Goal: Task Accomplishment & Management: Manage account settings

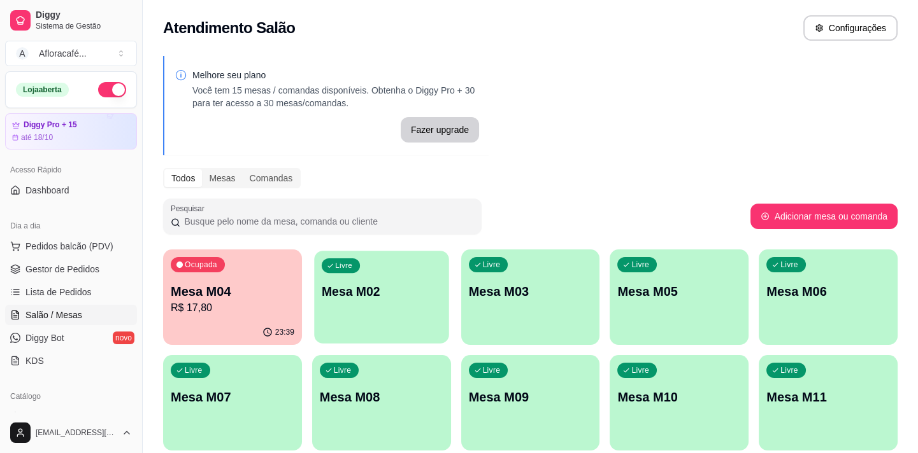
click at [448, 255] on div "Livre Mesa M02" at bounding box center [381, 290] width 134 height 78
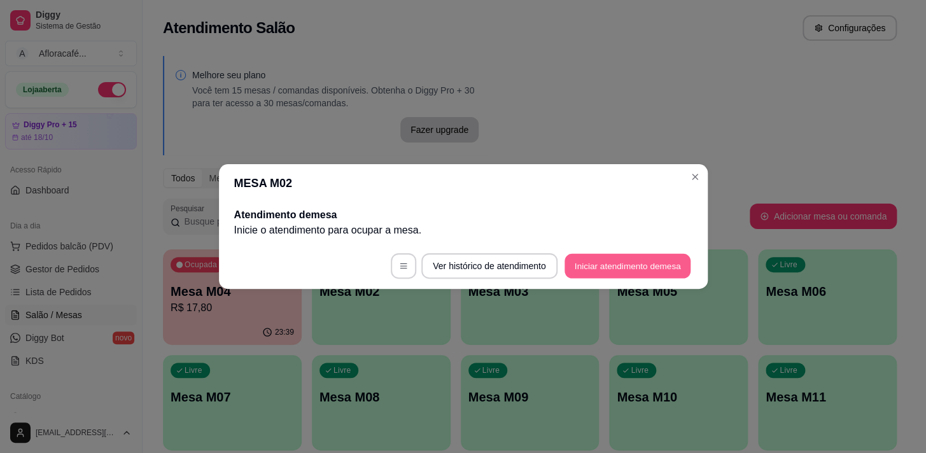
click at [585, 267] on button "Iniciar atendimento de mesa" at bounding box center [628, 266] width 126 height 25
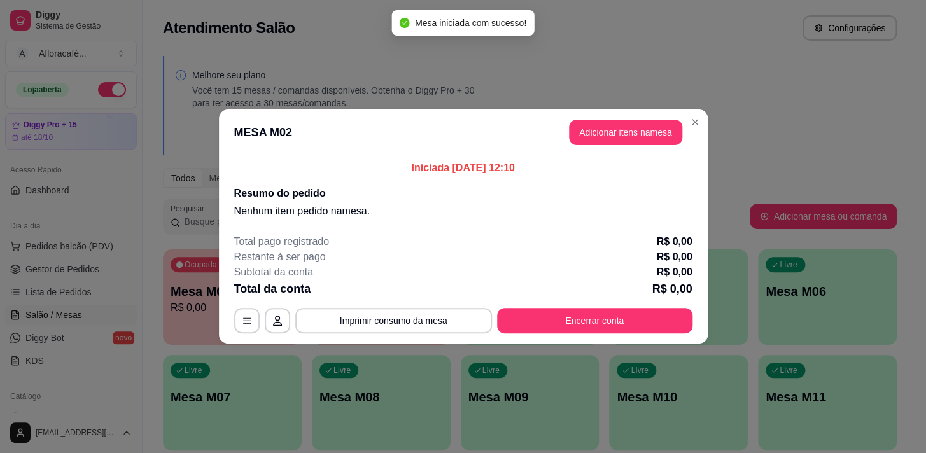
click at [601, 152] on header "MESA M02 Adicionar itens na mesa" at bounding box center [463, 133] width 489 height 46
click at [613, 115] on header "MESA M02 Adicionar itens na mesa" at bounding box center [463, 133] width 489 height 46
click at [615, 127] on button "Adicionar itens na mesa" at bounding box center [625, 132] width 113 height 25
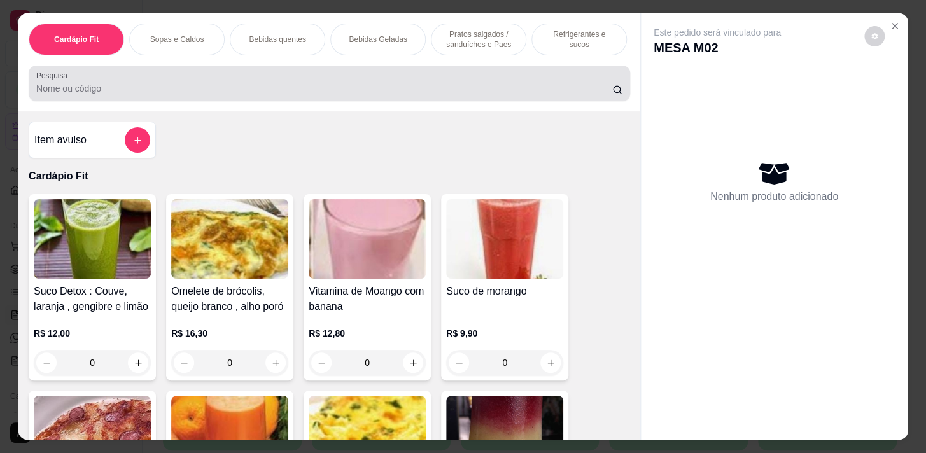
click at [319, 87] on input "Pesquisa" at bounding box center [324, 88] width 576 height 13
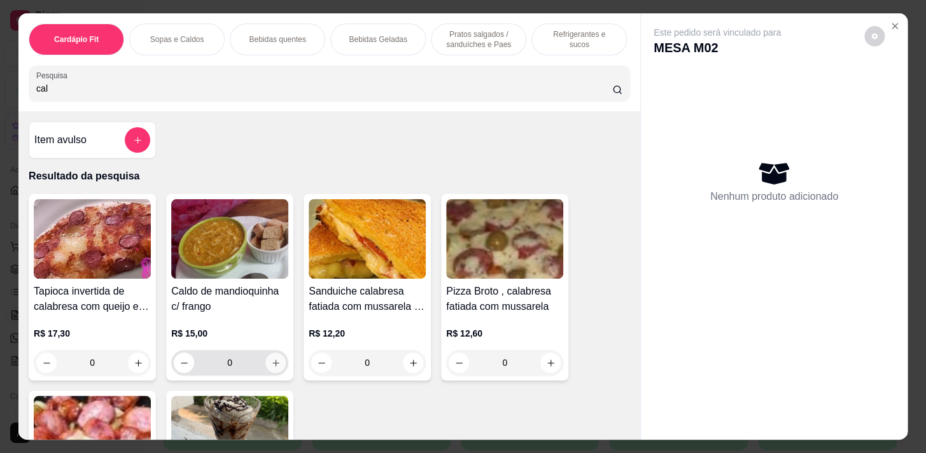
type input "cal"
click at [273, 368] on icon "increase-product-quantity" at bounding box center [276, 363] width 10 height 10
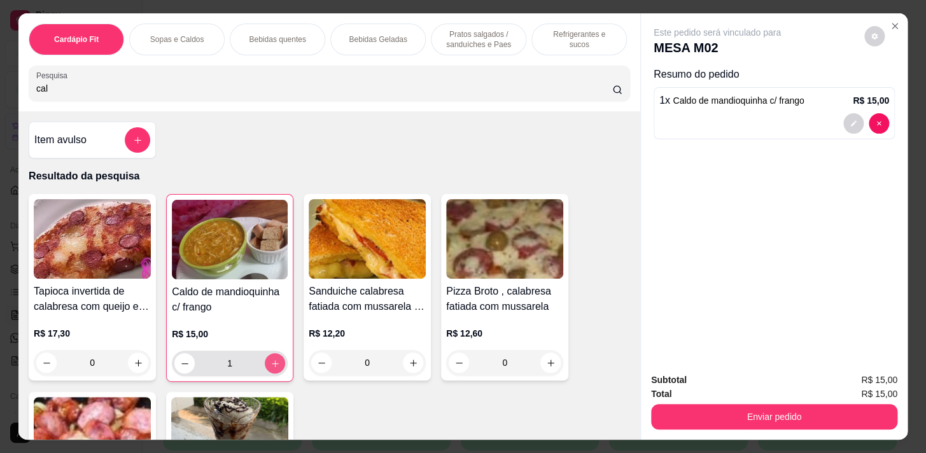
type input "1"
click at [452, 37] on p "Pratos salgados / sanduíches e Paes" at bounding box center [479, 39] width 74 height 20
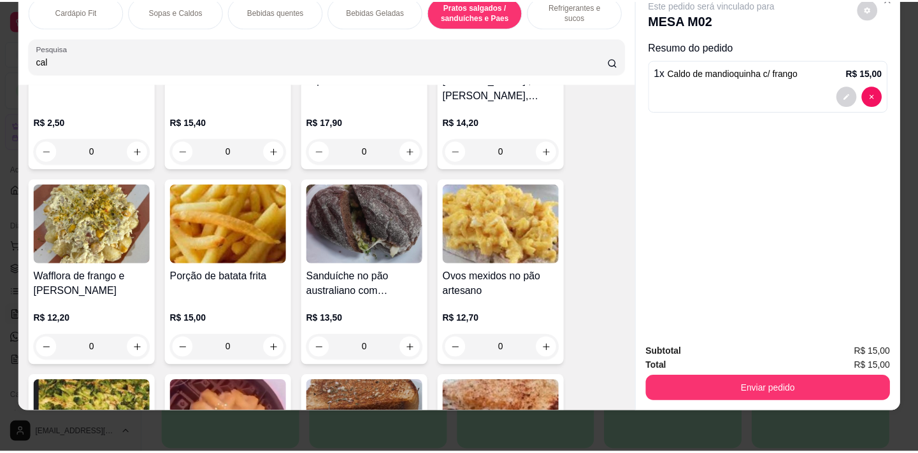
scroll to position [5341, 0]
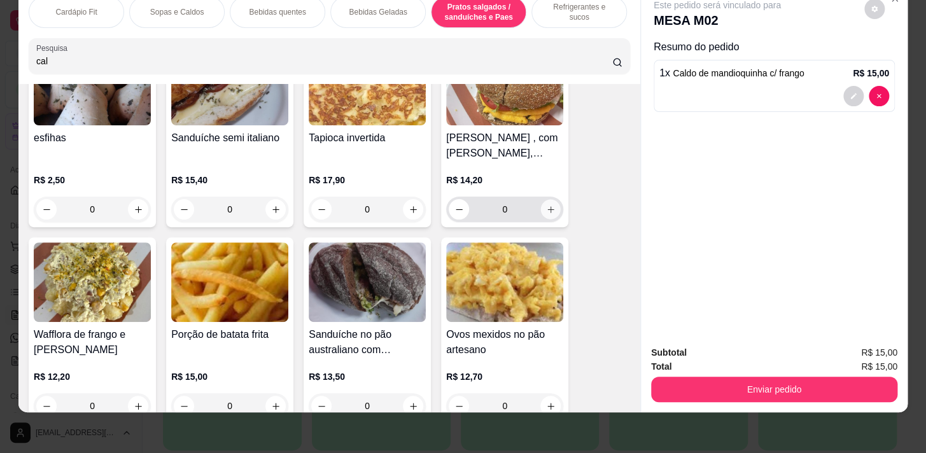
click at [541, 210] on button "increase-product-quantity" at bounding box center [551, 210] width 20 height 20
type input "1"
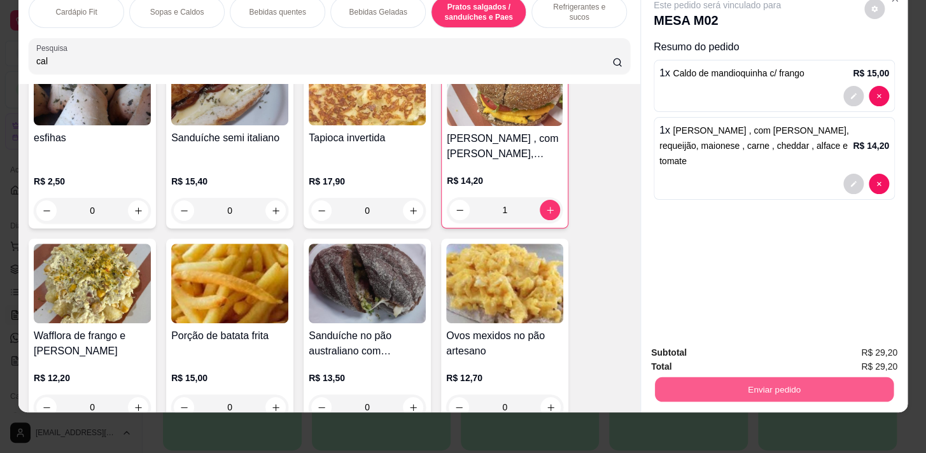
click at [783, 380] on button "Enviar pedido" at bounding box center [774, 389] width 239 height 25
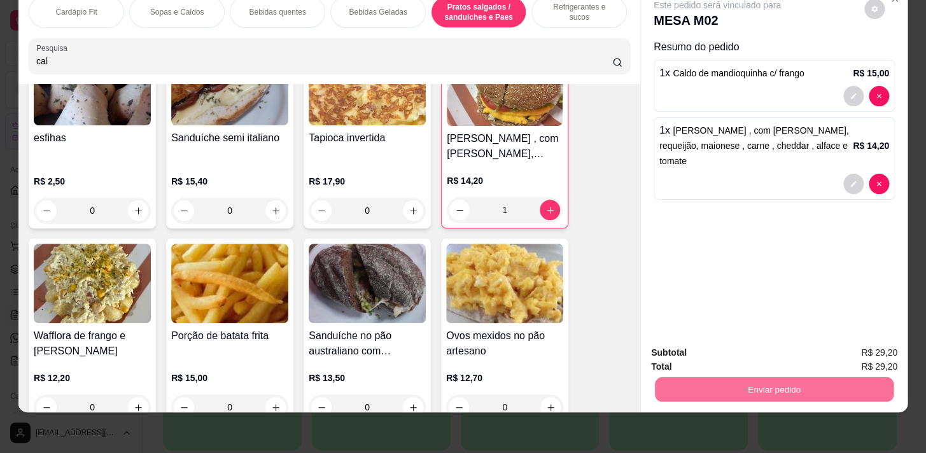
click at [848, 353] on button "Enviar pedido" at bounding box center [865, 350] width 70 height 24
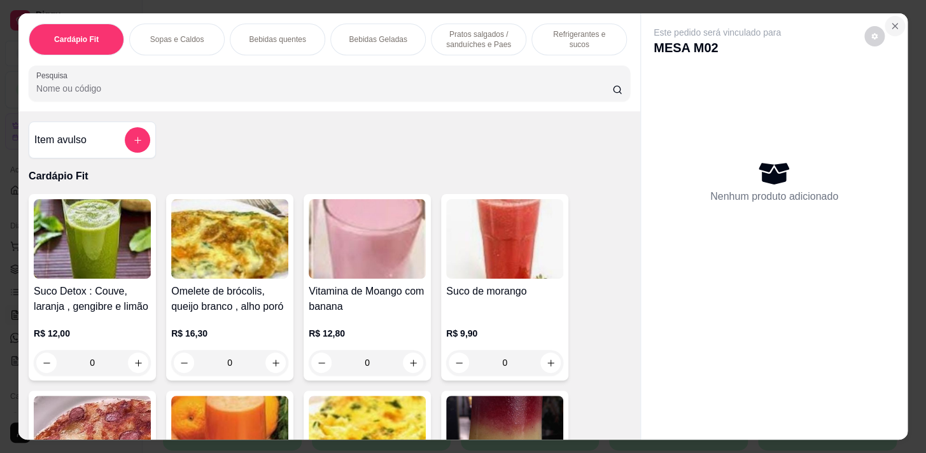
click at [893, 24] on icon "Close" at bounding box center [895, 26] width 5 height 5
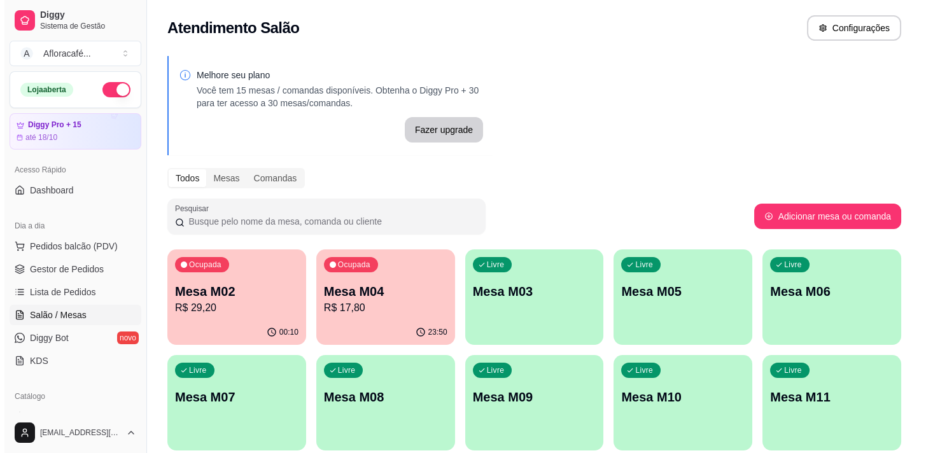
scroll to position [57, 0]
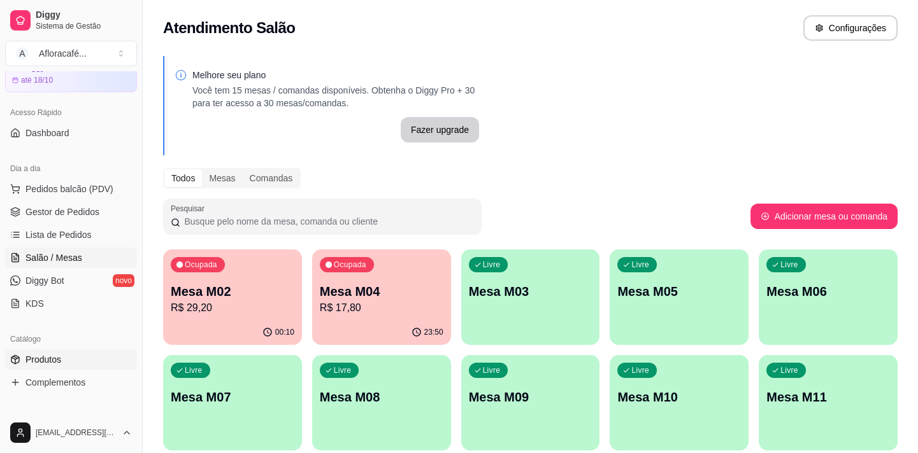
click at [62, 365] on link "Produtos" at bounding box center [71, 360] width 132 height 20
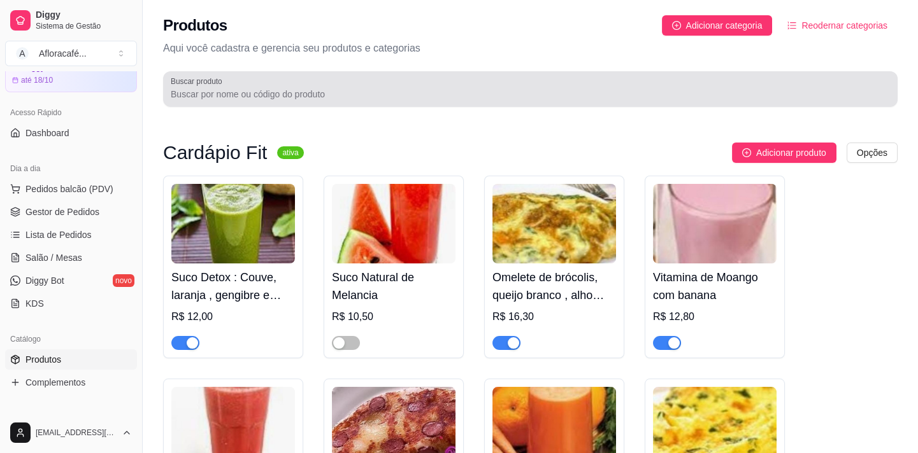
click at [369, 99] on input "Buscar produto" at bounding box center [530, 94] width 719 height 13
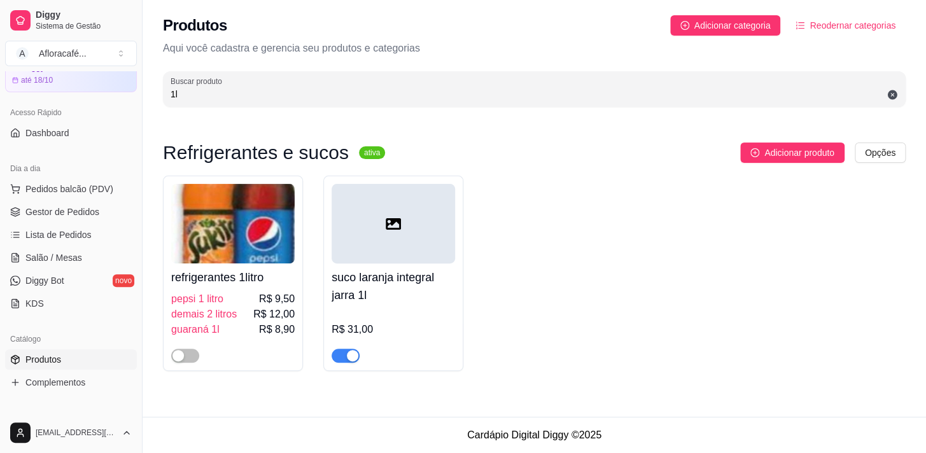
click at [264, 225] on img at bounding box center [233, 224] width 124 height 80
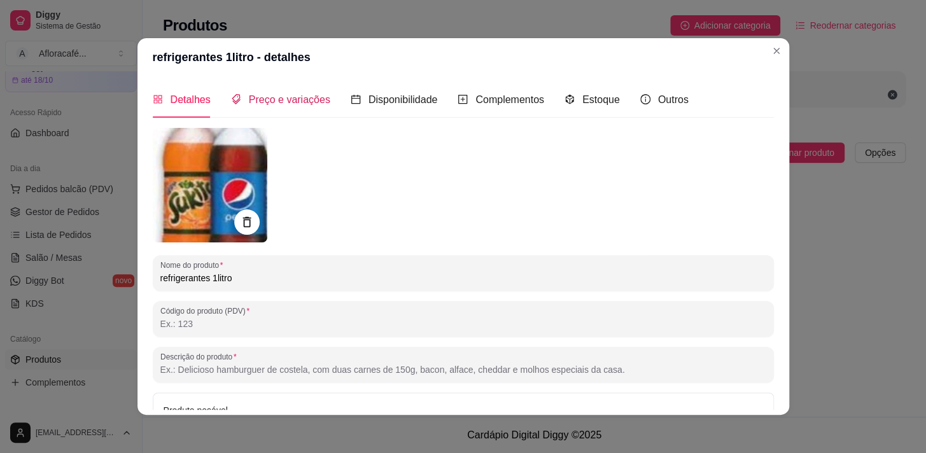
click at [297, 94] on span "Preço e variações" at bounding box center [290, 99] width 82 height 11
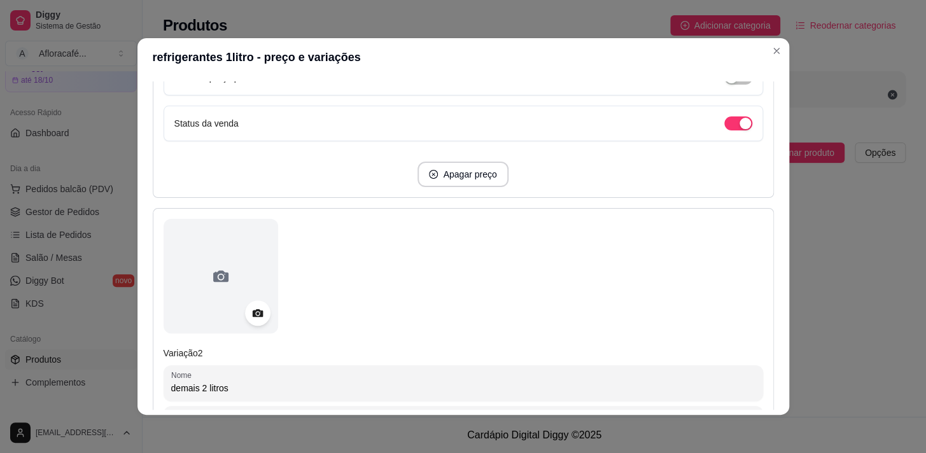
scroll to position [347, 0]
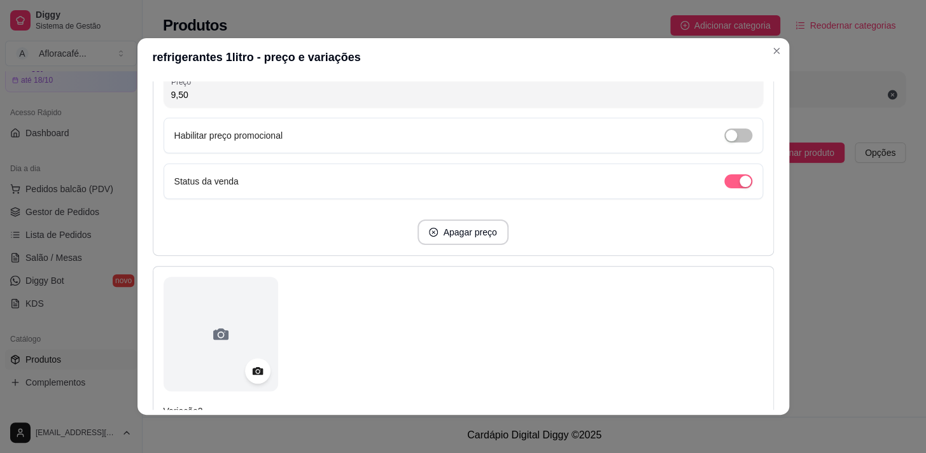
click at [740, 178] on div "button" at bounding box center [745, 181] width 11 height 11
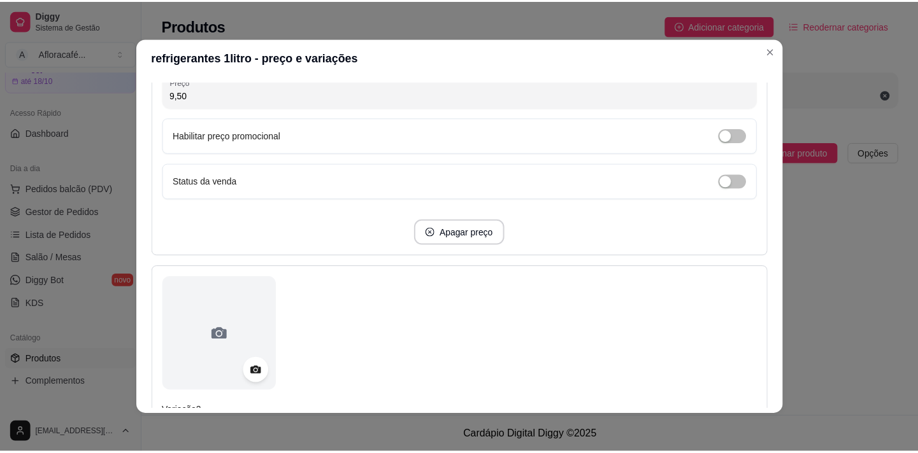
scroll to position [289, 0]
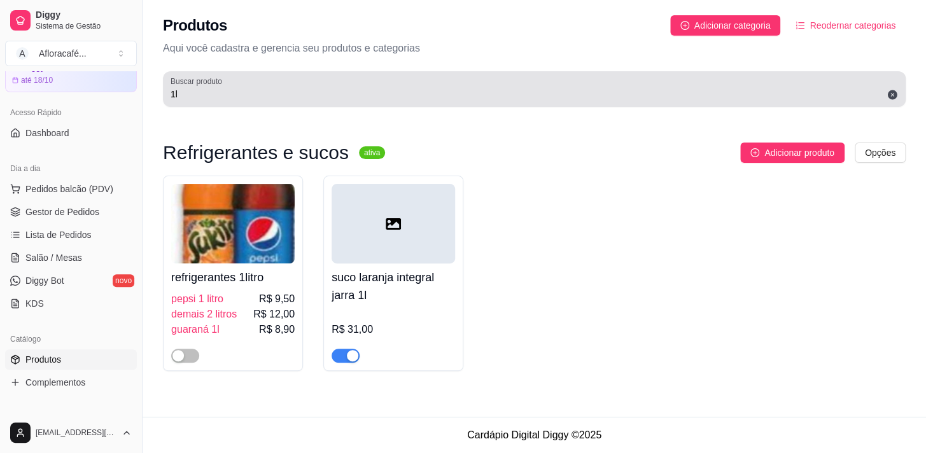
click at [540, 101] on div "1l" at bounding box center [535, 88] width 728 height 25
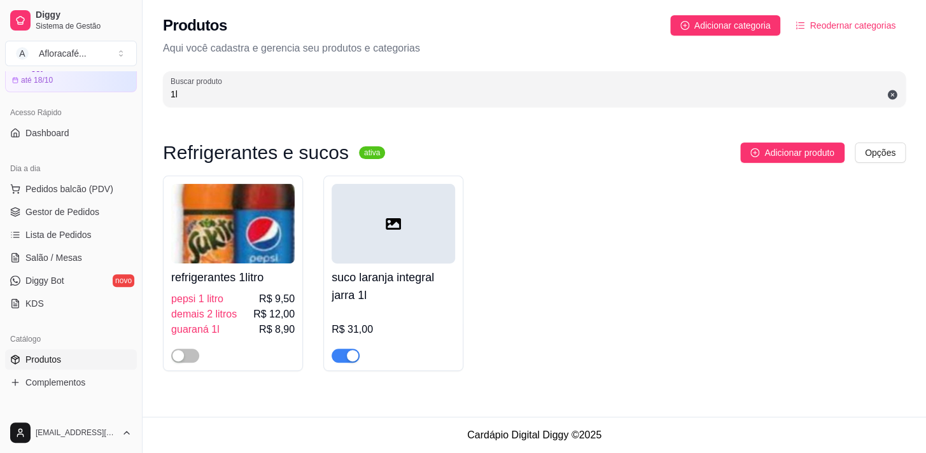
type input "1"
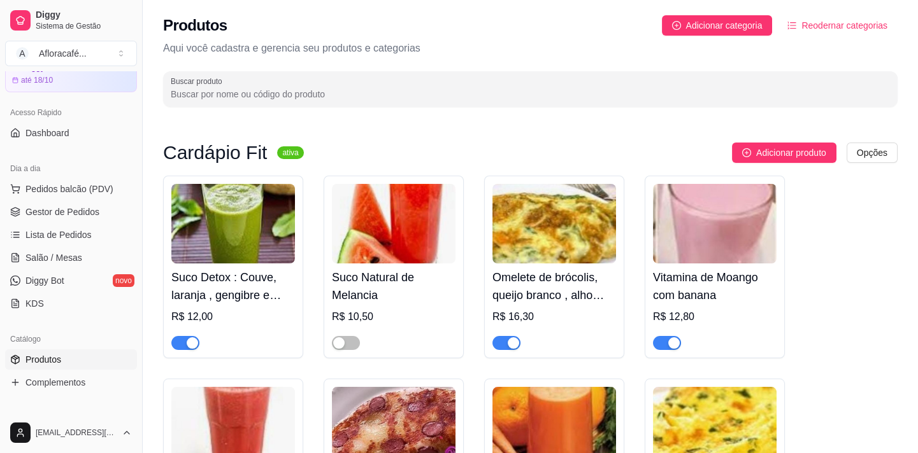
type input "2"
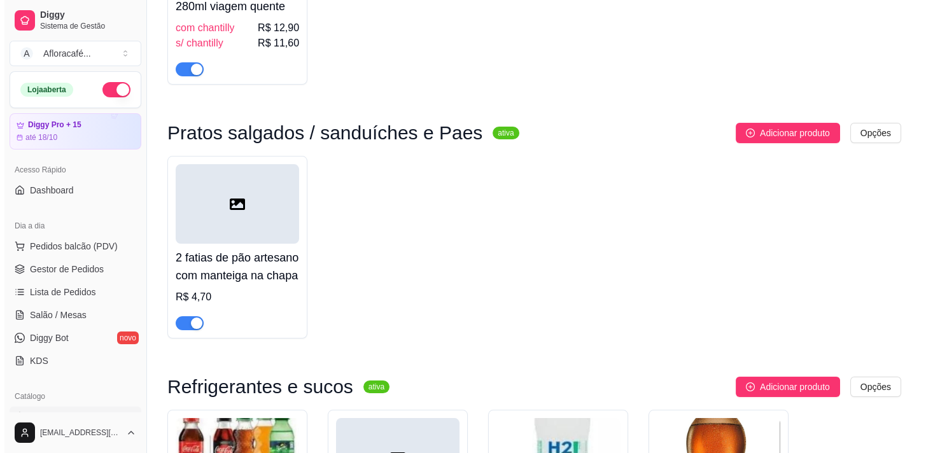
scroll to position [0, 0]
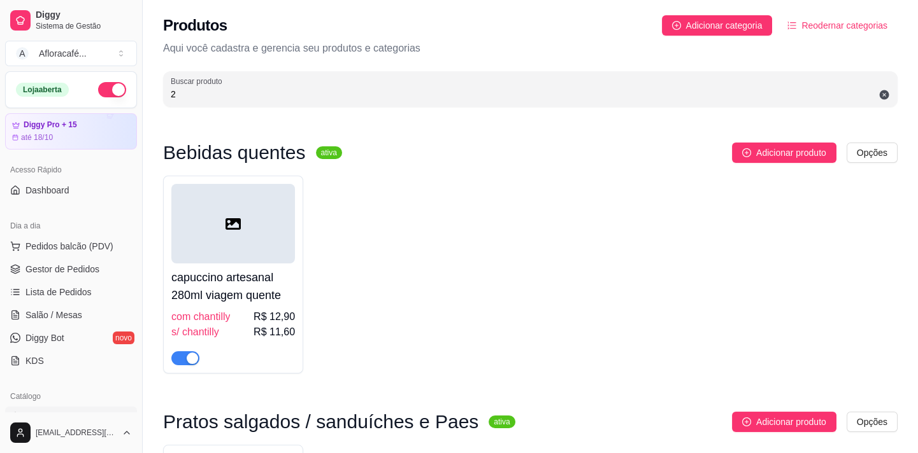
click at [407, 89] on input "2" at bounding box center [530, 94] width 719 height 13
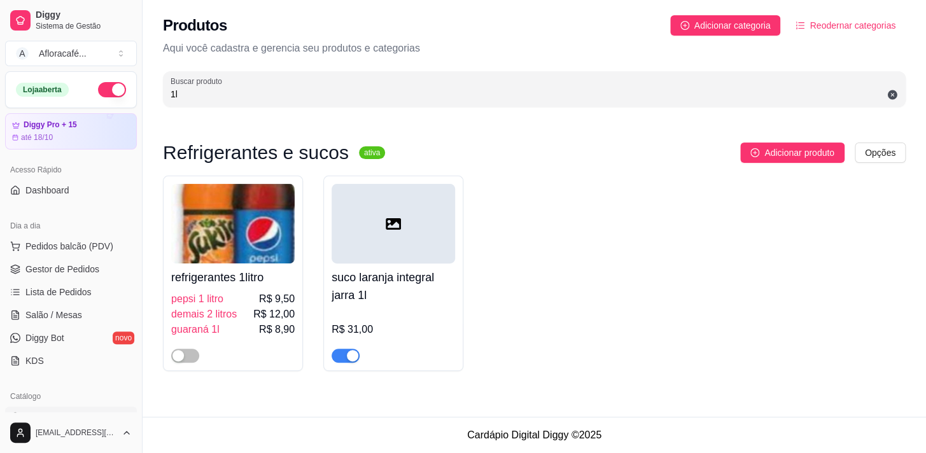
click at [255, 269] on h4 "refrigerantes 1litro" at bounding box center [233, 278] width 124 height 18
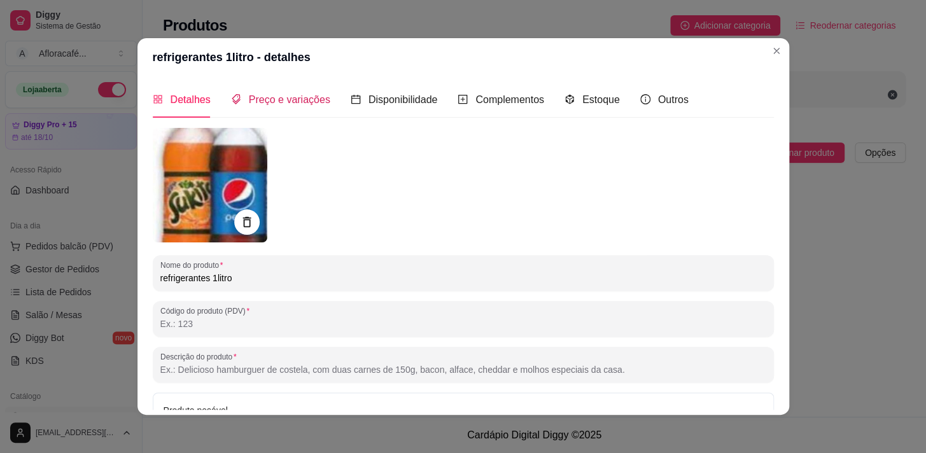
click at [303, 96] on span "Preço e variações" at bounding box center [290, 99] width 82 height 11
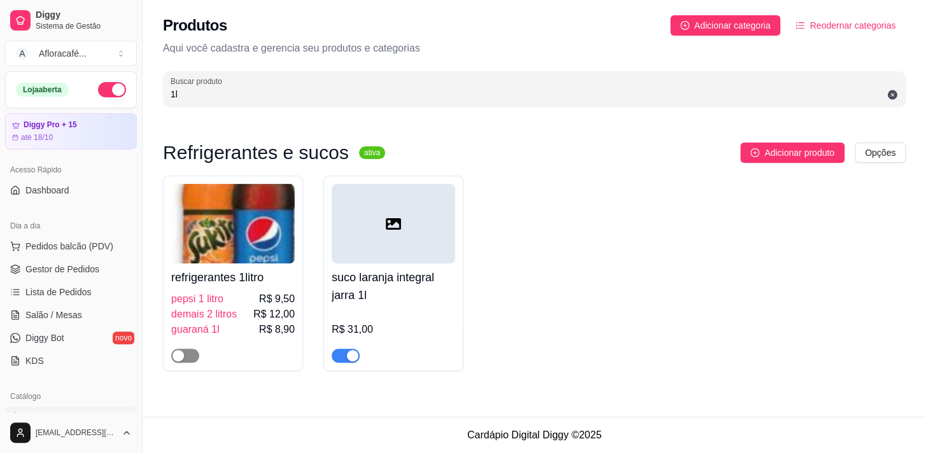
click at [173, 355] on div "button" at bounding box center [178, 355] width 11 height 11
click at [244, 250] on img at bounding box center [233, 224] width 124 height 80
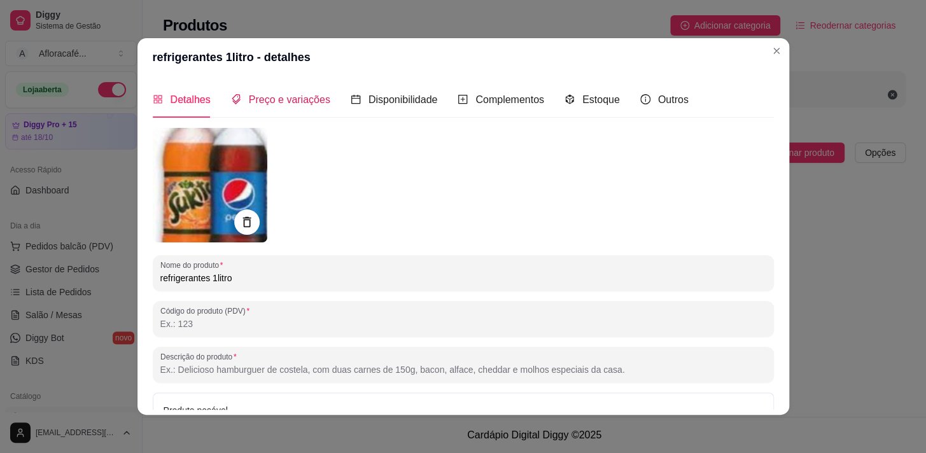
click at [279, 94] on span "Preço e variações" at bounding box center [290, 99] width 82 height 11
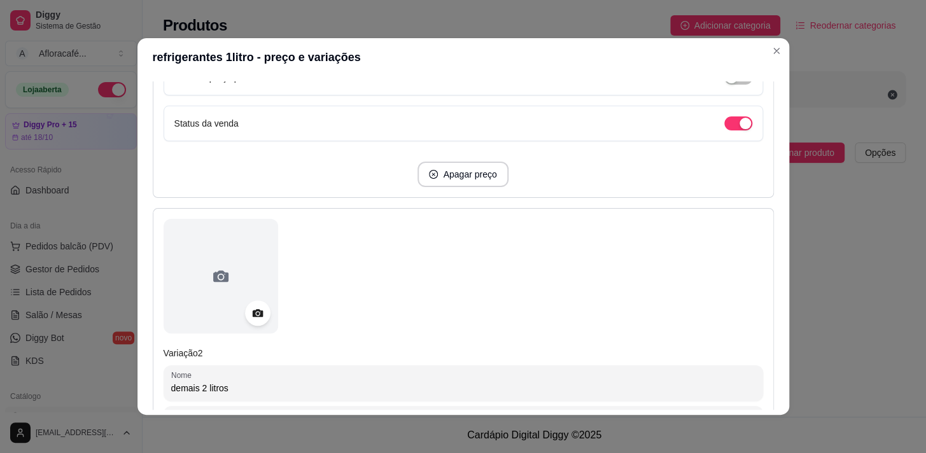
scroll to position [289, 0]
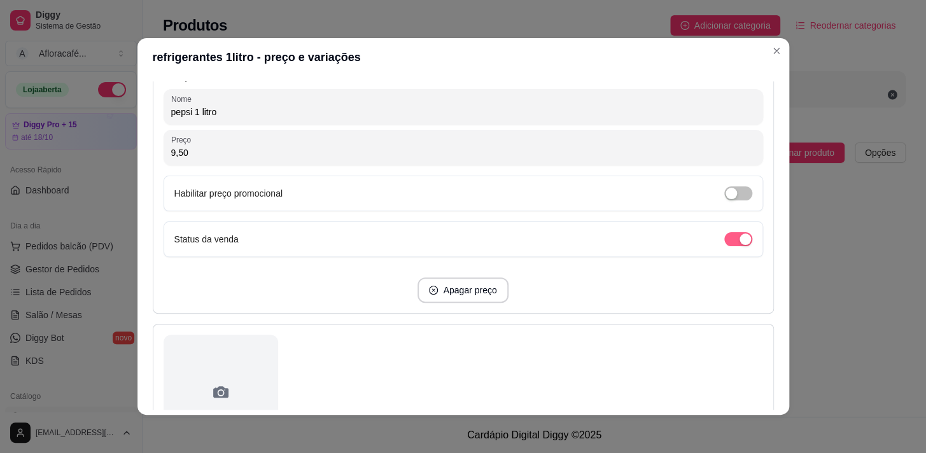
click at [725, 236] on span "button" at bounding box center [739, 239] width 28 height 14
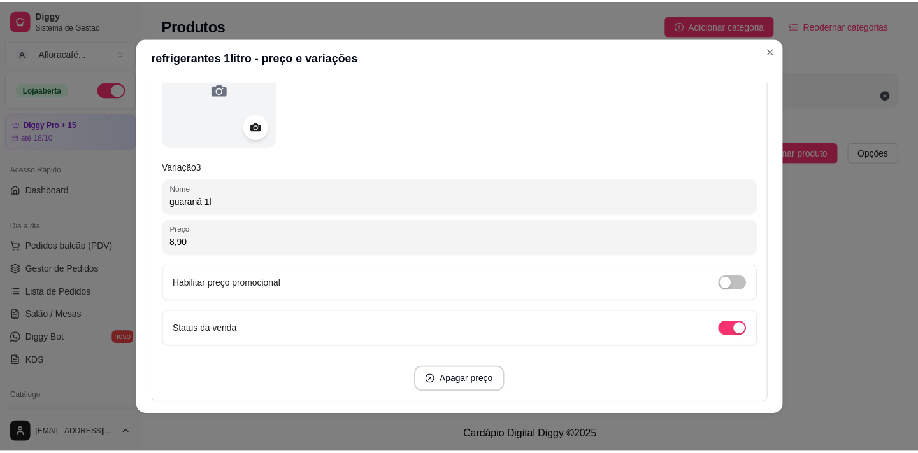
scroll to position [1068, 0]
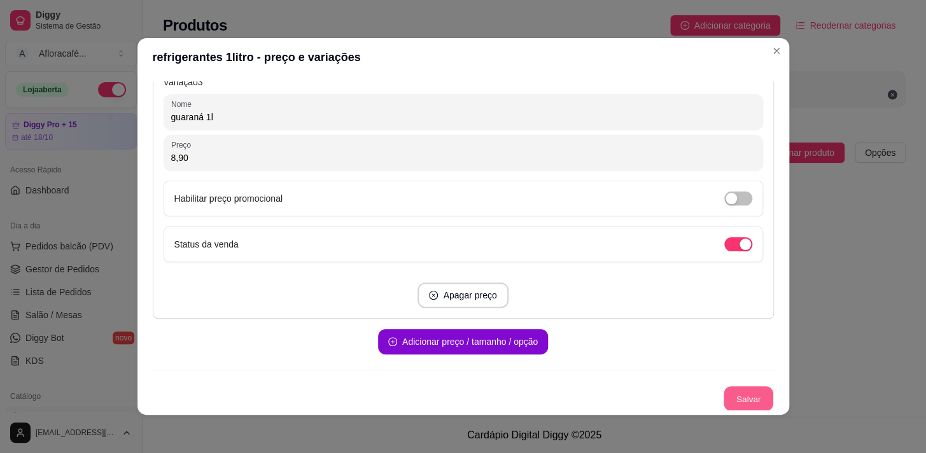
click at [724, 394] on button "Salvar" at bounding box center [749, 399] width 50 height 25
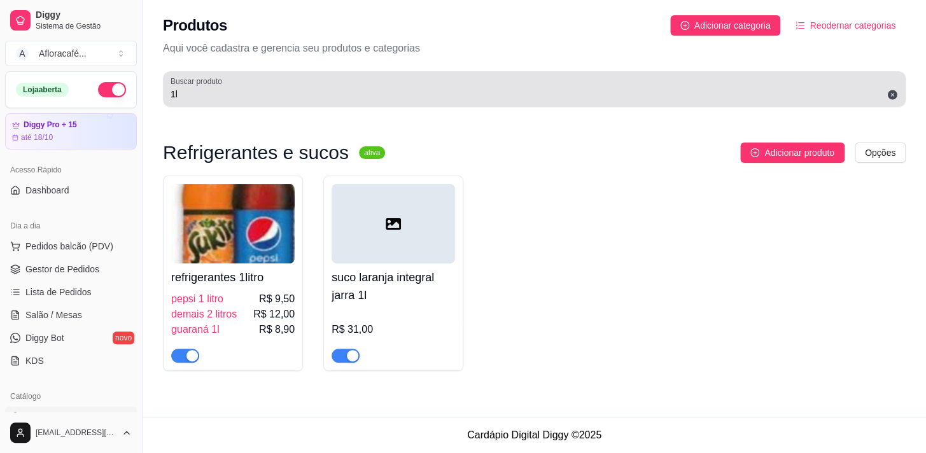
click at [472, 81] on div "1l" at bounding box center [535, 88] width 728 height 25
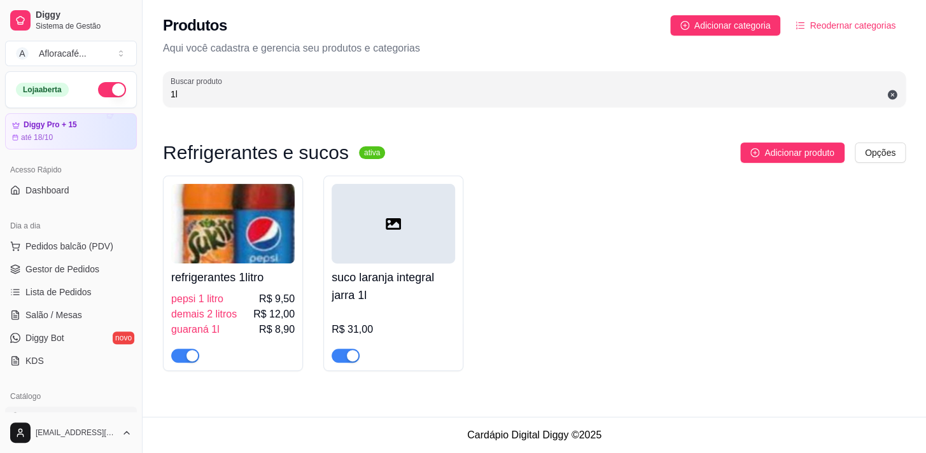
type input "1"
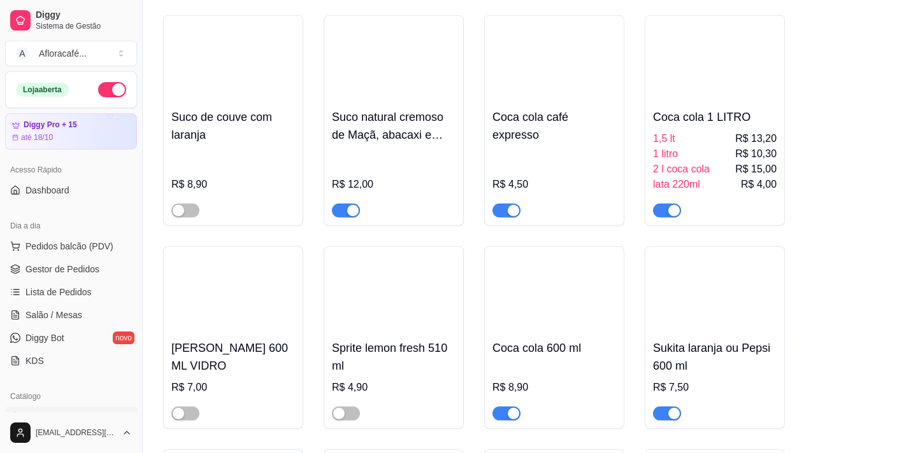
scroll to position [8263, 0]
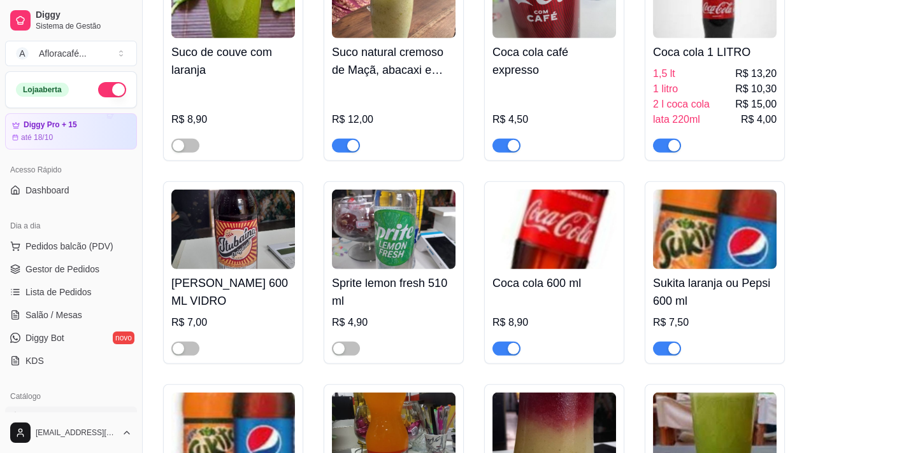
click at [418, 268] on img at bounding box center [394, 230] width 124 height 80
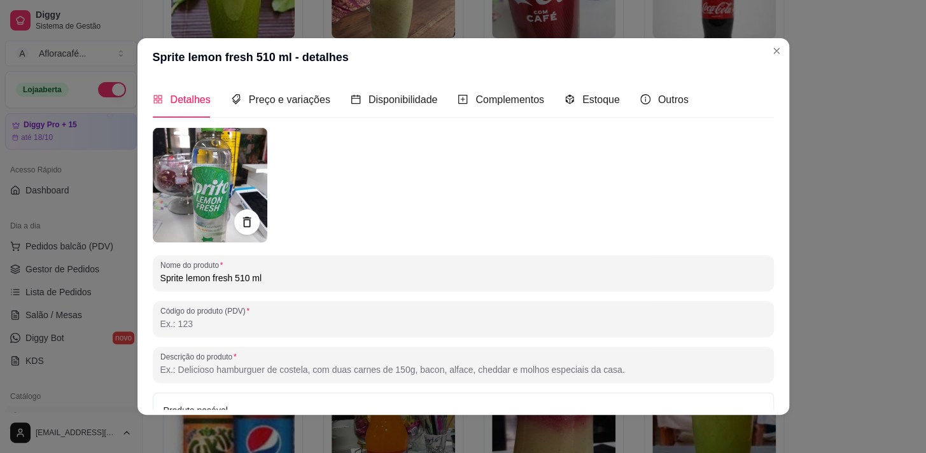
click at [434, 272] on input "Sprite lemon fresh 510 ml" at bounding box center [463, 278] width 606 height 13
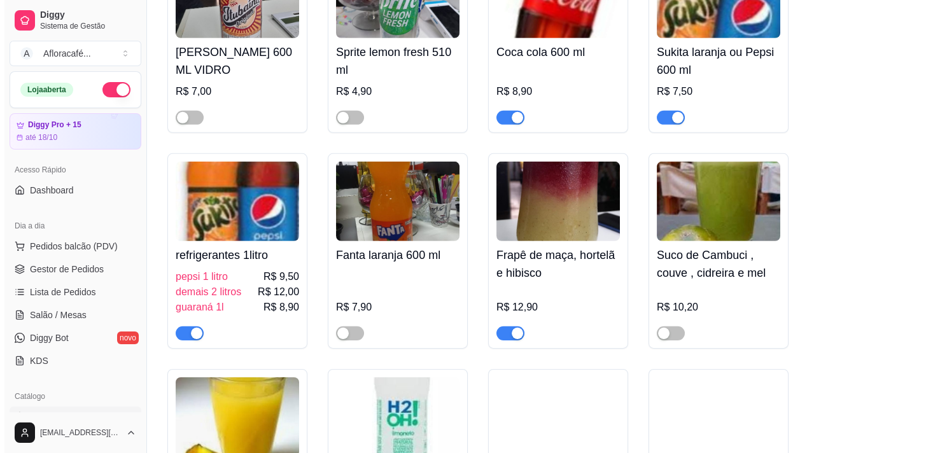
scroll to position [8379, 0]
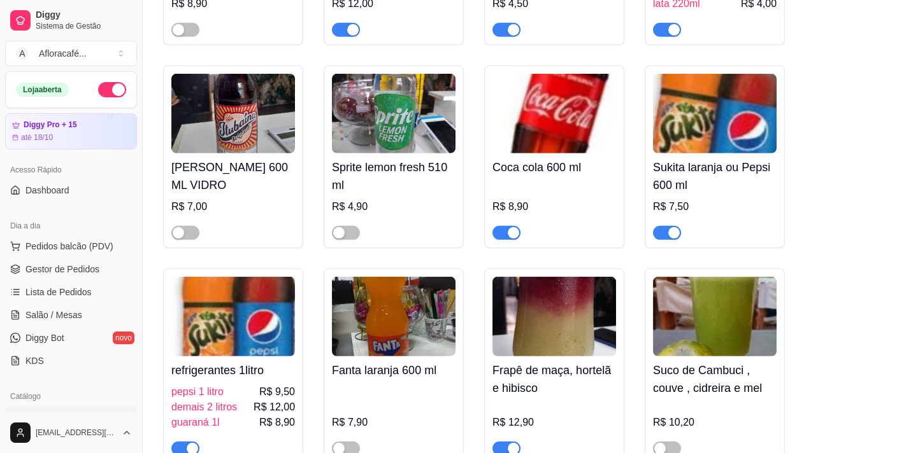
click at [248, 344] on img at bounding box center [233, 317] width 124 height 80
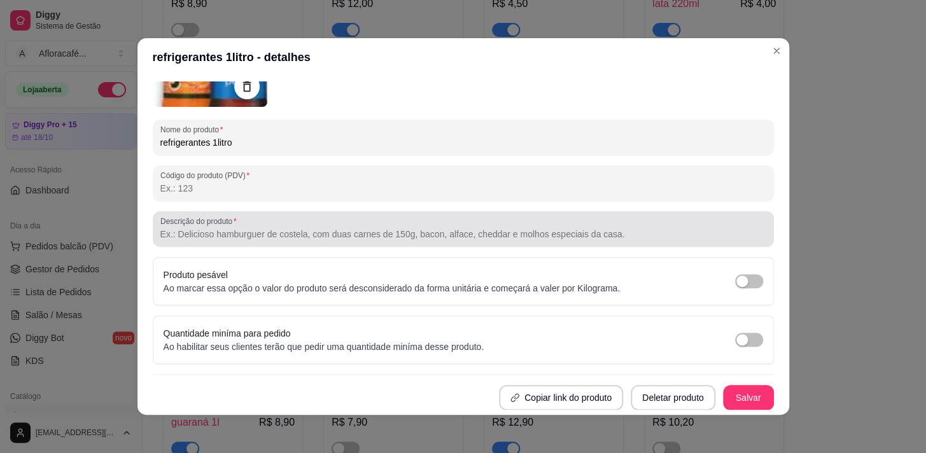
scroll to position [0, 0]
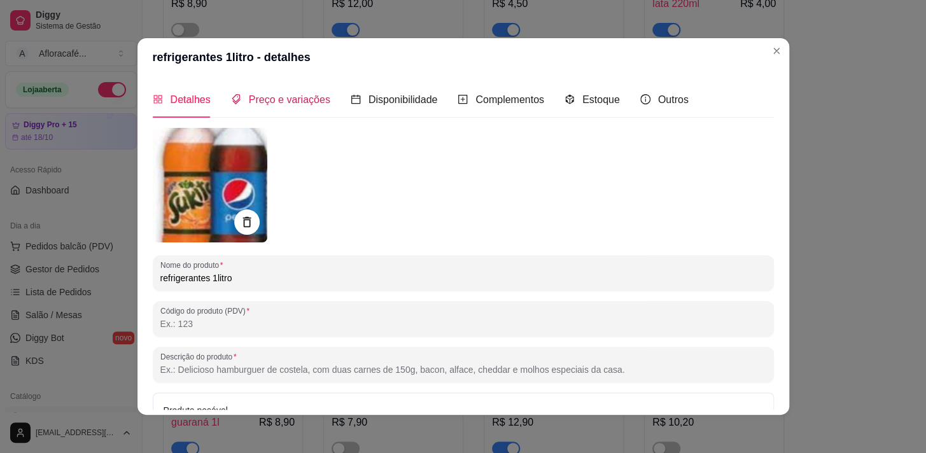
click at [264, 101] on span "Preço e variações" at bounding box center [290, 99] width 82 height 11
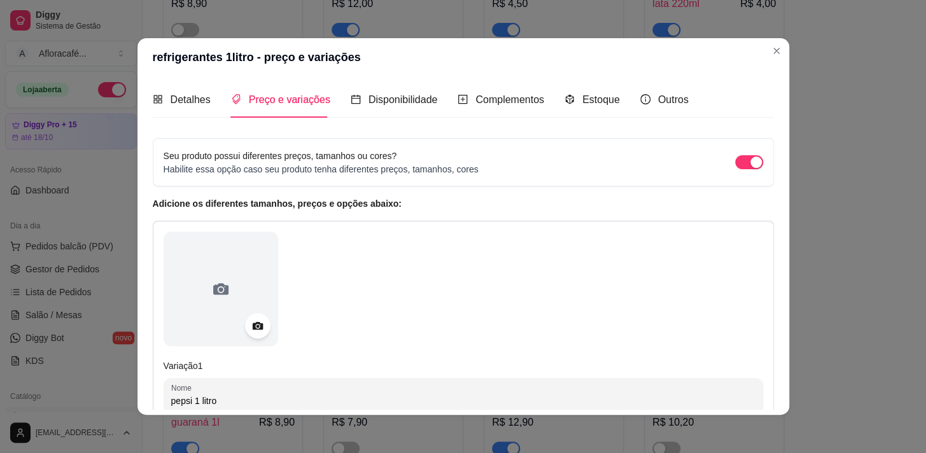
scroll to position [289, 0]
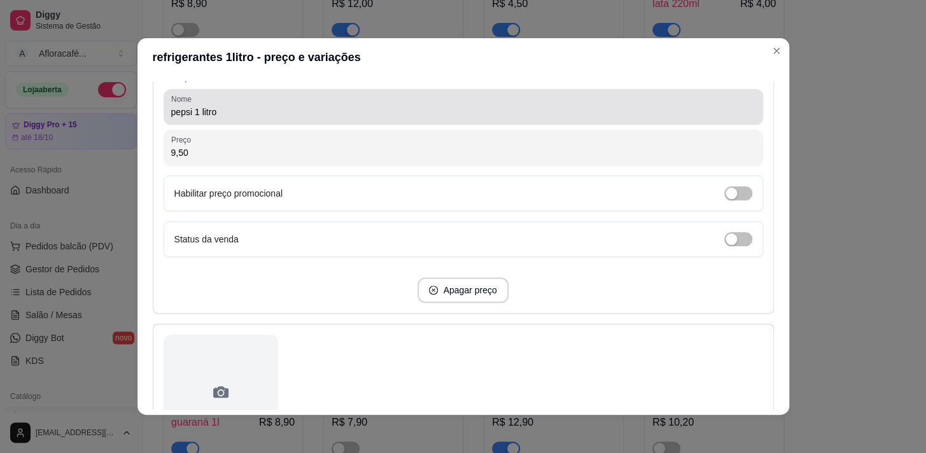
click at [377, 121] on div "Nome pepsi 1 litro" at bounding box center [464, 107] width 600 height 36
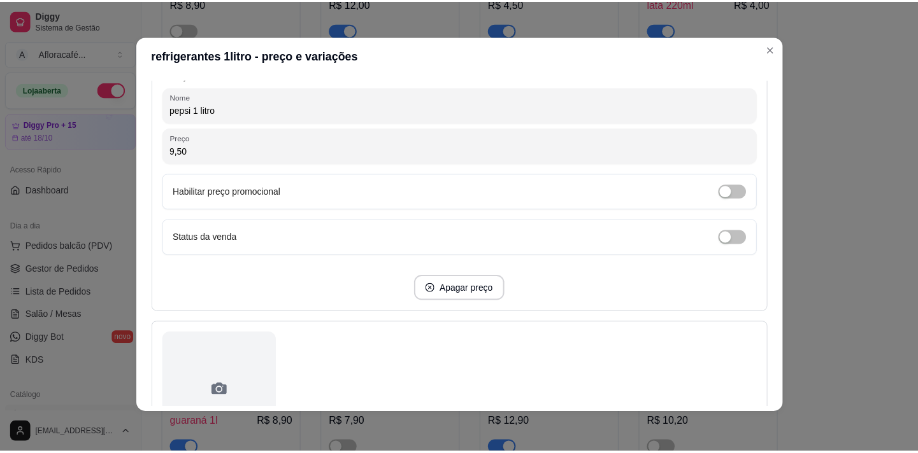
scroll to position [579, 0]
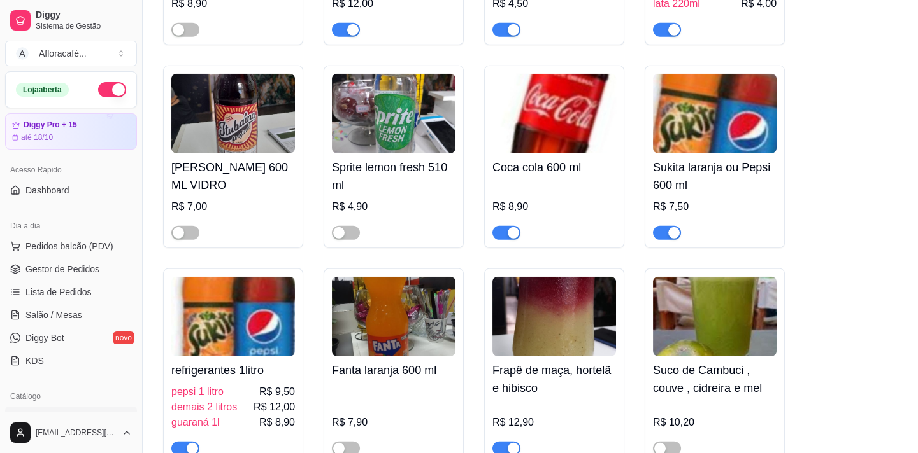
click at [508, 239] on div "button" at bounding box center [512, 232] width 11 height 11
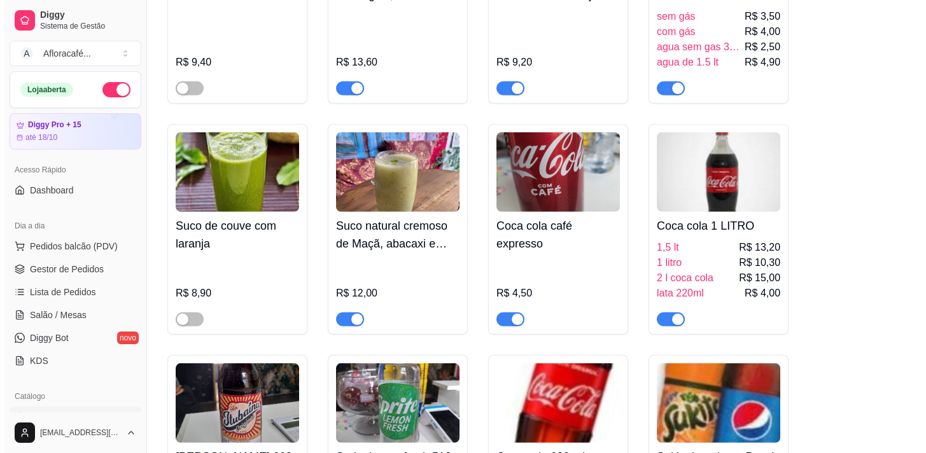
scroll to position [8031, 0]
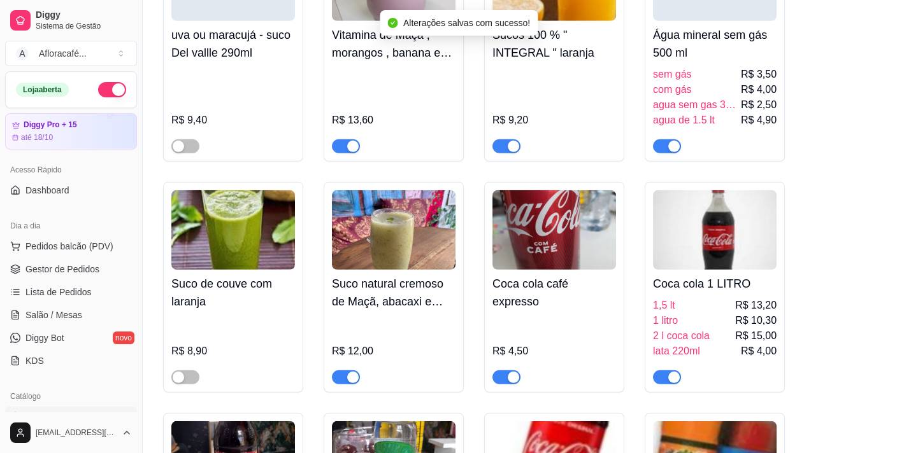
click at [723, 331] on div "Coca cola 1 LITRO 1,5 lt R$ 13,20 1 litro R$ 10,30 2 l coca cola R$ 15,00 lata …" at bounding box center [715, 327] width 124 height 115
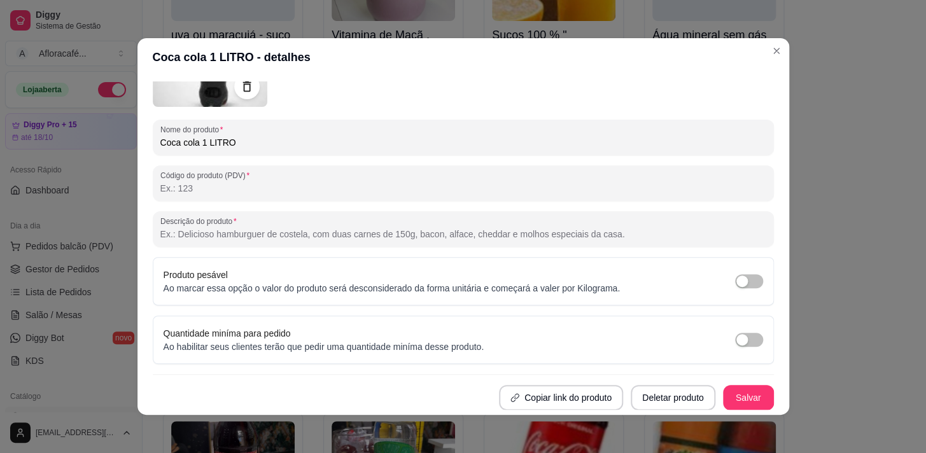
scroll to position [0, 0]
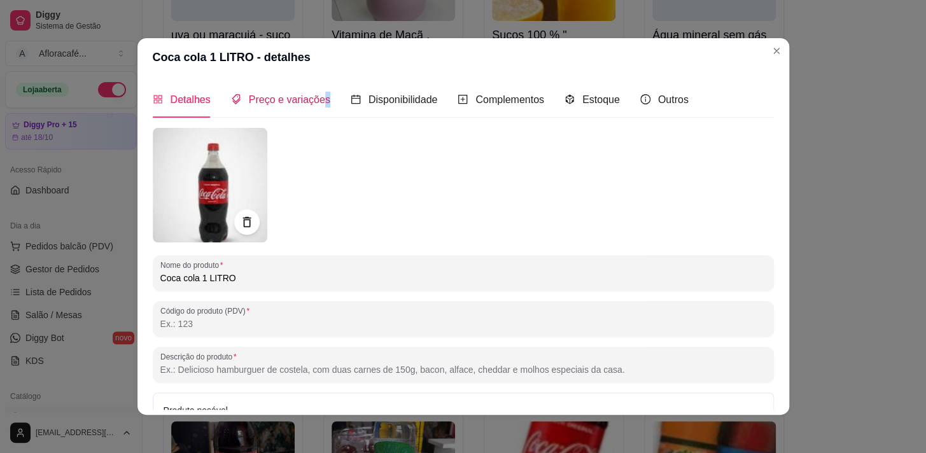
click at [320, 105] on span "Preço e variações" at bounding box center [290, 99] width 82 height 11
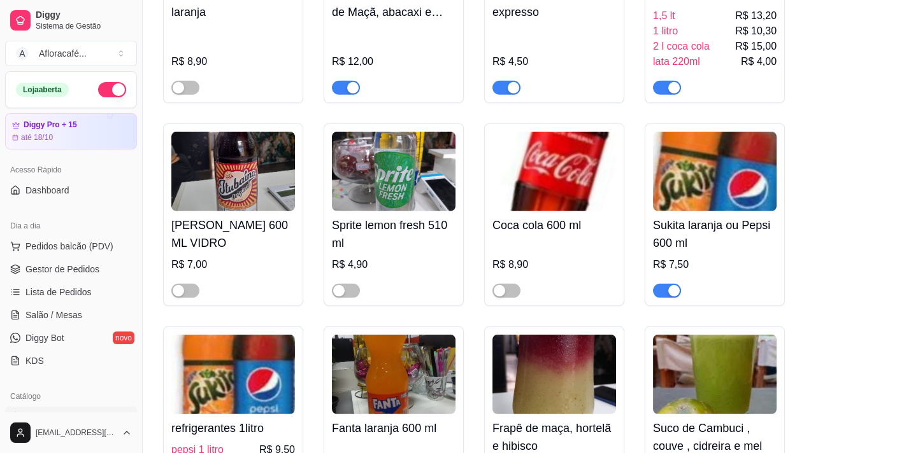
scroll to position [8494, 0]
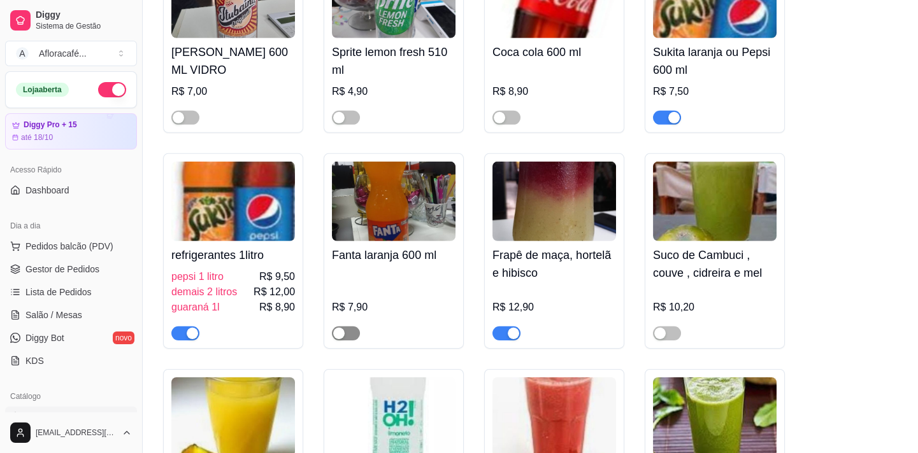
click at [344, 339] on div "button" at bounding box center [338, 333] width 11 height 11
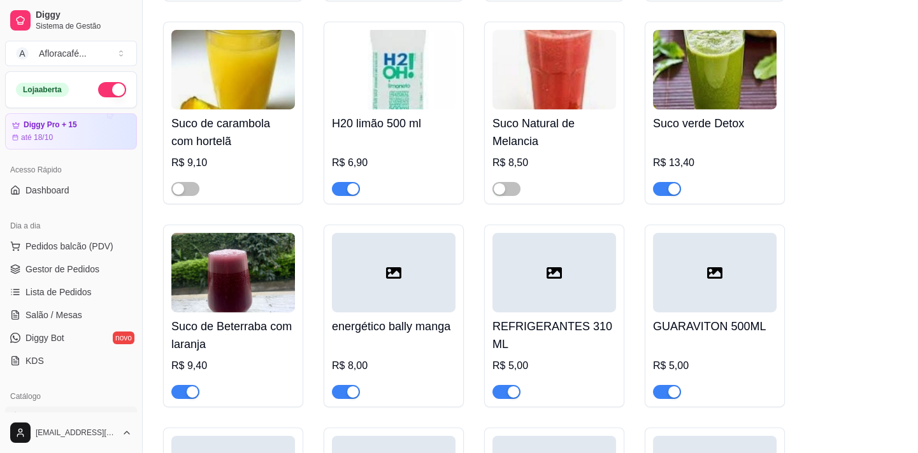
scroll to position [8610, 0]
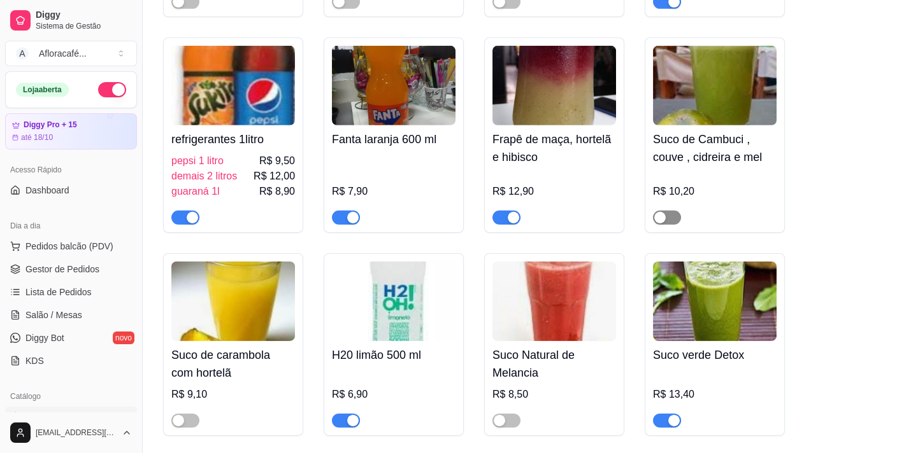
click at [670, 225] on span "button" at bounding box center [667, 218] width 28 height 14
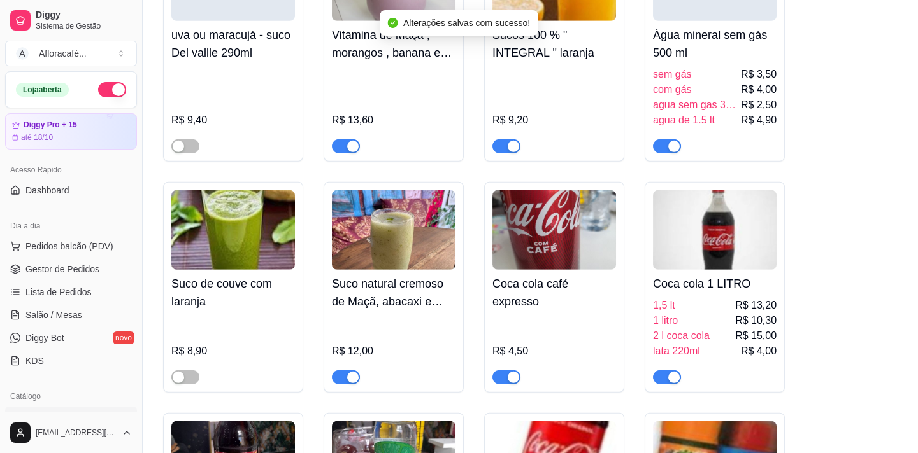
scroll to position [8089, 0]
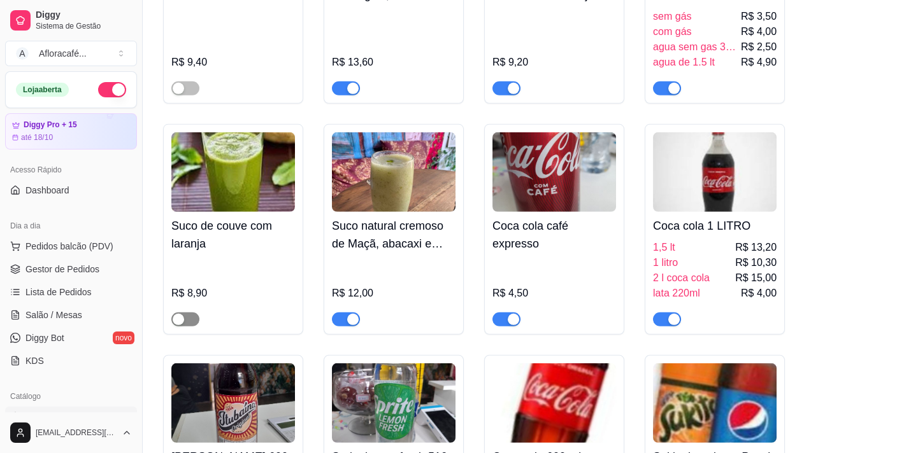
click at [175, 327] on span "button" at bounding box center [185, 320] width 28 height 14
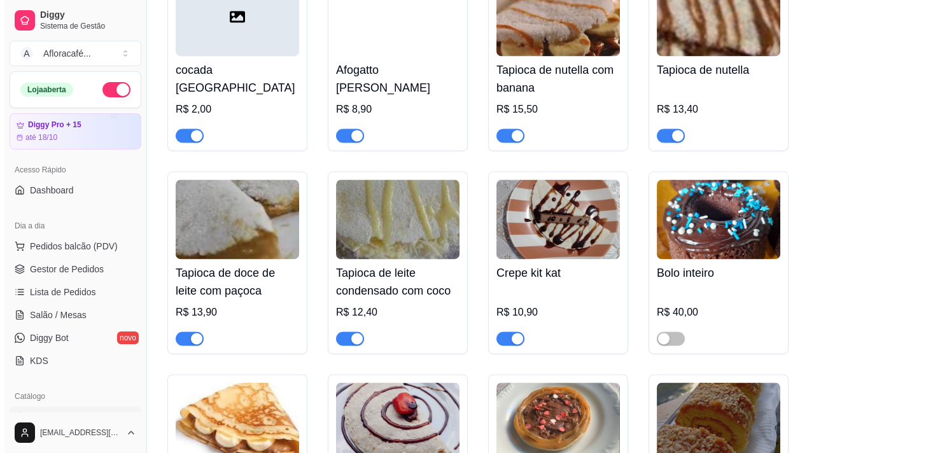
scroll to position [14225, 0]
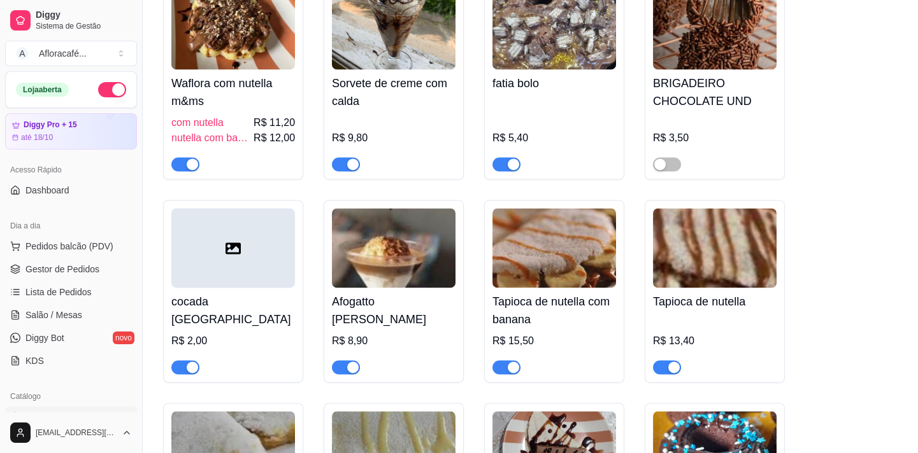
click at [692, 171] on div "BRIGADEIRO CHOCOLATE UND R$ 3,50" at bounding box center [715, 120] width 124 height 102
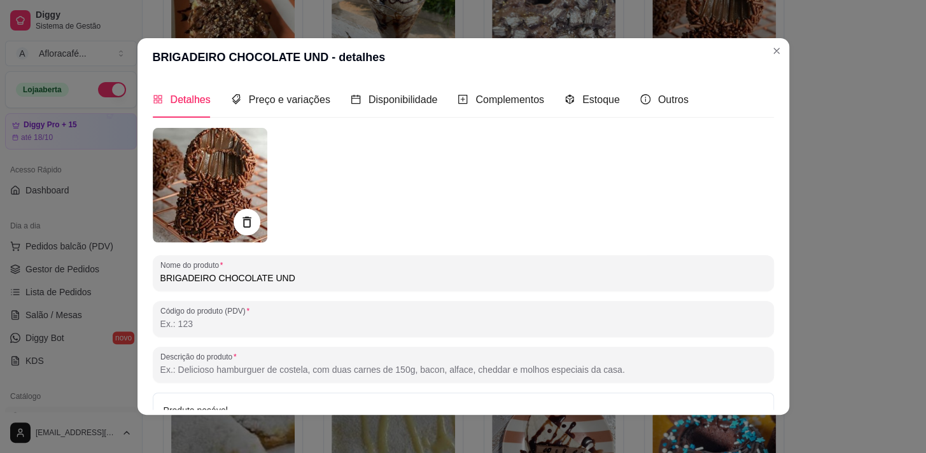
click at [248, 219] on icon at bounding box center [246, 222] width 15 height 15
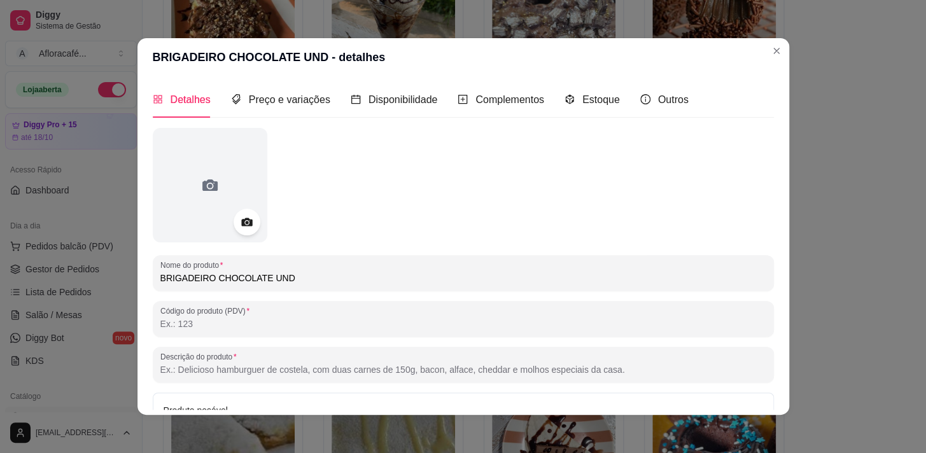
drag, startPoint x: 307, startPoint y: 274, endPoint x: 424, endPoint y: 273, distance: 117.2
click at [308, 276] on input "BRIGADEIRO CHOCOLATE UND" at bounding box center [463, 278] width 606 height 13
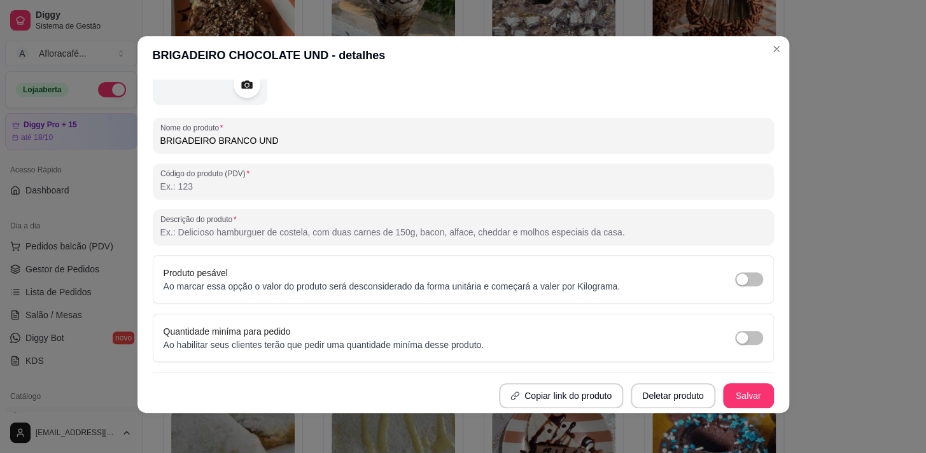
type input "BRIGADEIRO BRANCO UND"
click at [747, 395] on button "Salvar" at bounding box center [749, 396] width 50 height 25
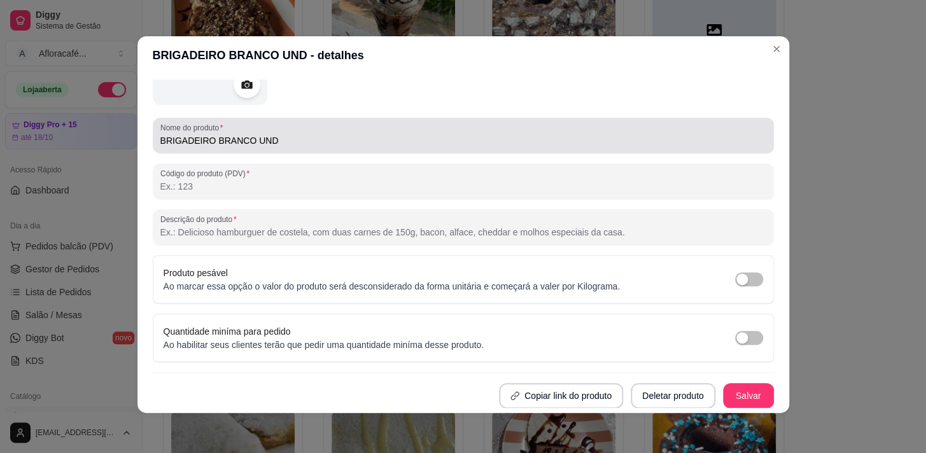
scroll to position [0, 0]
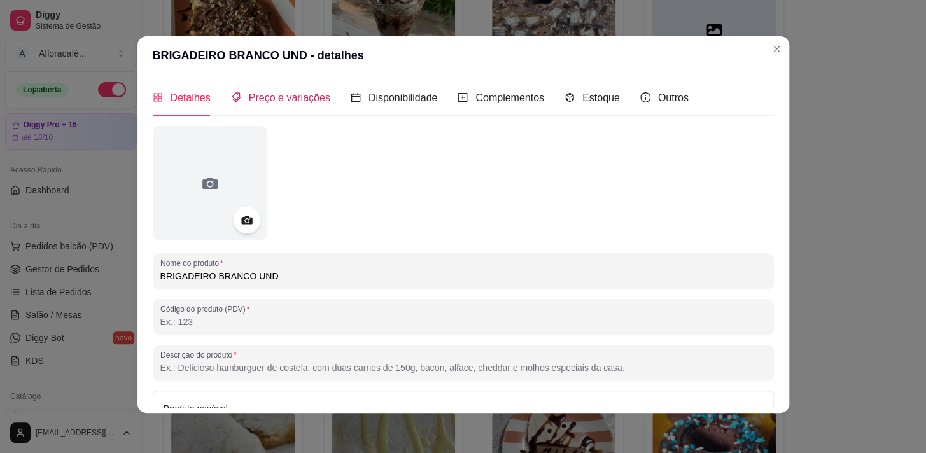
click at [306, 99] on span "Preço e variações" at bounding box center [290, 97] width 82 height 11
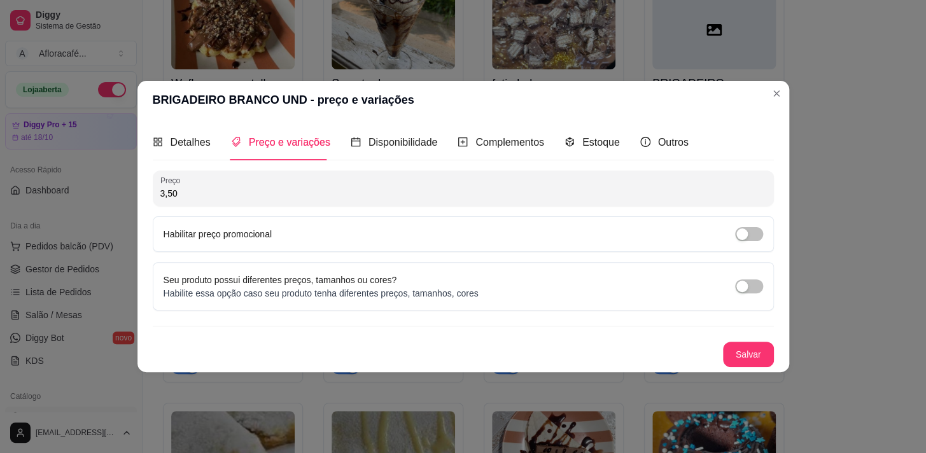
drag, startPoint x: 272, startPoint y: 160, endPoint x: 273, endPoint y: 181, distance: 20.4
click at [272, 171] on div "Detalhes Preço e variações Disponibilidade Complementos Estoque Outros Nome do …" at bounding box center [463, 245] width 621 height 243
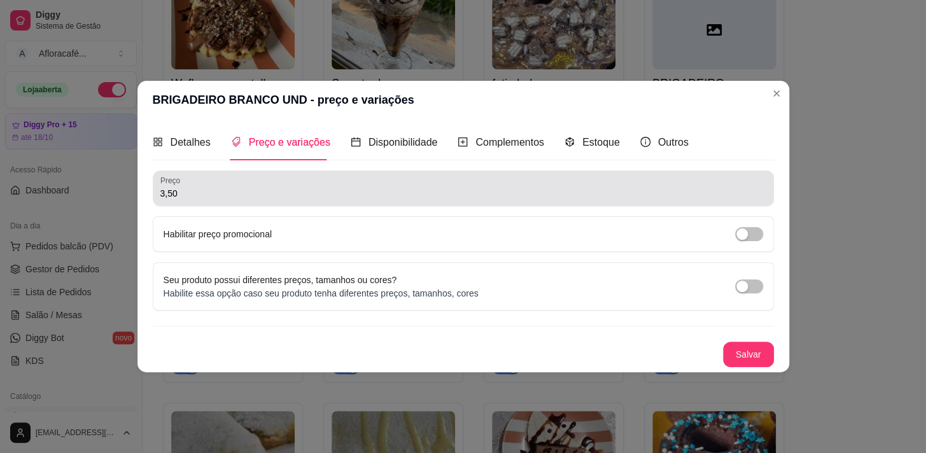
click at [273, 182] on div "3,50" at bounding box center [463, 188] width 606 height 25
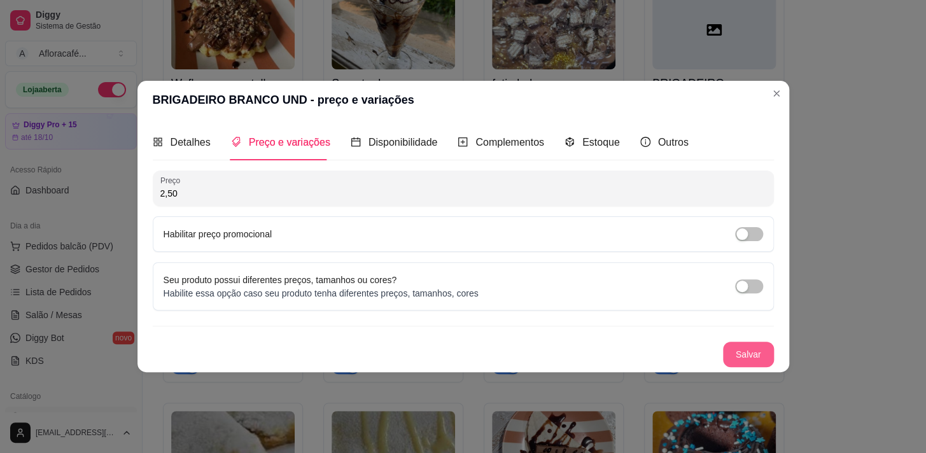
type input "2,50"
click at [741, 349] on button "Salvar" at bounding box center [748, 354] width 51 height 25
click at [752, 352] on button "Salvar" at bounding box center [749, 355] width 50 height 25
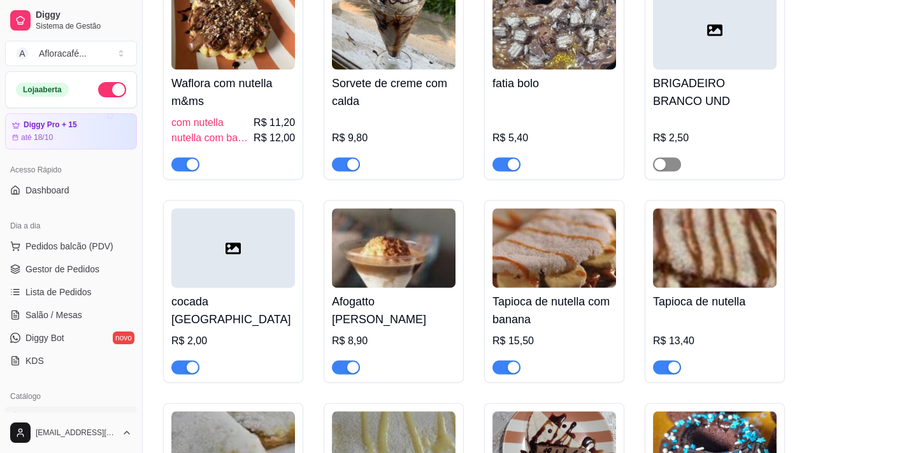
click at [672, 171] on span "button" at bounding box center [667, 164] width 28 height 14
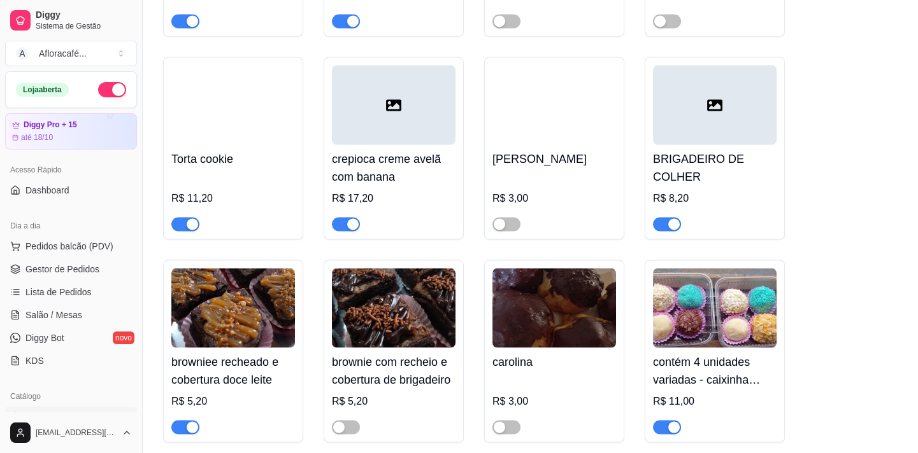
scroll to position [15210, 0]
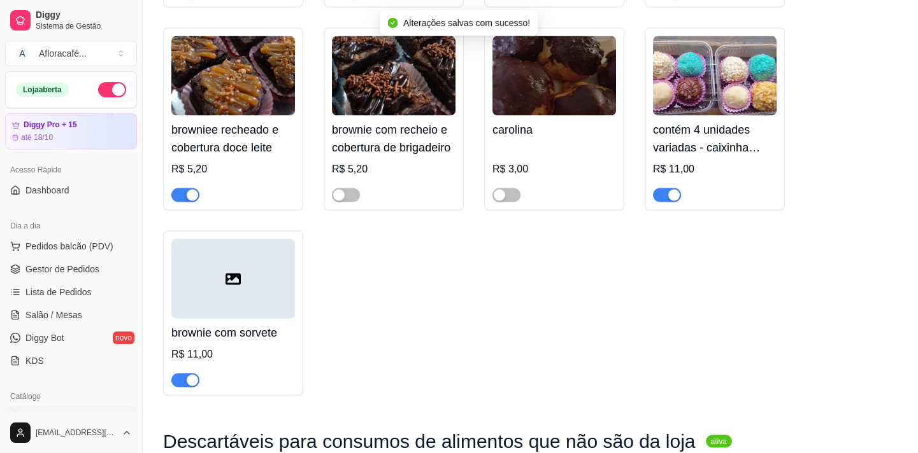
click at [676, 201] on div "button" at bounding box center [673, 195] width 11 height 11
click at [80, 308] on link "Salão / Mesas" at bounding box center [71, 315] width 132 height 20
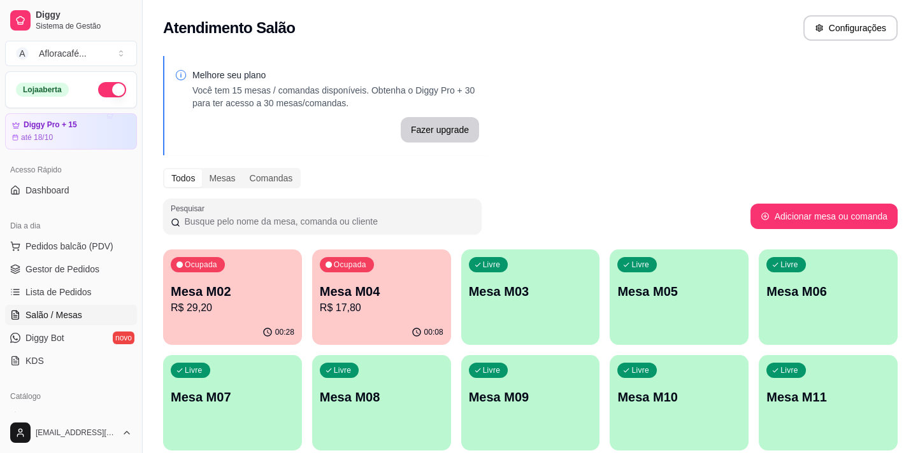
click at [256, 295] on div "Ocupada Mesa M02 R$ 29,20" at bounding box center [232, 285] width 139 height 71
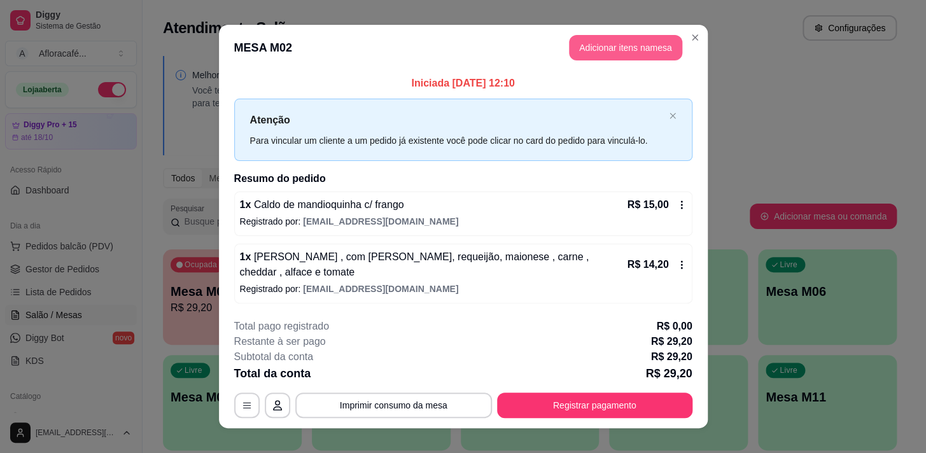
click at [616, 51] on button "Adicionar itens na mesa" at bounding box center [625, 47] width 113 height 25
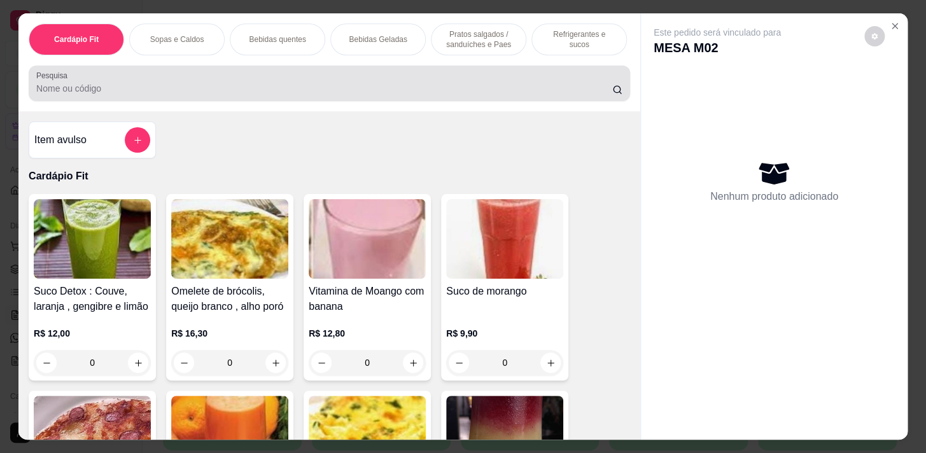
click at [481, 90] on input "Pesquisa" at bounding box center [324, 88] width 576 height 13
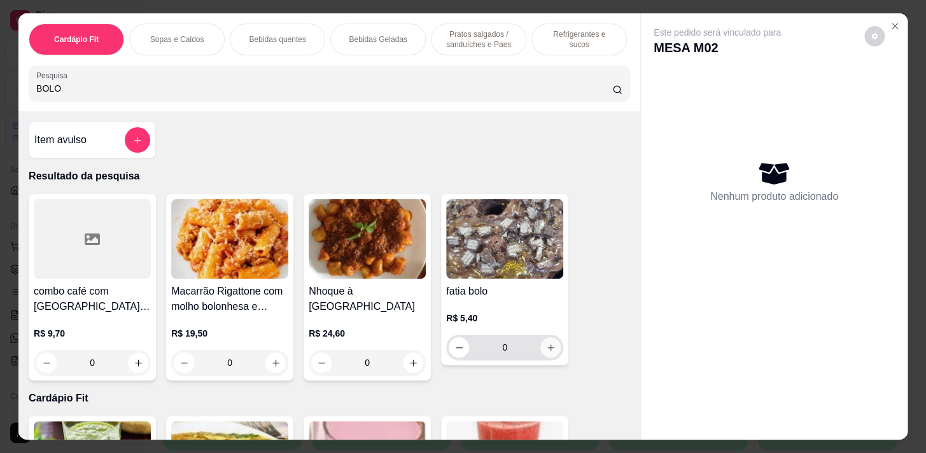
type input "BOLO"
click at [550, 347] on icon "increase-product-quantity" at bounding box center [551, 348] width 10 height 10
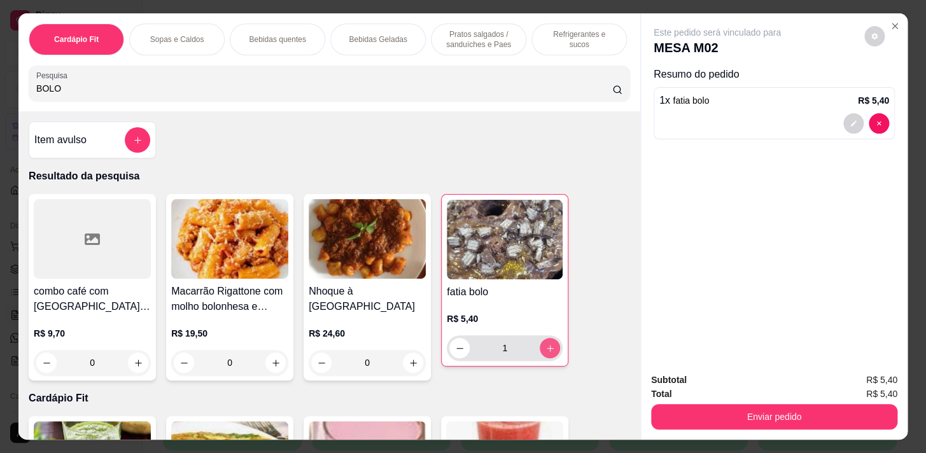
type input "1"
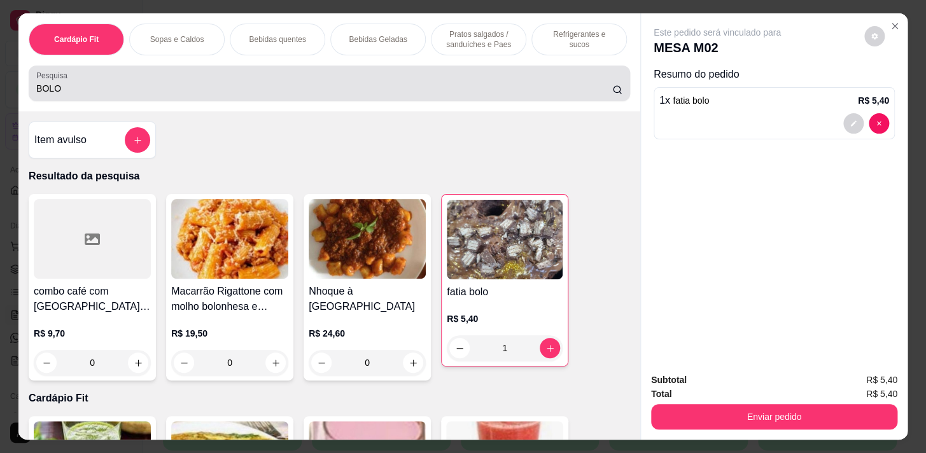
click at [413, 95] on input "BOLO" at bounding box center [324, 88] width 576 height 13
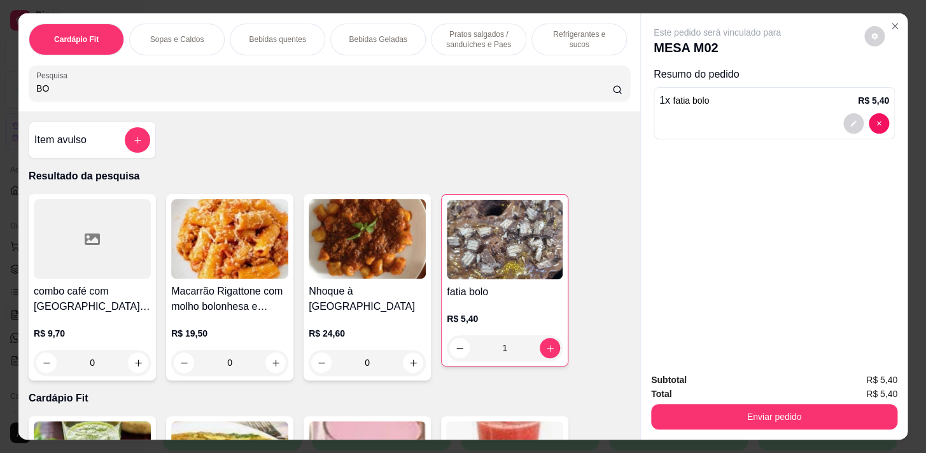
type input "B"
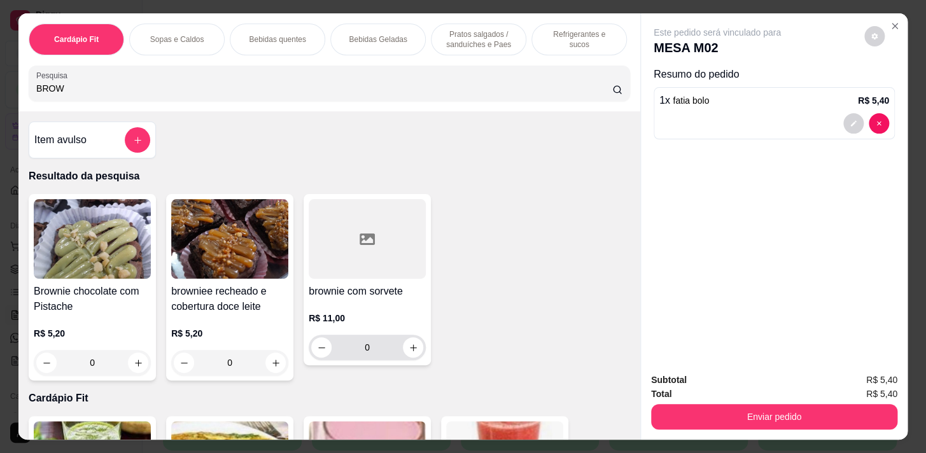
scroll to position [115, 0]
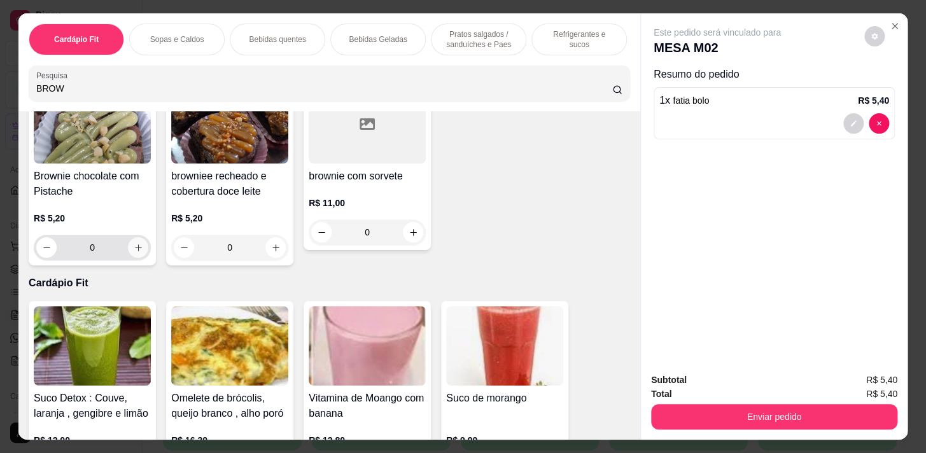
type input "BROW"
click at [128, 253] on button "increase-product-quantity" at bounding box center [138, 248] width 20 height 20
type input "1"
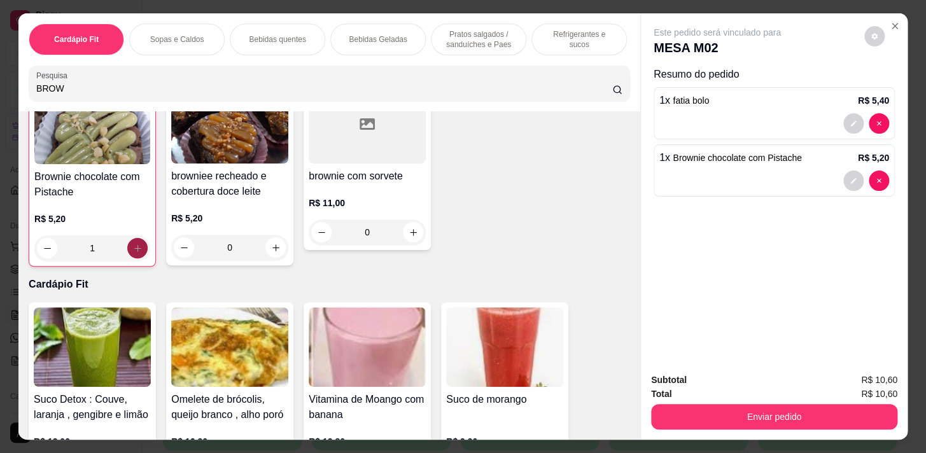
scroll to position [116, 0]
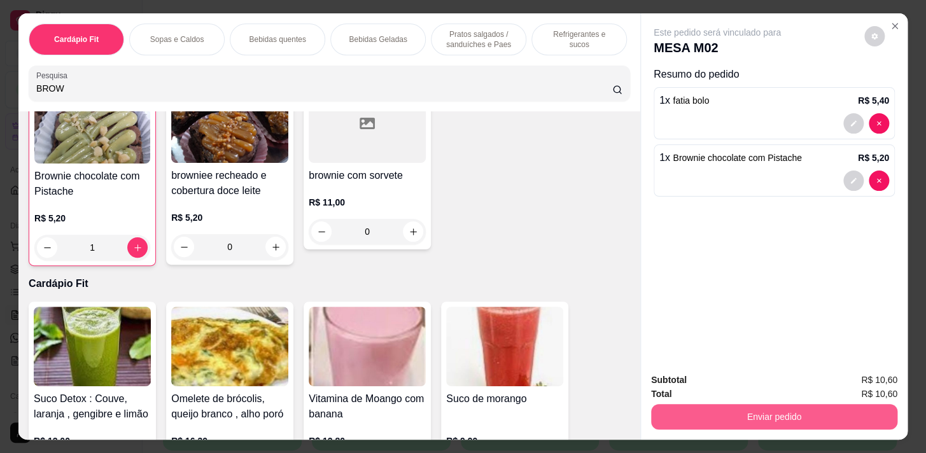
click at [839, 404] on button "Enviar pedido" at bounding box center [774, 416] width 246 height 25
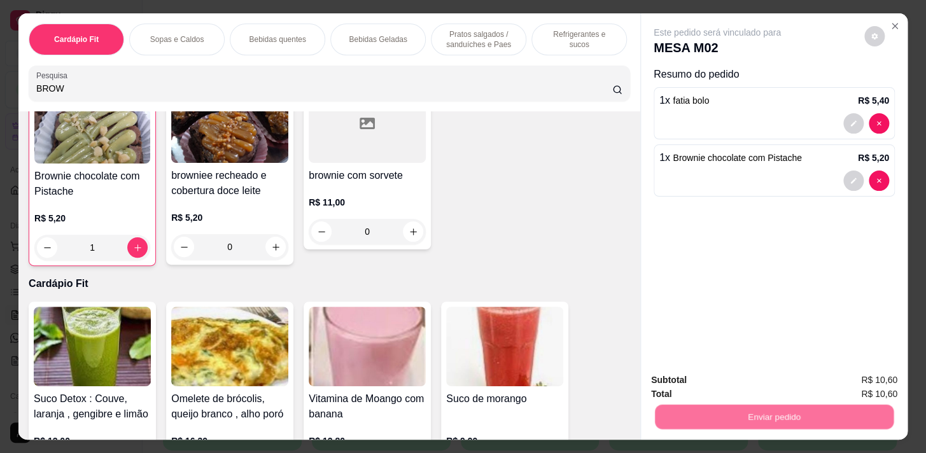
click at [887, 371] on button "Enviar pedido" at bounding box center [865, 381] width 70 height 24
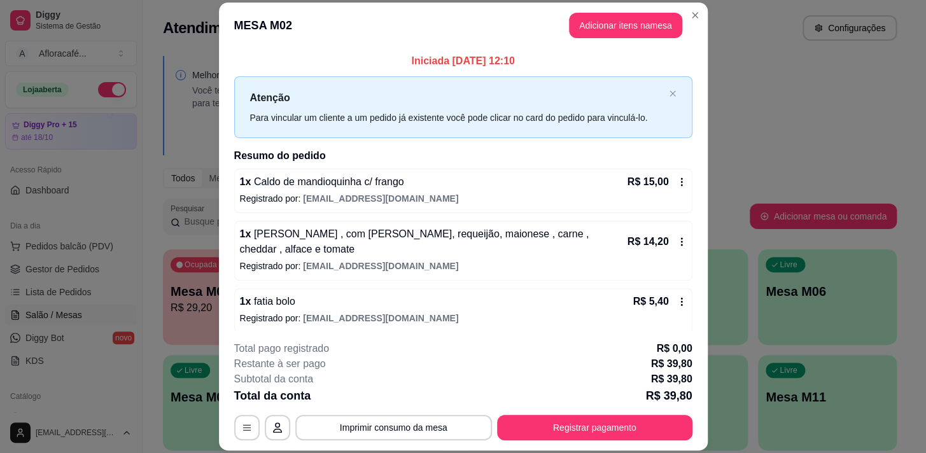
scroll to position [58, 0]
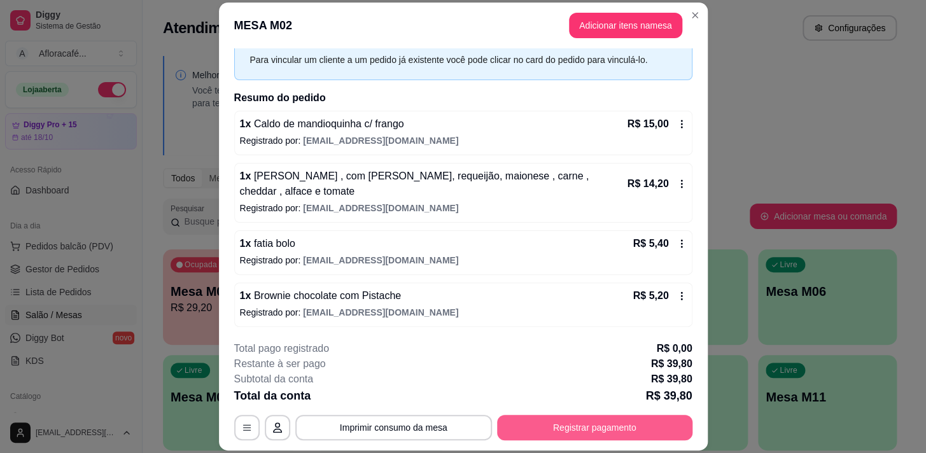
click at [564, 421] on button "Registrar pagamento" at bounding box center [594, 427] width 195 height 25
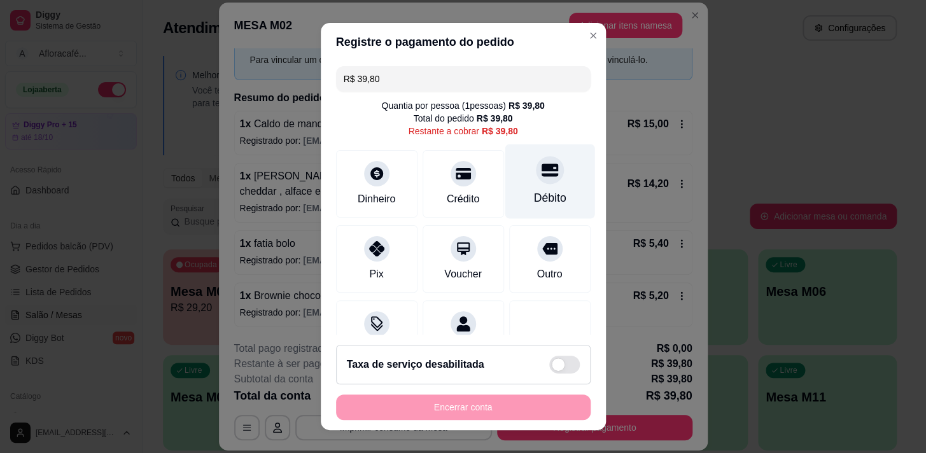
drag, startPoint x: 536, startPoint y: 171, endPoint x: 526, endPoint y: 193, distance: 23.9
click at [541, 171] on icon at bounding box center [549, 170] width 17 height 17
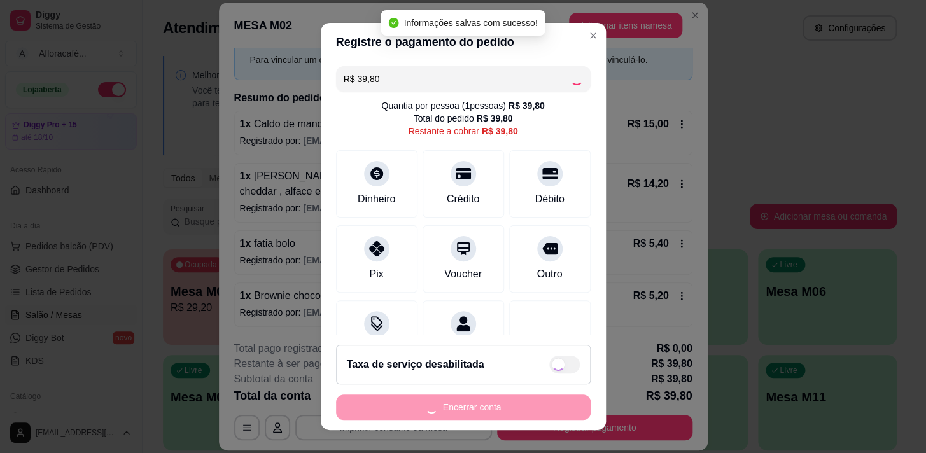
type input "R$ 0,00"
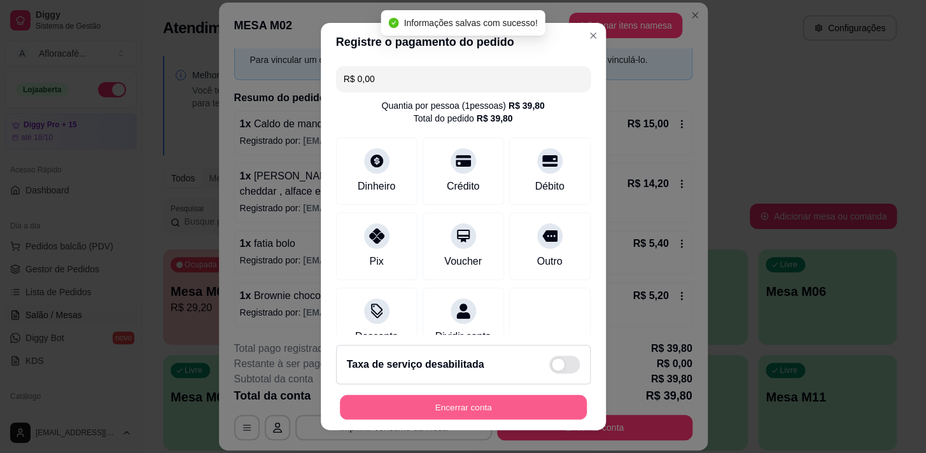
click at [488, 406] on button "Encerrar conta" at bounding box center [463, 407] width 247 height 25
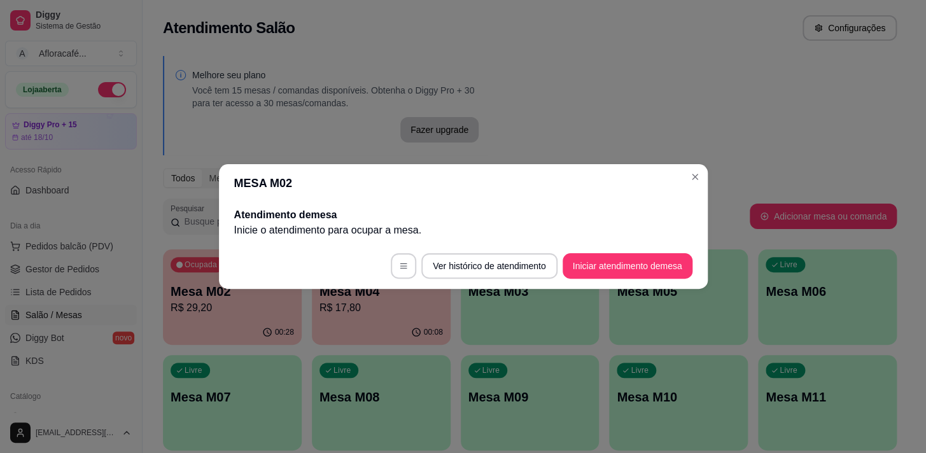
scroll to position [0, 0]
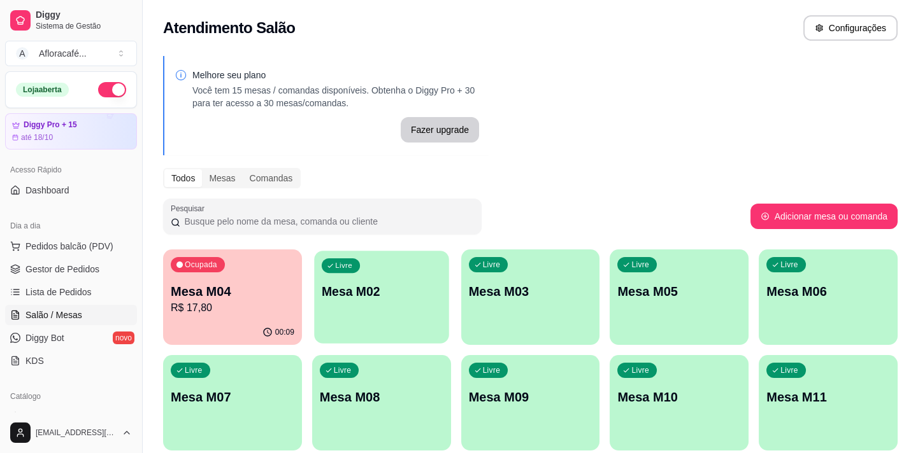
click at [376, 290] on p "Mesa M02" at bounding box center [382, 291] width 120 height 17
click at [373, 264] on div "Livre Mesa M02" at bounding box center [381, 290] width 139 height 80
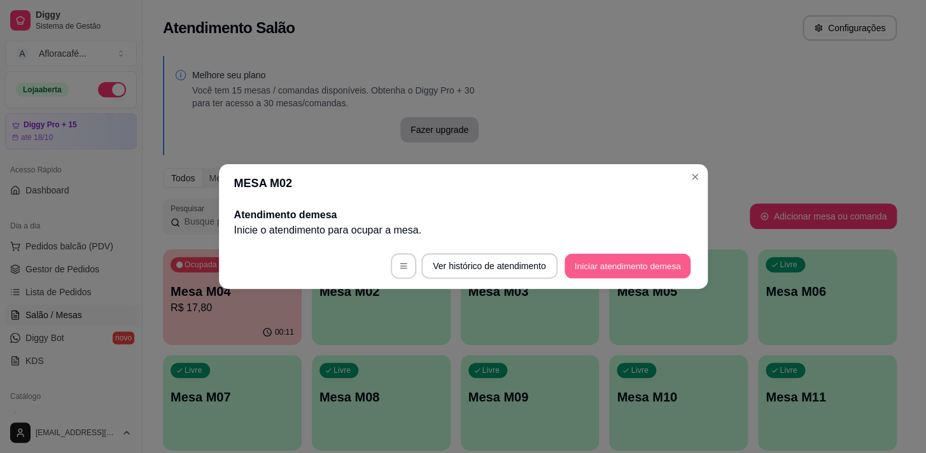
click at [658, 261] on button "Iniciar atendimento de mesa" at bounding box center [628, 266] width 126 height 25
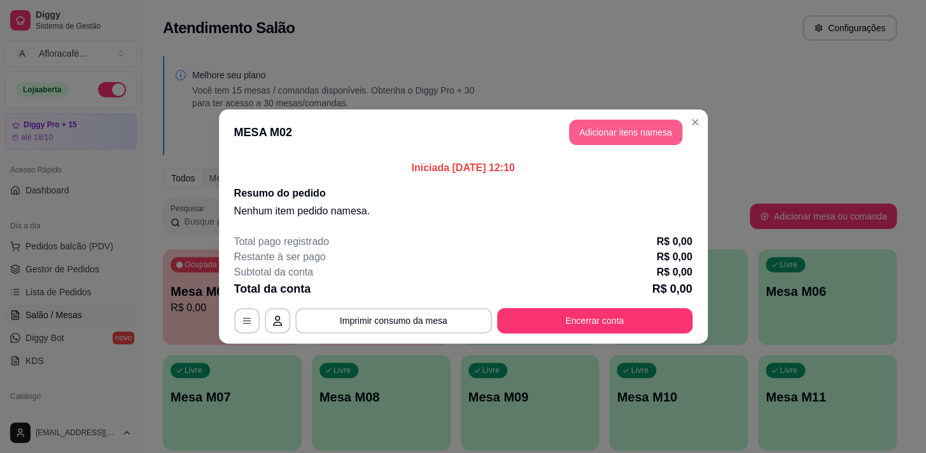
click at [619, 120] on button "Adicionar itens na mesa" at bounding box center [625, 132] width 113 height 25
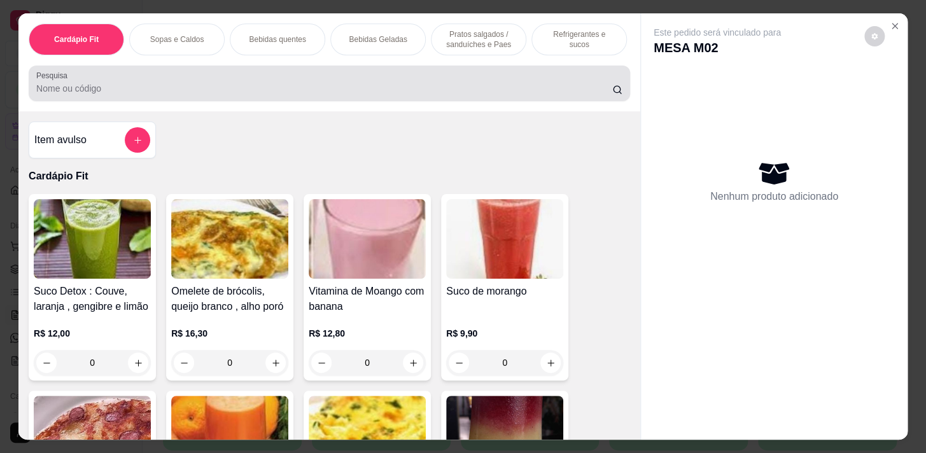
click at [336, 85] on div at bounding box center [329, 83] width 586 height 25
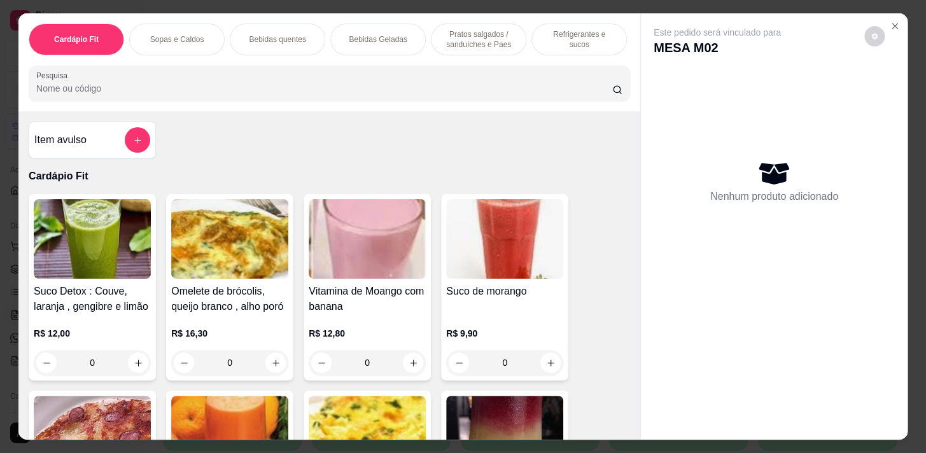
click at [560, 24] on div "Refrigerantes e sucos" at bounding box center [580, 40] width 96 height 32
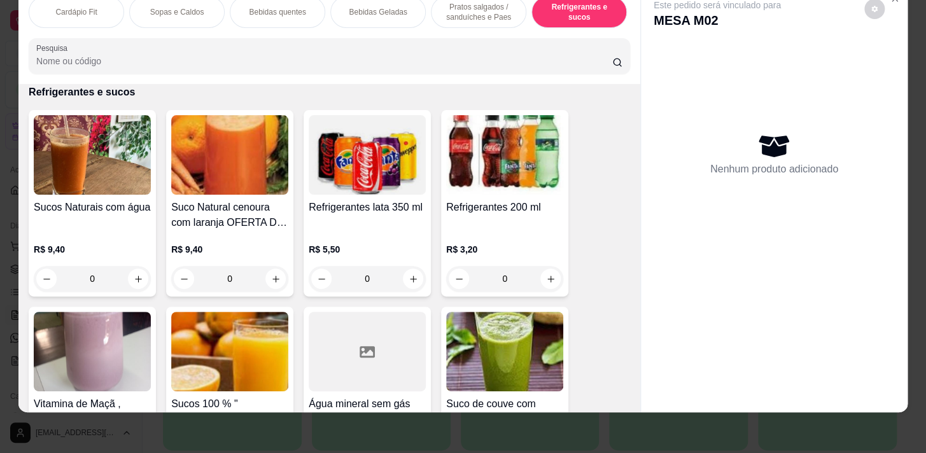
scroll to position [6681, 0]
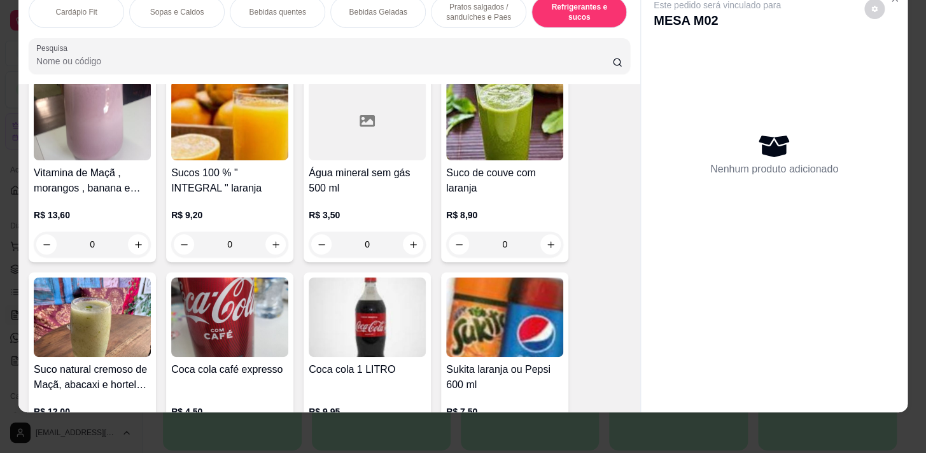
click at [414, 238] on div "0" at bounding box center [367, 244] width 117 height 25
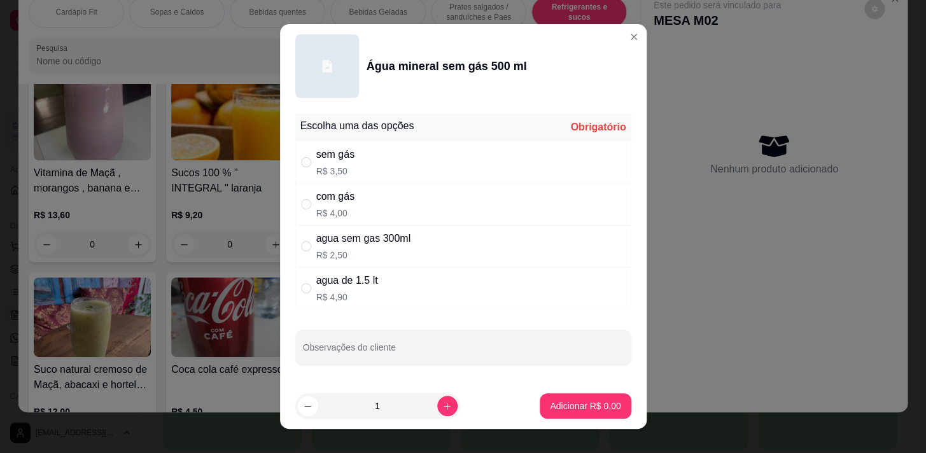
click at [422, 230] on div "agua sem gas 300ml R$ 2,50" at bounding box center [463, 246] width 336 height 42
radio input "true"
click at [430, 153] on div "sem gás R$ 3,50" at bounding box center [463, 162] width 336 height 42
radio input "true"
radio input "false"
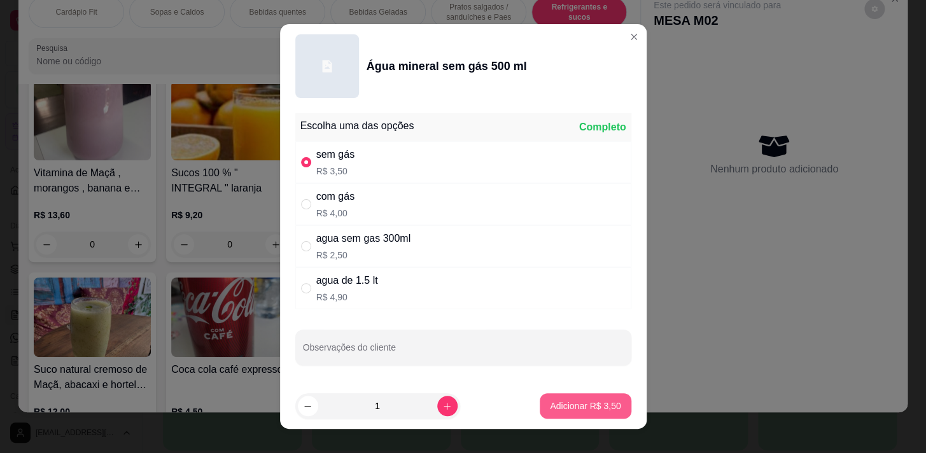
click at [543, 413] on button "Adicionar R$ 3,50" at bounding box center [585, 406] width 91 height 25
type input "1"
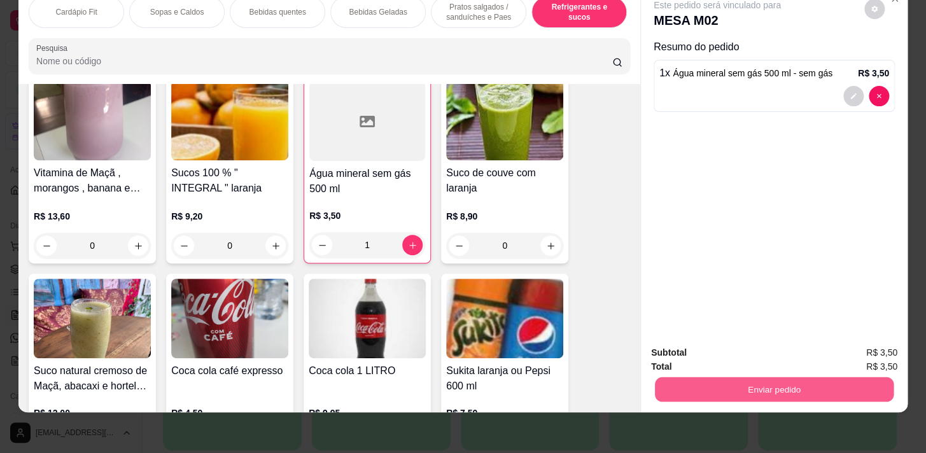
click at [808, 387] on button "Enviar pedido" at bounding box center [774, 389] width 239 height 25
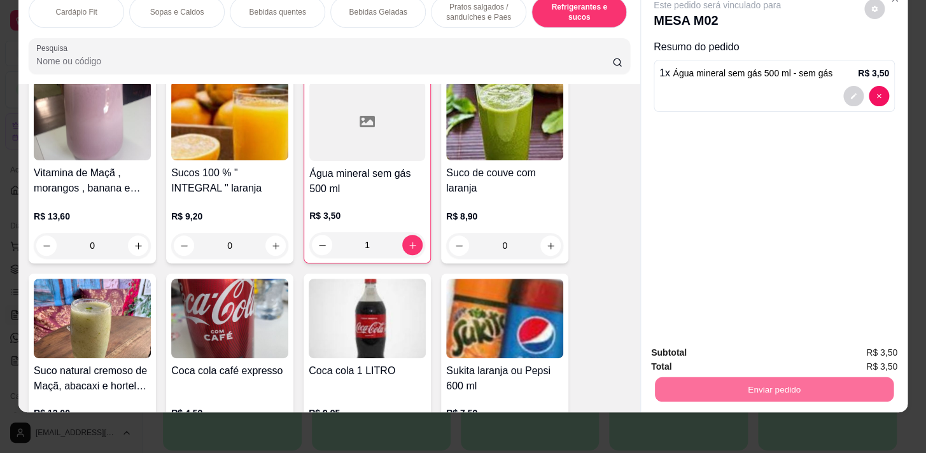
click at [842, 351] on button "Enviar pedido" at bounding box center [865, 350] width 70 height 24
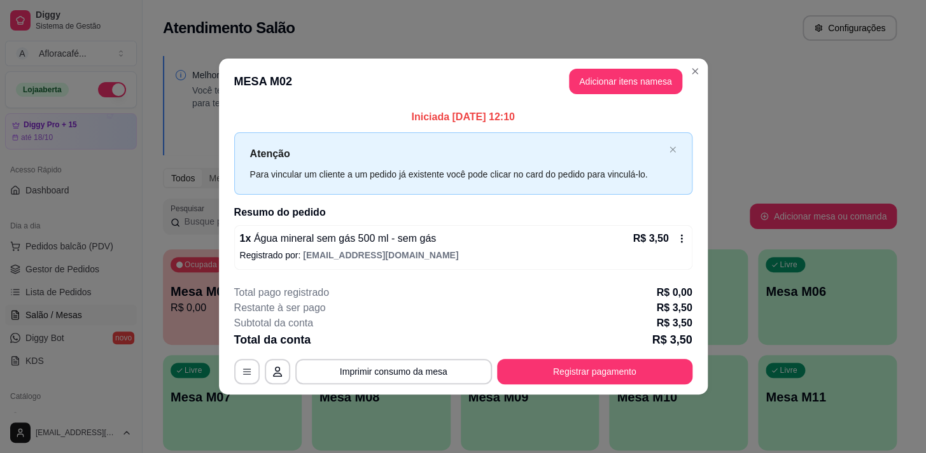
drag, startPoint x: 590, startPoint y: 351, endPoint x: 585, endPoint y: 373, distance: 22.9
click at [588, 365] on div "**********" at bounding box center [463, 334] width 458 height 99
click at [585, 373] on button "Registrar pagamento" at bounding box center [594, 371] width 195 height 25
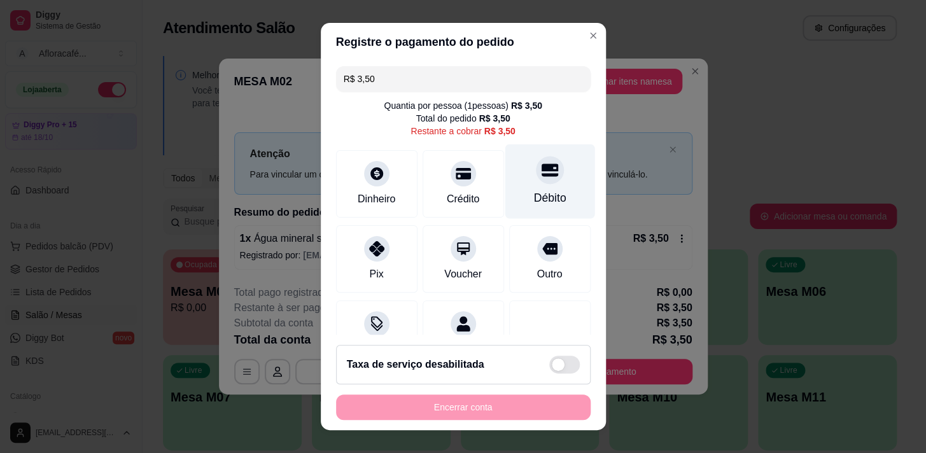
click at [544, 175] on div "Débito" at bounding box center [550, 181] width 90 height 75
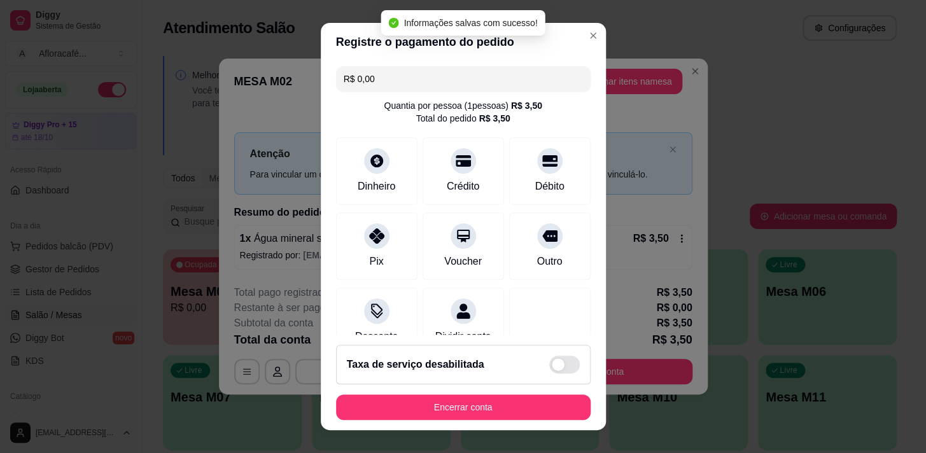
type input "R$ 0,00"
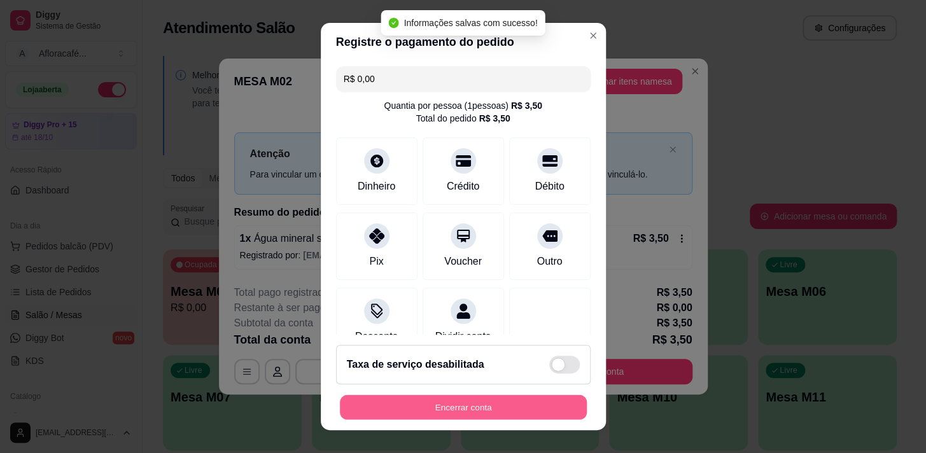
click at [486, 406] on button "Encerrar conta" at bounding box center [463, 407] width 247 height 25
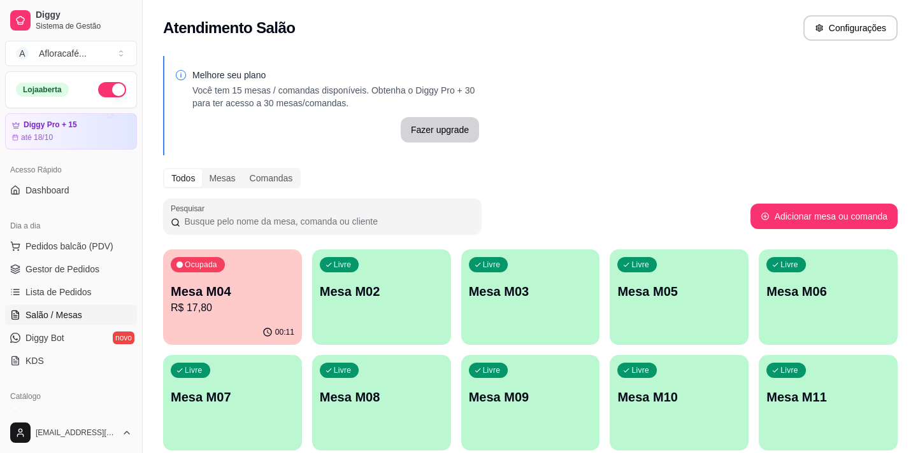
click at [418, 299] on p "Mesa M02" at bounding box center [382, 292] width 124 height 18
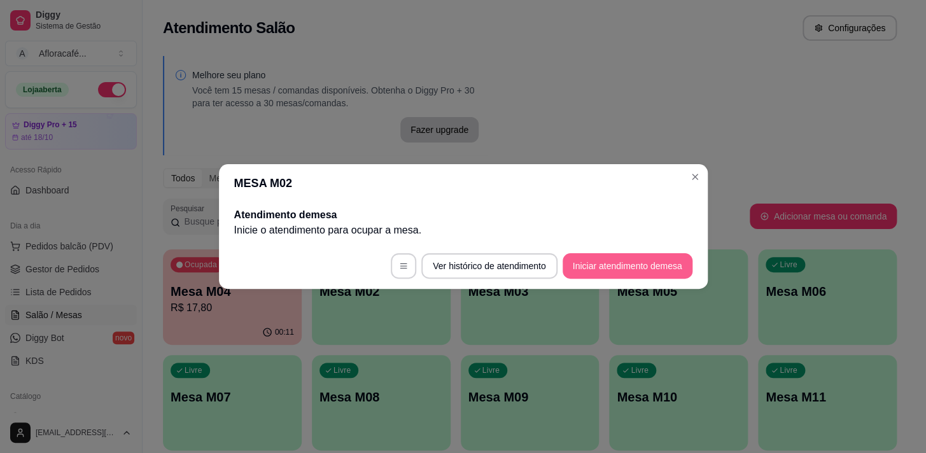
click at [670, 262] on button "Iniciar atendimento de mesa" at bounding box center [628, 265] width 130 height 25
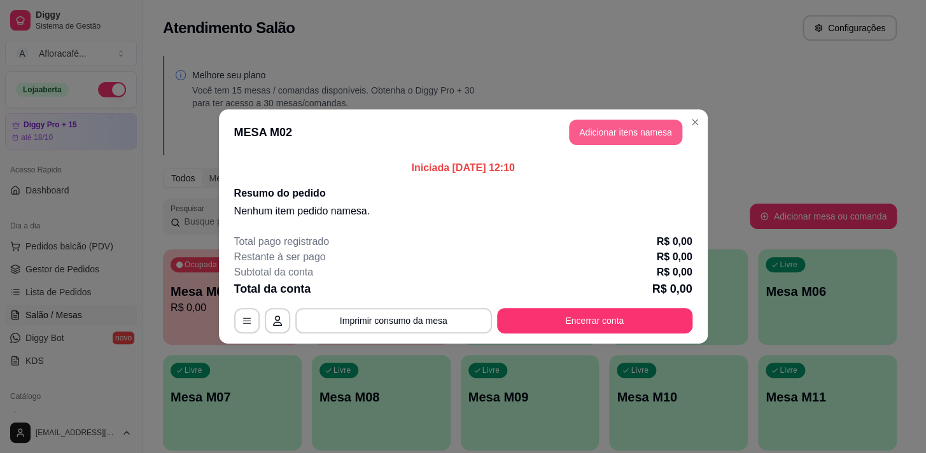
click at [616, 132] on button "Adicionar itens na mesa" at bounding box center [625, 132] width 113 height 25
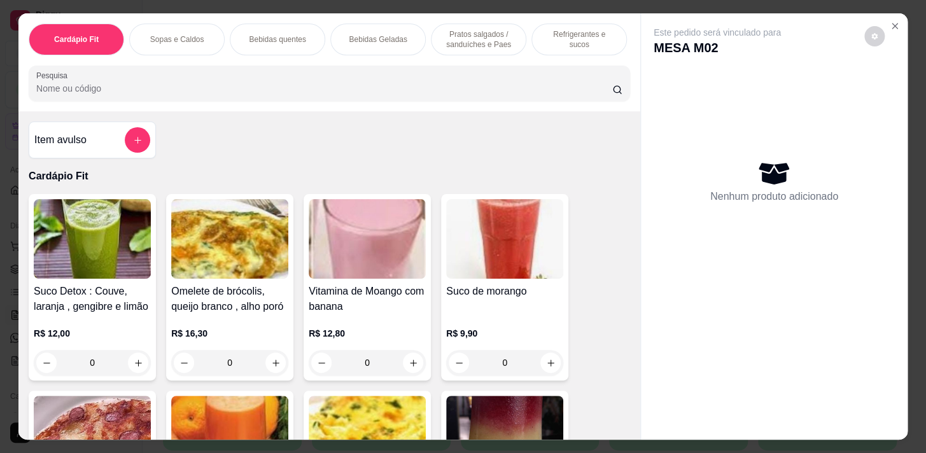
click at [884, 45] on div "Este pedido será vinculado para MESA M02 Nenhum produto adicionado" at bounding box center [774, 166] width 241 height 280
click at [891, 16] on button "Close" at bounding box center [895, 26] width 20 height 20
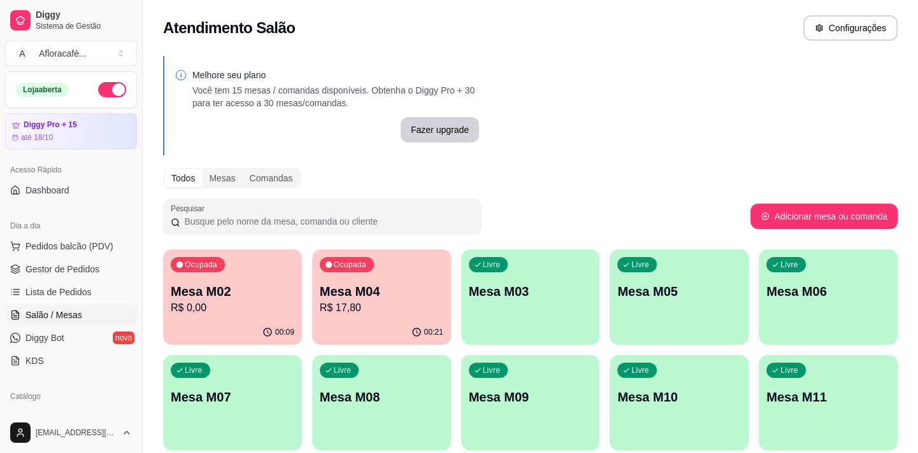
drag, startPoint x: 133, startPoint y: 318, endPoint x: 321, endPoint y: 283, distance: 191.0
click at [159, 311] on div "Diggy Sistema de Gestão A Afloracafé ... Loja aberta Diggy Pro + 15 até 18/10 A…" at bounding box center [459, 304] width 918 height 608
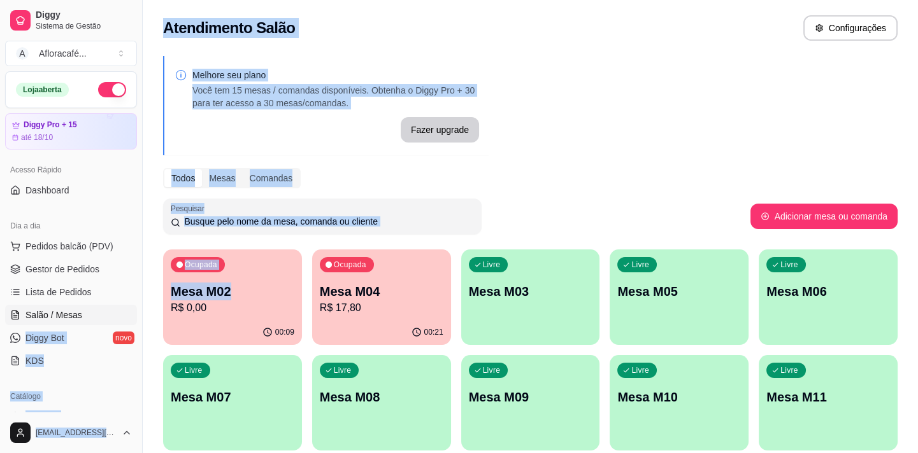
click at [350, 277] on div "Ocupada Mesa M04 R$ 17,80" at bounding box center [381, 285] width 139 height 71
click at [276, 295] on p "Mesa M02" at bounding box center [233, 292] width 124 height 18
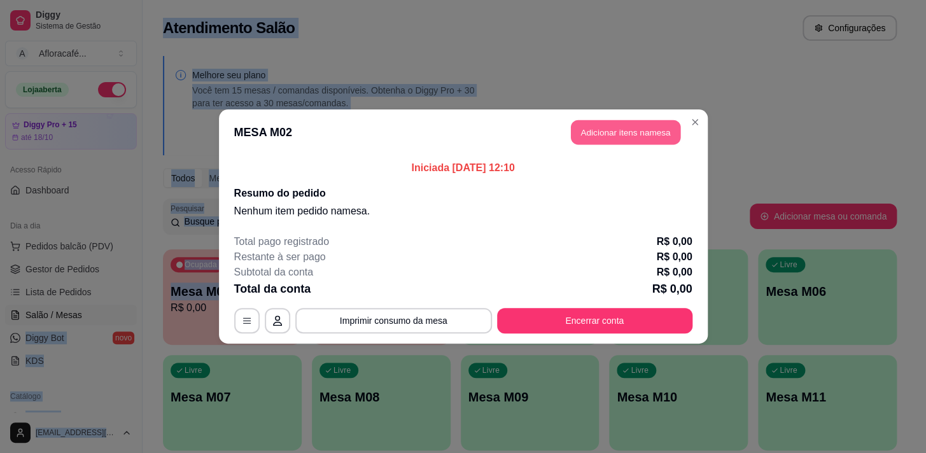
click at [620, 132] on button "Adicionar itens na mesa" at bounding box center [626, 132] width 110 height 25
click at [463, 80] on div at bounding box center [329, 83] width 586 height 25
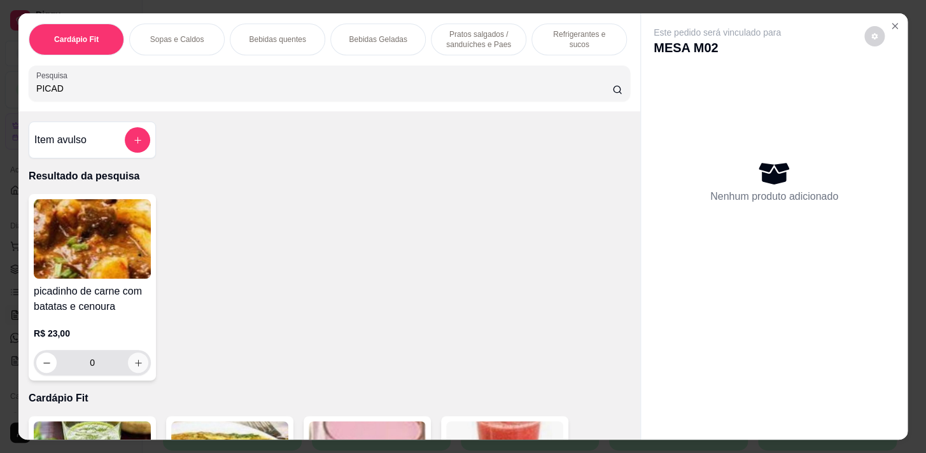
type input "PICAD"
click at [135, 368] on icon "increase-product-quantity" at bounding box center [139, 363] width 10 height 10
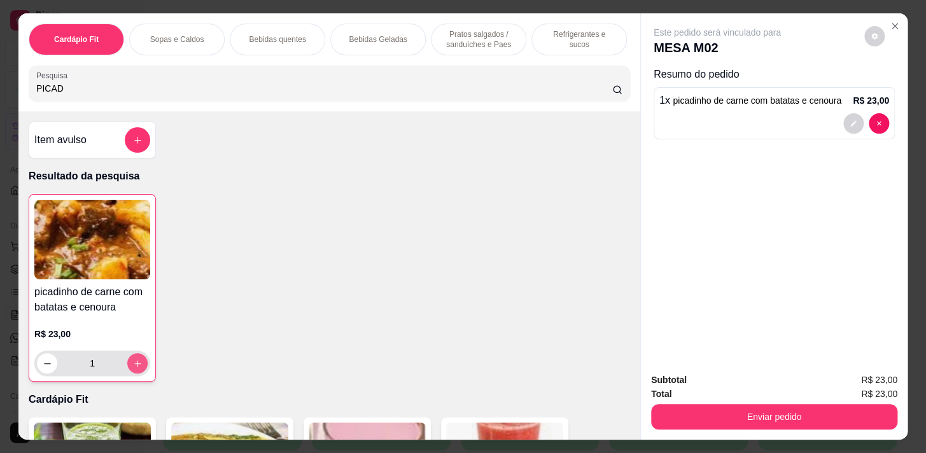
type input "1"
click at [286, 95] on input "PICAD" at bounding box center [324, 88] width 576 height 13
type input "P"
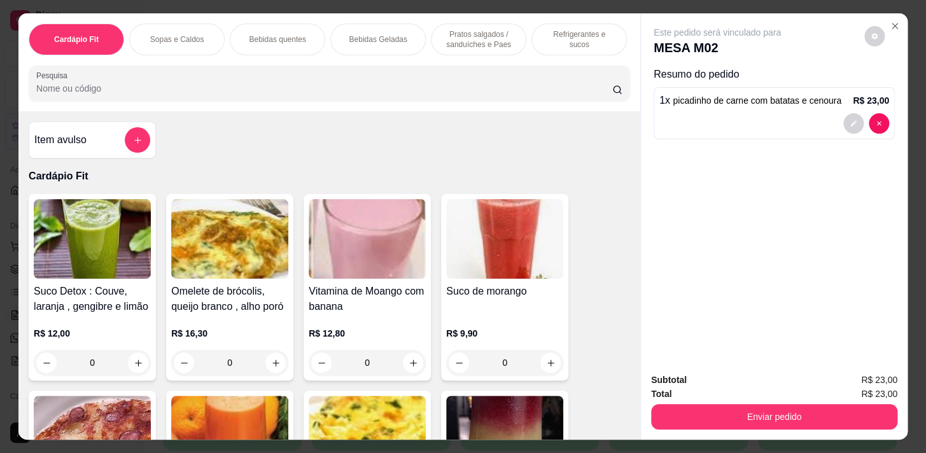
drag, startPoint x: 505, startPoint y: 48, endPoint x: 505, endPoint y: 57, distance: 8.9
click at [505, 55] on div "Cardápio Fit Sopas e Caldos Bebidas quentes Bebidas Geladas Pratos salgados / s…" at bounding box center [330, 40] width 602 height 32
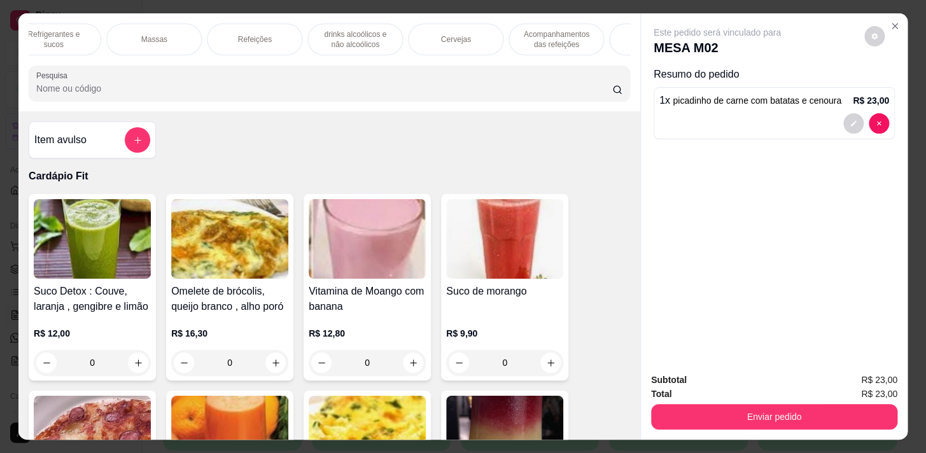
click at [238, 36] on p "Refeições" at bounding box center [255, 39] width 34 height 10
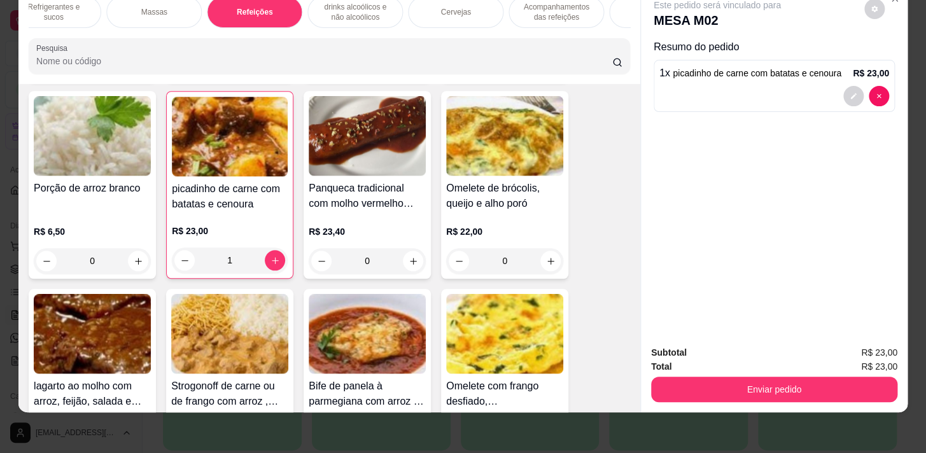
scroll to position [8800, 0]
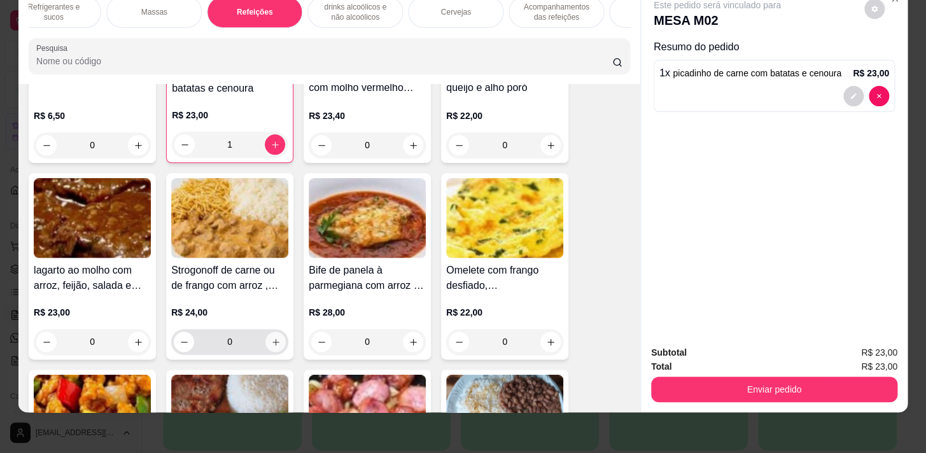
click at [278, 332] on button "increase-product-quantity" at bounding box center [276, 342] width 20 height 20
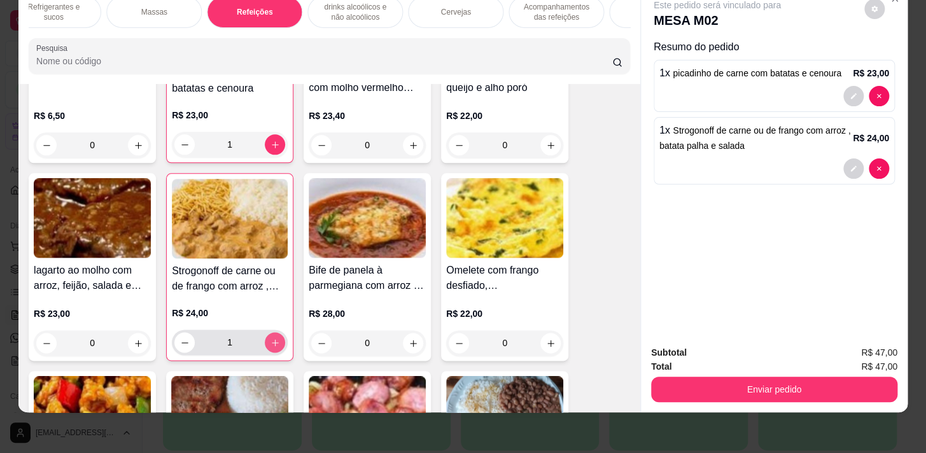
type input "1"
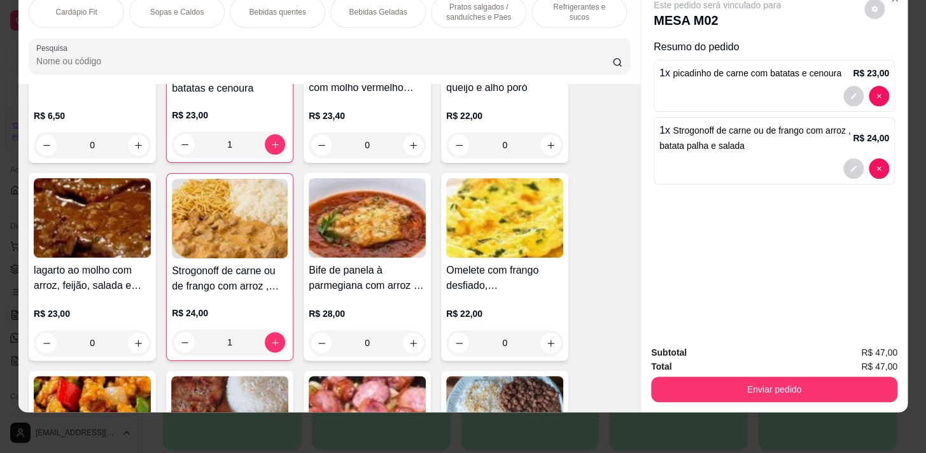
click at [547, 10] on div "Refrigerantes e sucos" at bounding box center [580, 12] width 96 height 32
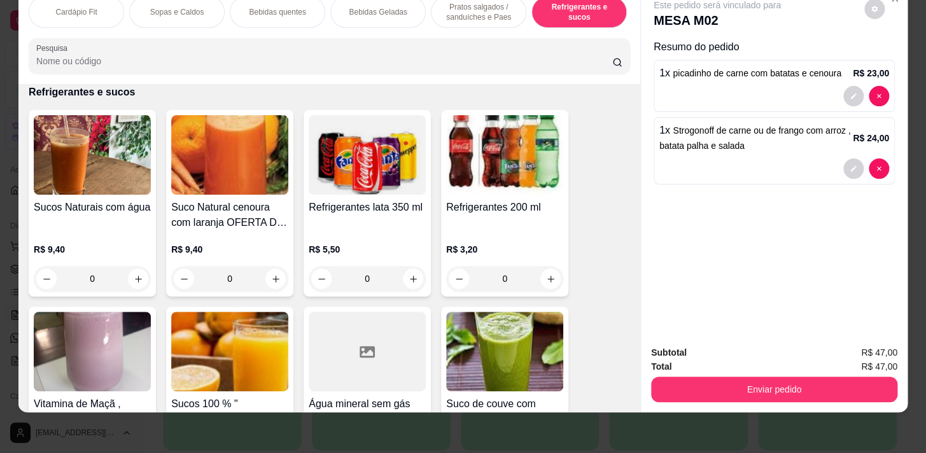
click at [132, 282] on div "0" at bounding box center [92, 278] width 117 height 25
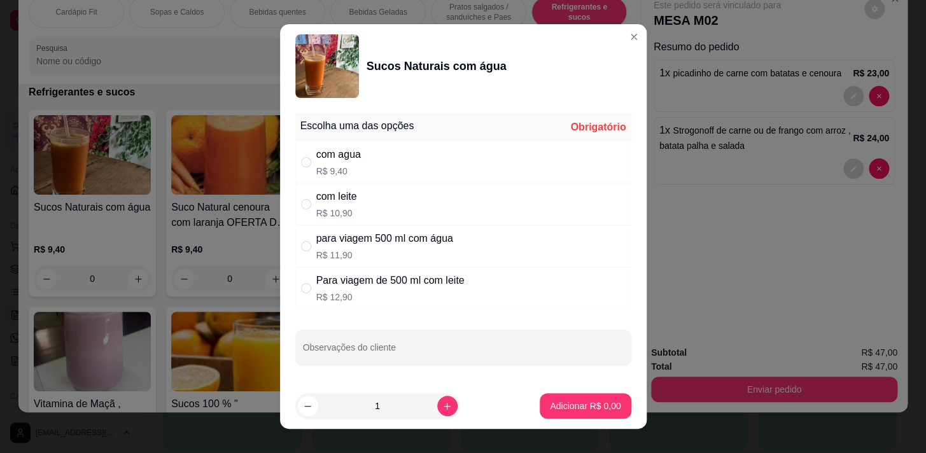
drag, startPoint x: 324, startPoint y: 143, endPoint x: 349, endPoint y: 159, distance: 29.5
click at [326, 145] on div "com agua R$ 9,40" at bounding box center [463, 162] width 336 height 42
radio input "true"
drag, startPoint x: 419, startPoint y: 405, endPoint x: 451, endPoint y: 397, distance: 33.4
click at [427, 405] on div "1" at bounding box center [378, 406] width 160 height 25
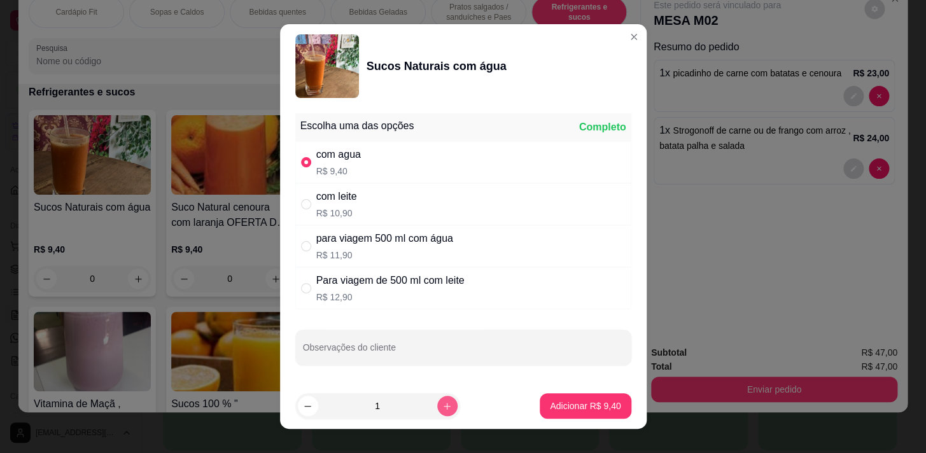
click at [443, 408] on icon "increase-product-quantity" at bounding box center [448, 407] width 10 height 10
type input "2"
click at [562, 397] on button "Adicionar R$ 18,80" at bounding box center [583, 406] width 96 height 25
type input "2"
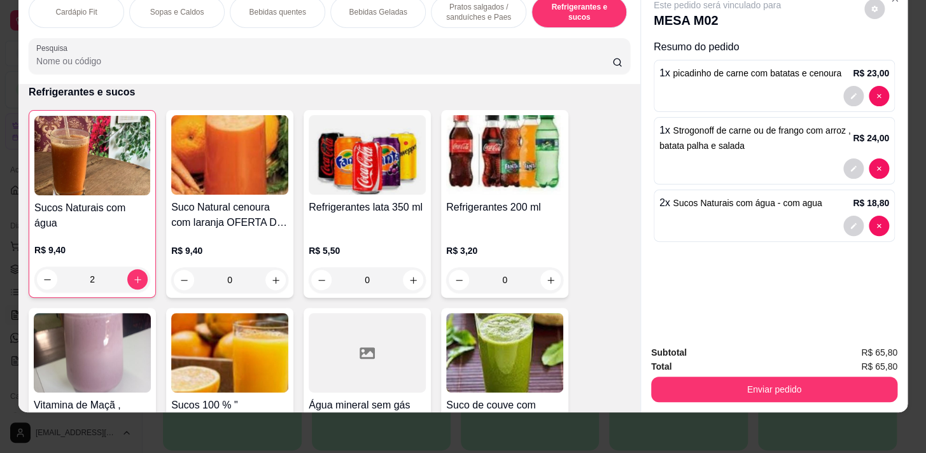
click at [785, 374] on div "Enviar pedido" at bounding box center [774, 388] width 246 height 29
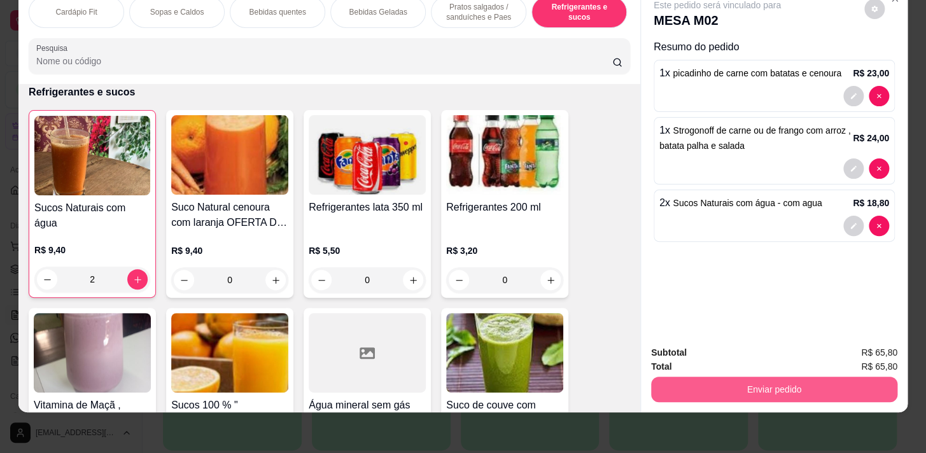
click at [791, 384] on button "Enviar pedido" at bounding box center [774, 389] width 246 height 25
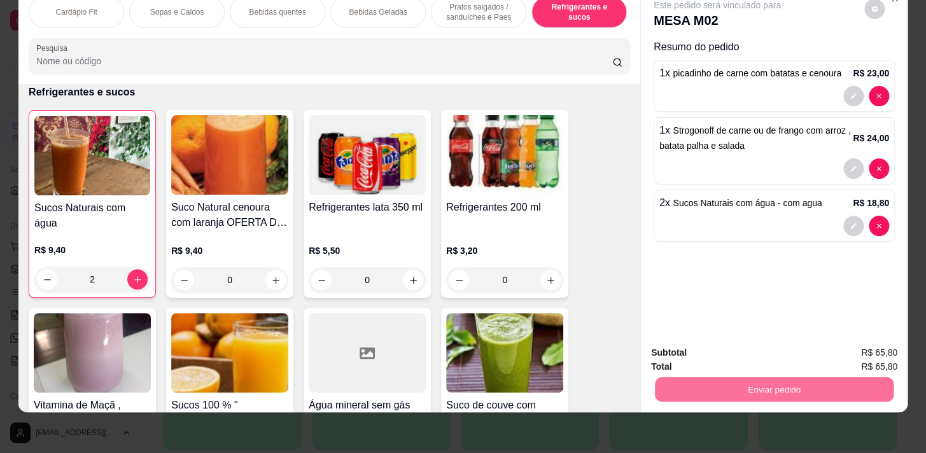
click at [854, 345] on button "Enviar pedido" at bounding box center [865, 350] width 70 height 24
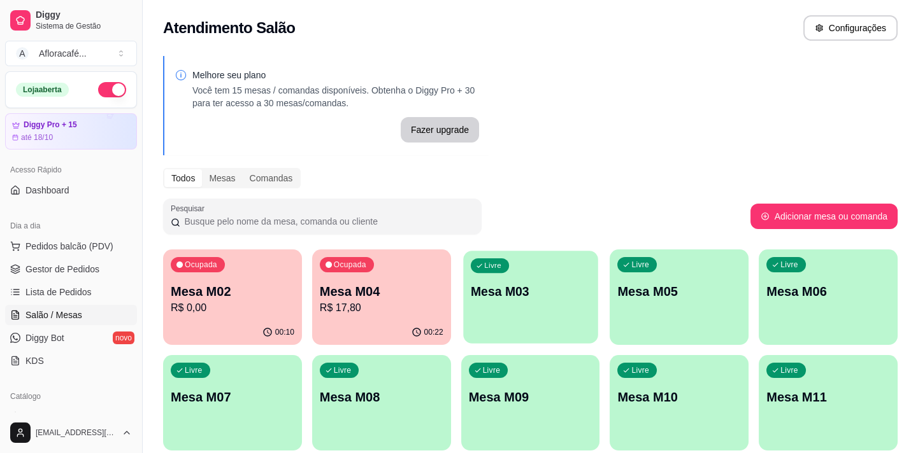
click at [500, 330] on div "button" at bounding box center [530, 336] width 134 height 15
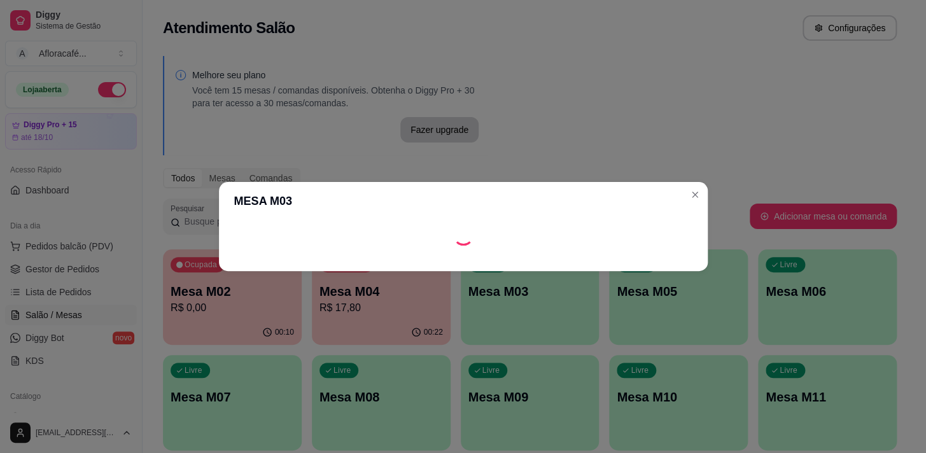
click at [636, 255] on footer at bounding box center [463, 261] width 489 height 20
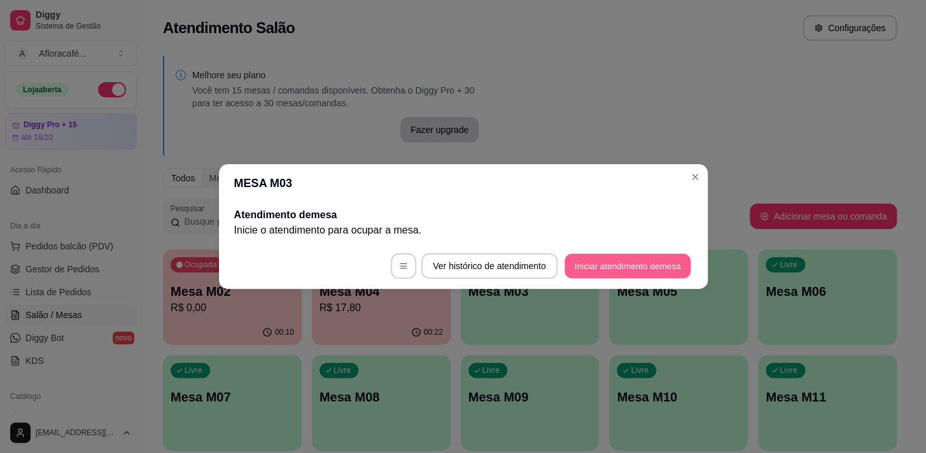
click at [636, 267] on button "Iniciar atendimento de mesa" at bounding box center [628, 266] width 126 height 25
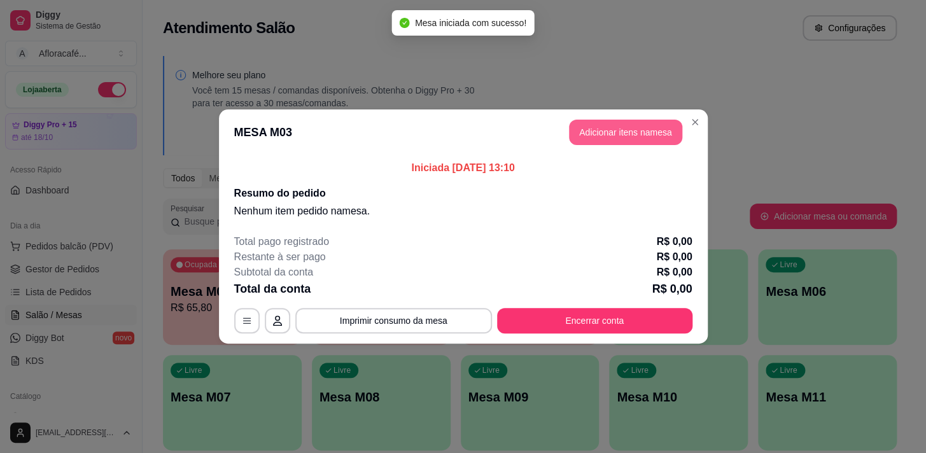
click at [634, 127] on button "Adicionar itens na mesa" at bounding box center [625, 132] width 113 height 25
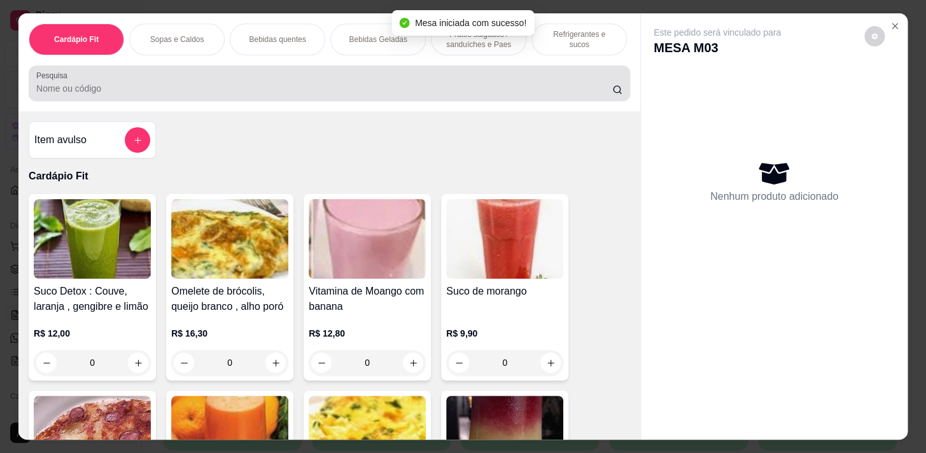
click at [556, 96] on div at bounding box center [329, 83] width 586 height 25
click at [420, 96] on div at bounding box center [329, 83] width 586 height 25
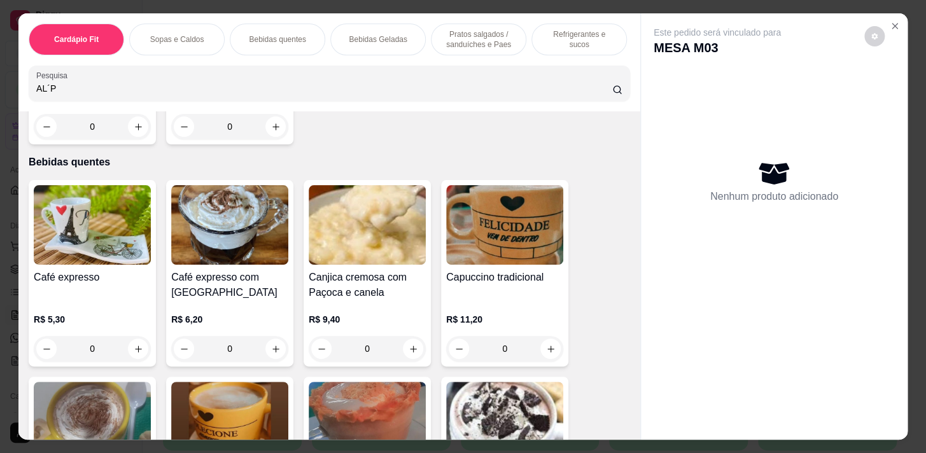
scroll to position [1274, 0]
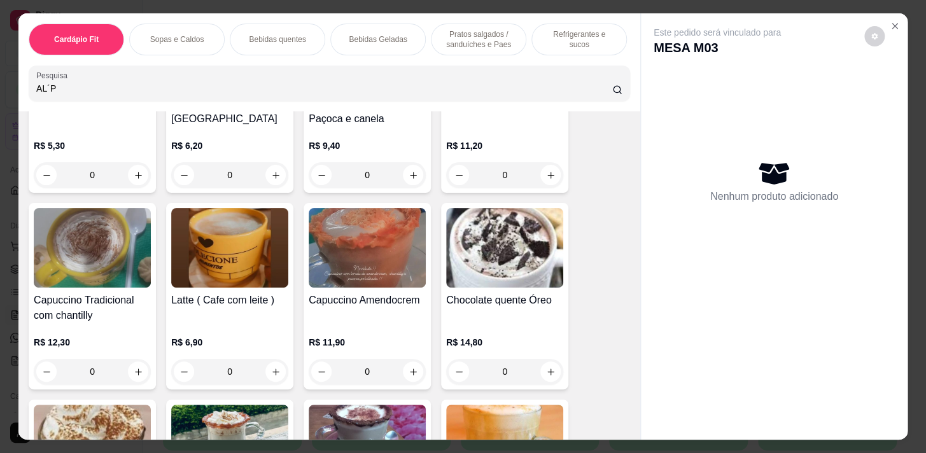
type input "AL´P"
click at [346, 27] on div "Bebidas Geladas" at bounding box center [378, 40] width 96 height 32
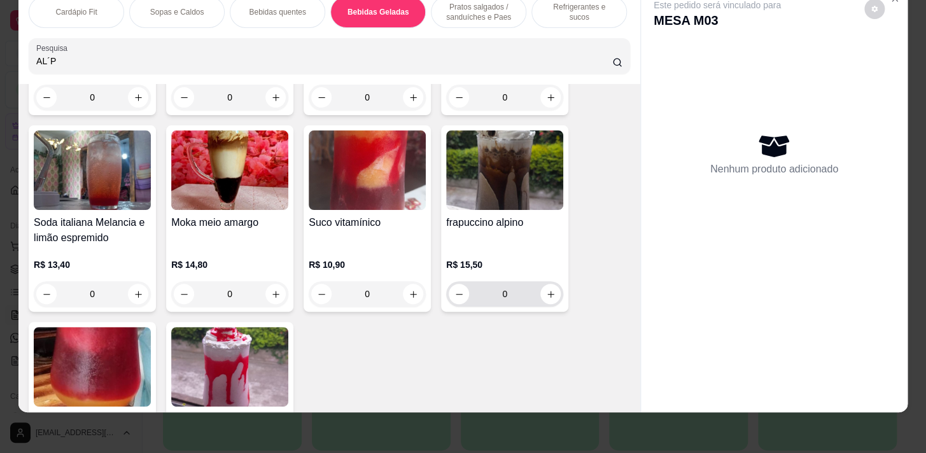
scroll to position [3957, 0]
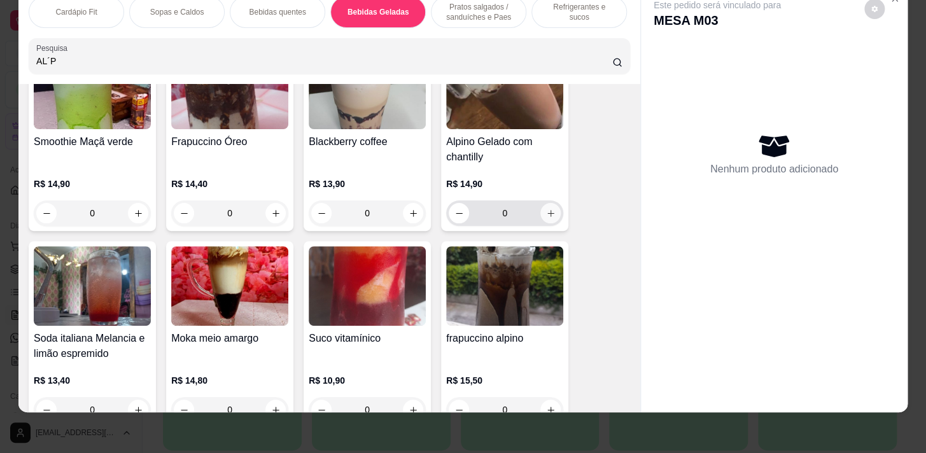
click at [550, 211] on icon "increase-product-quantity" at bounding box center [551, 214] width 10 height 10
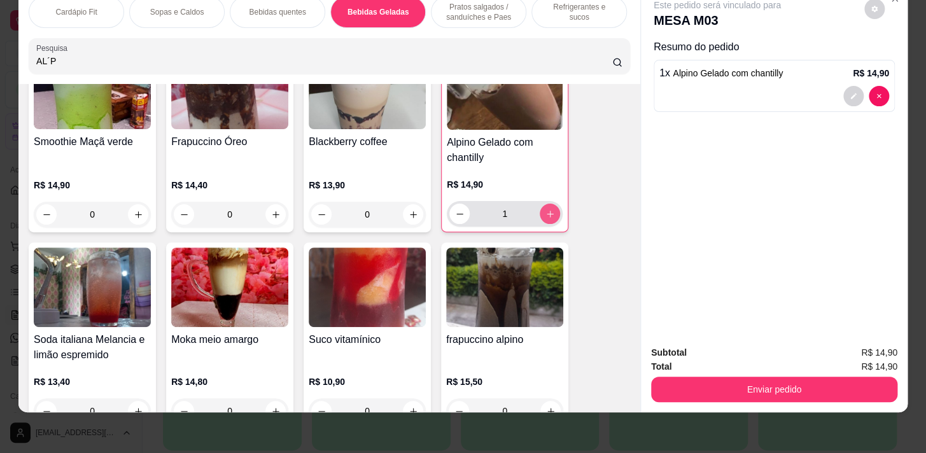
type input "1"
click at [472, 31] on div "Cardápio Fit Sopas e Caldos Bebidas quentes Bebidas Geladas Pratos salgados / s…" at bounding box center [329, 35] width 622 height 98
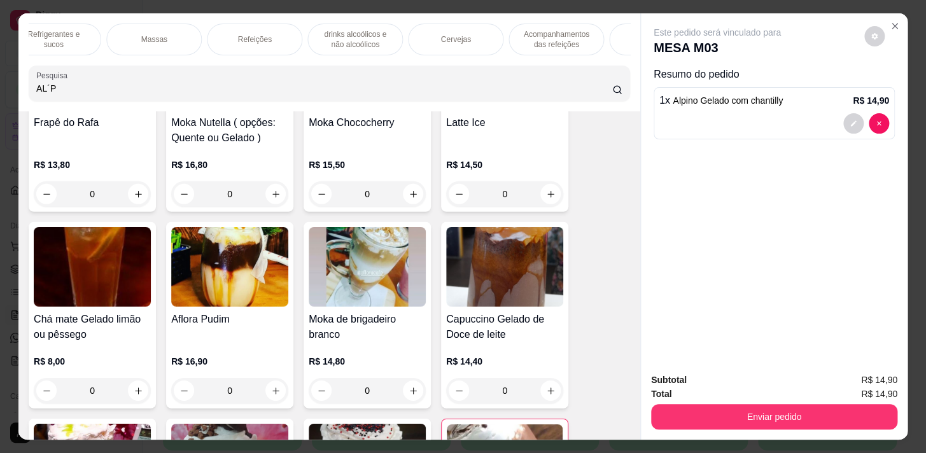
scroll to position [31, 0]
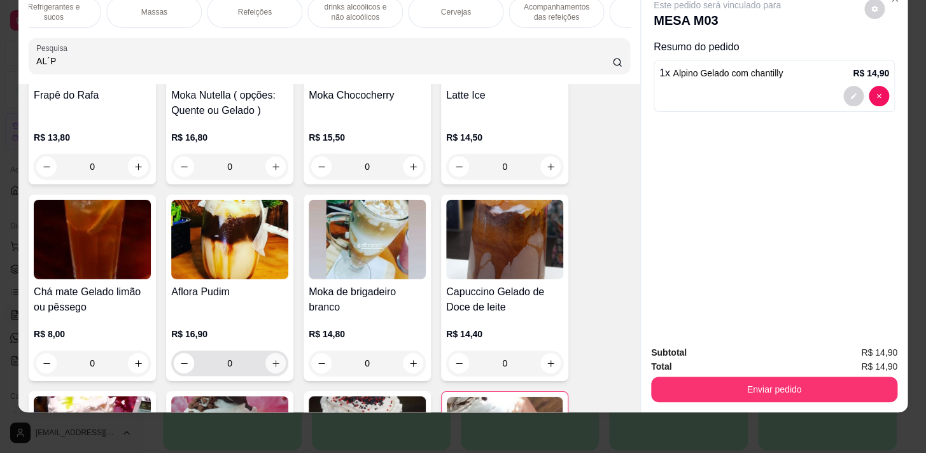
click at [274, 365] on icon "increase-product-quantity" at bounding box center [276, 364] width 10 height 10
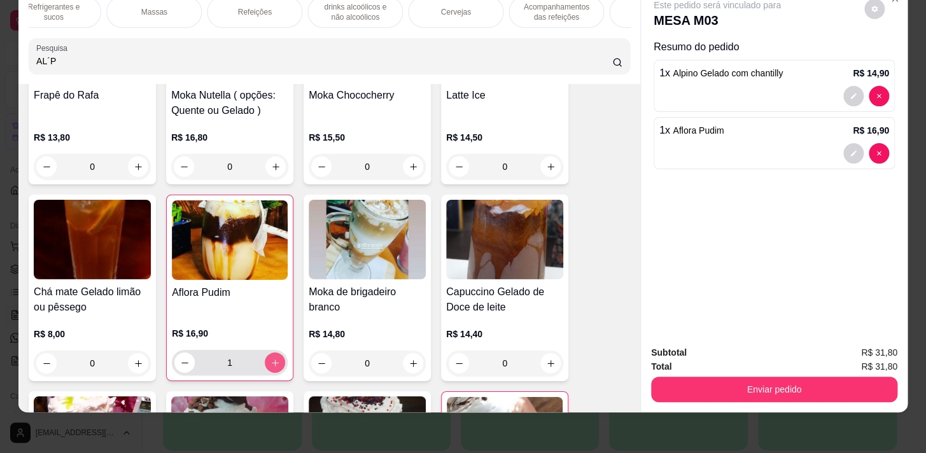
type input "1"
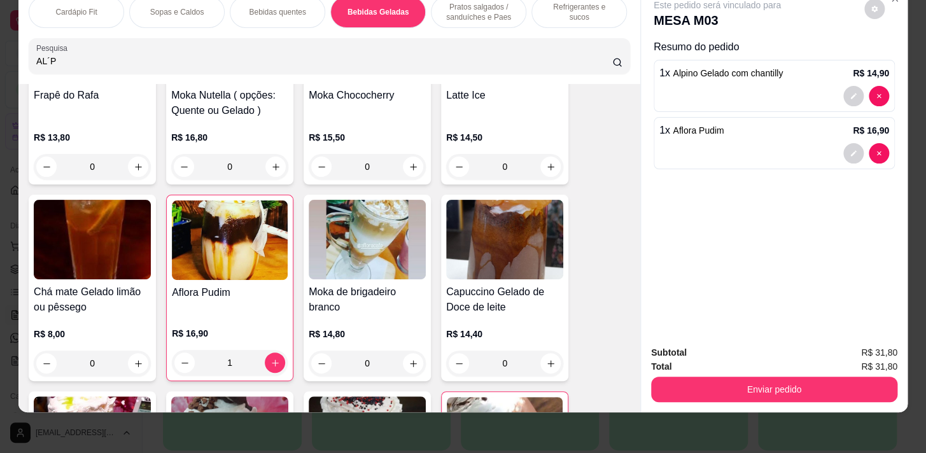
click at [253, 7] on p "Bebidas quentes" at bounding box center [277, 12] width 57 height 10
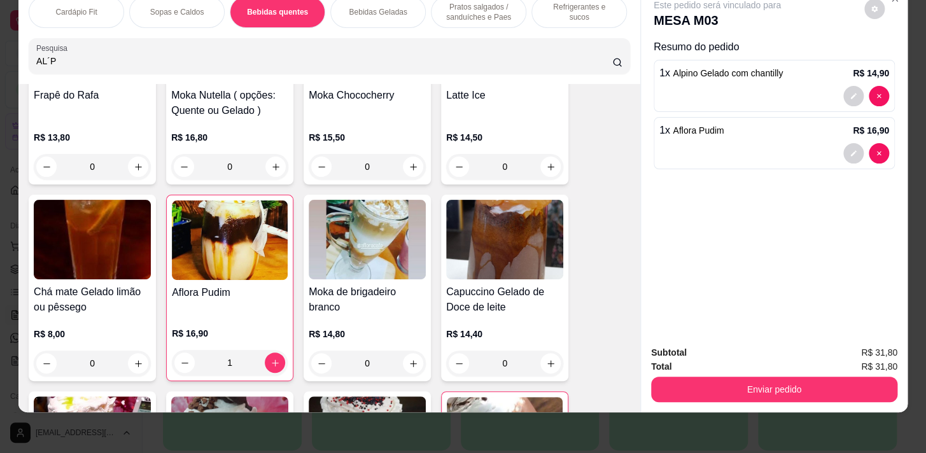
scroll to position [1142, 0]
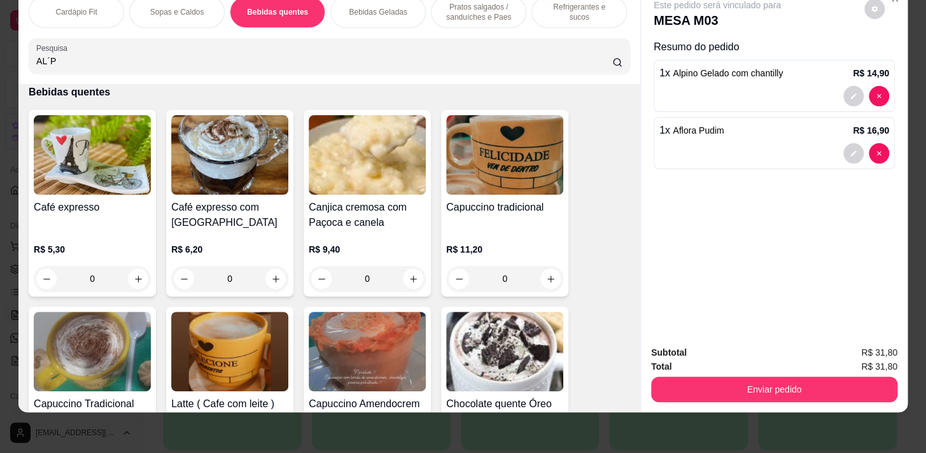
click at [394, 8] on p "Bebidas Geladas" at bounding box center [378, 12] width 58 height 10
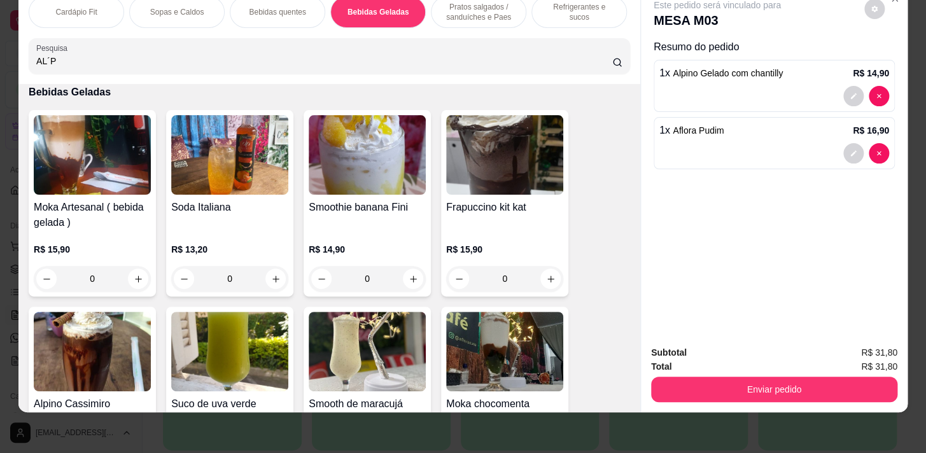
scroll to position [3263, 0]
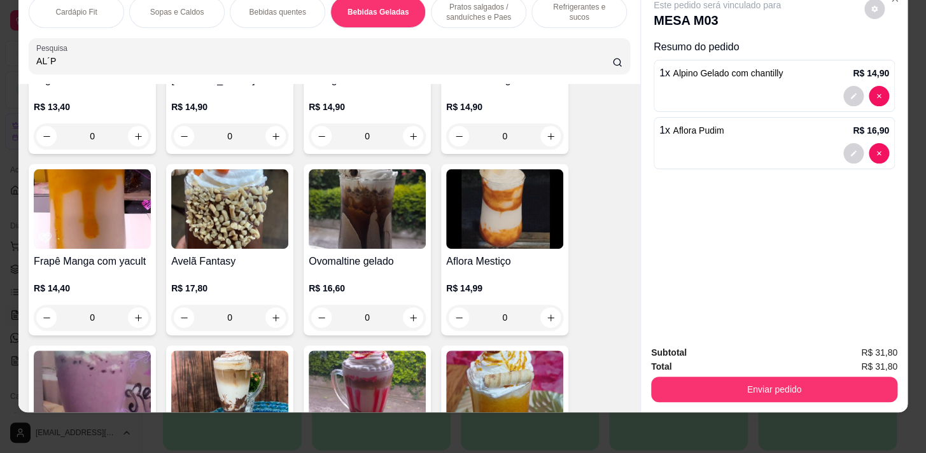
click at [554, 12] on div "Refrigerantes e sucos" at bounding box center [580, 12] width 96 height 32
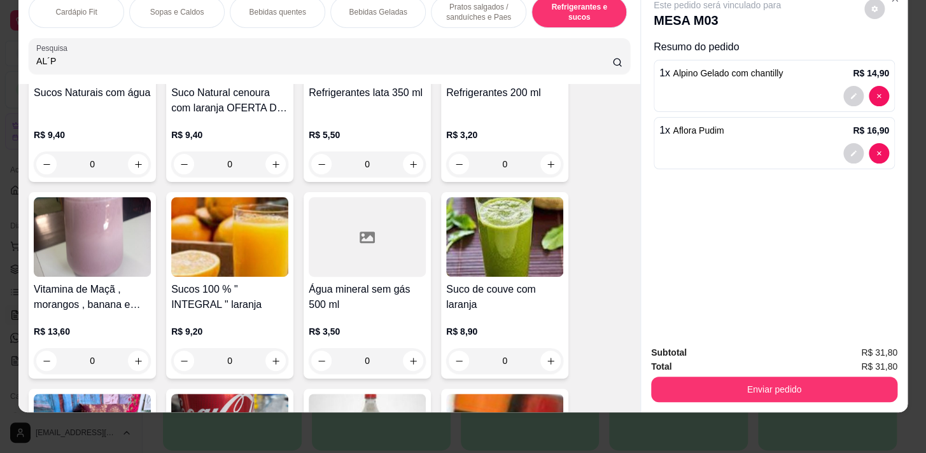
scroll to position [6732, 0]
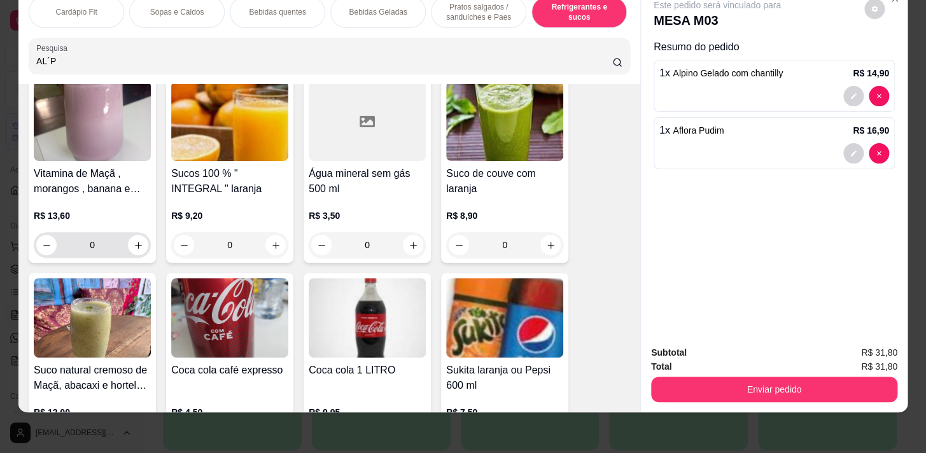
drag, startPoint x: 128, startPoint y: 233, endPoint x: 131, endPoint y: 246, distance: 13.6
click at [130, 242] on div "0" at bounding box center [92, 244] width 112 height 25
click at [133, 250] on button "increase-product-quantity" at bounding box center [138, 245] width 20 height 20
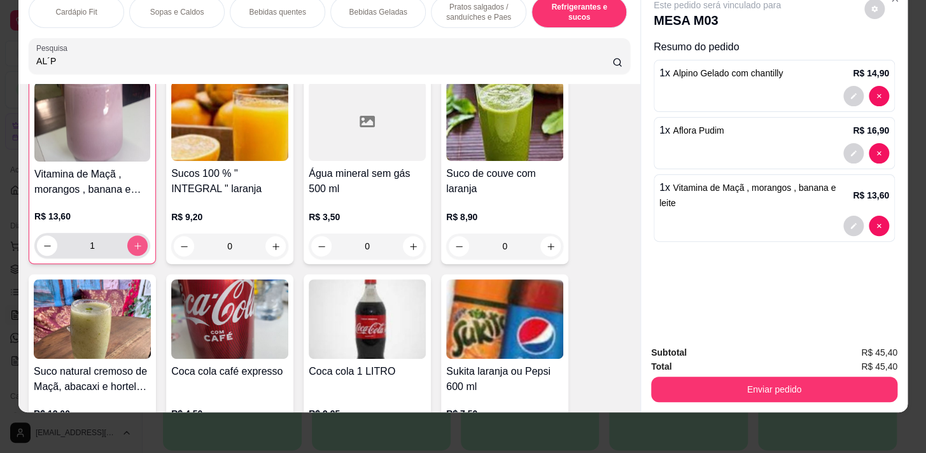
type input "1"
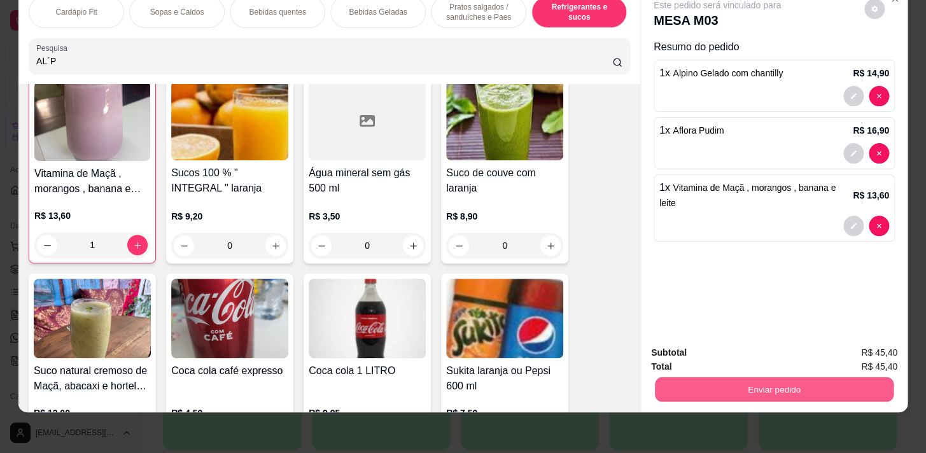
click at [820, 382] on button "Enviar pedido" at bounding box center [774, 389] width 239 height 25
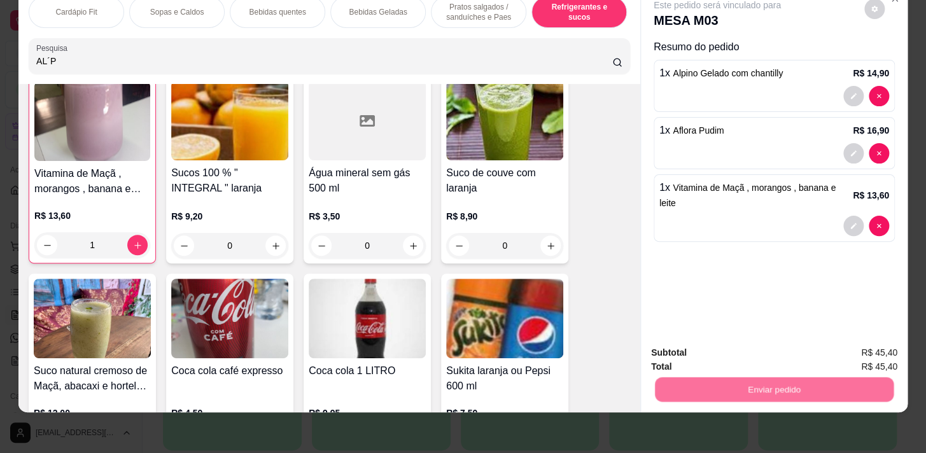
click at [858, 353] on button "Enviar pedido" at bounding box center [865, 350] width 72 height 24
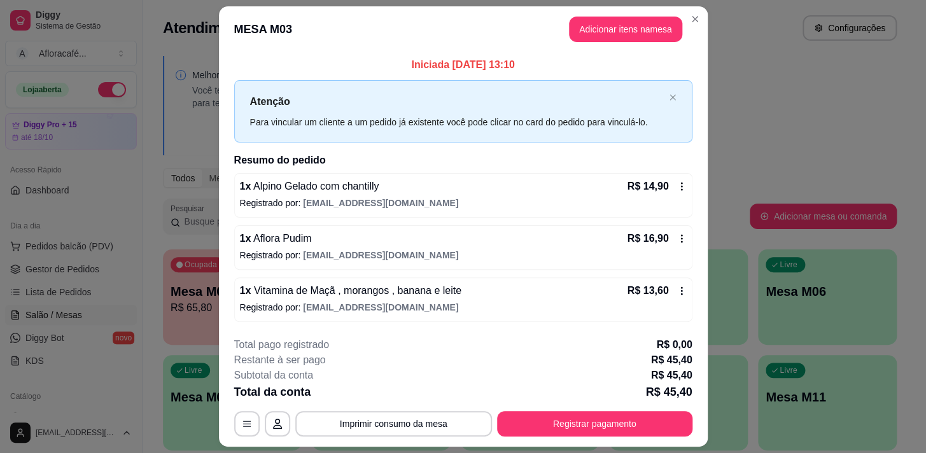
scroll to position [34, 0]
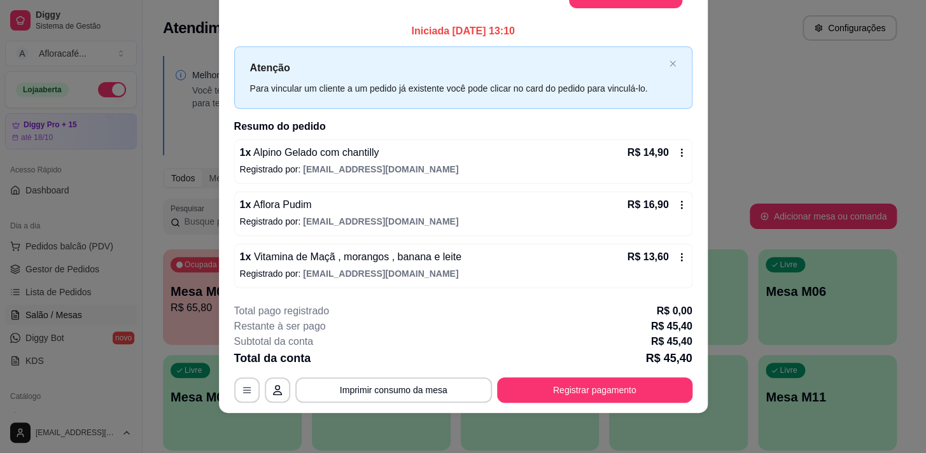
drag, startPoint x: 694, startPoint y: 388, endPoint x: 657, endPoint y: 389, distance: 36.9
click at [681, 390] on footer "**********" at bounding box center [463, 354] width 489 height 120
click at [657, 390] on button "Registrar pagamento" at bounding box center [595, 390] width 190 height 25
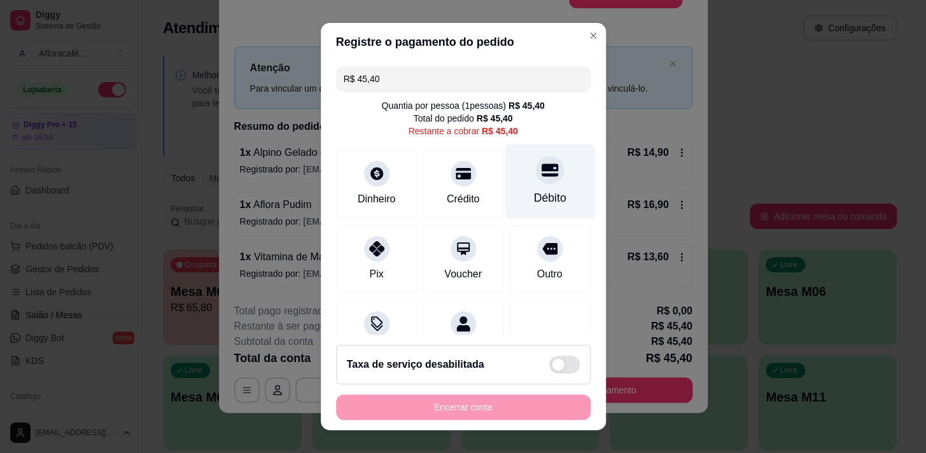
click at [536, 164] on div at bounding box center [550, 170] width 28 height 28
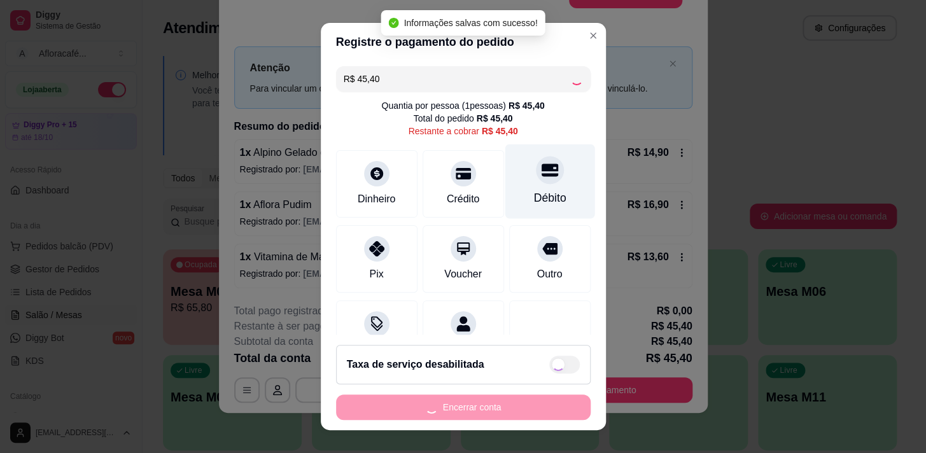
type input "R$ 0,00"
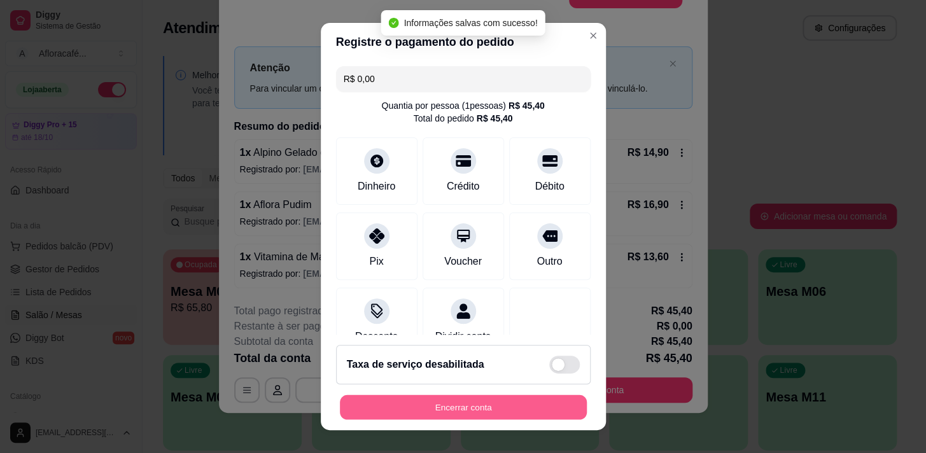
click at [512, 407] on button "Encerrar conta" at bounding box center [463, 407] width 247 height 25
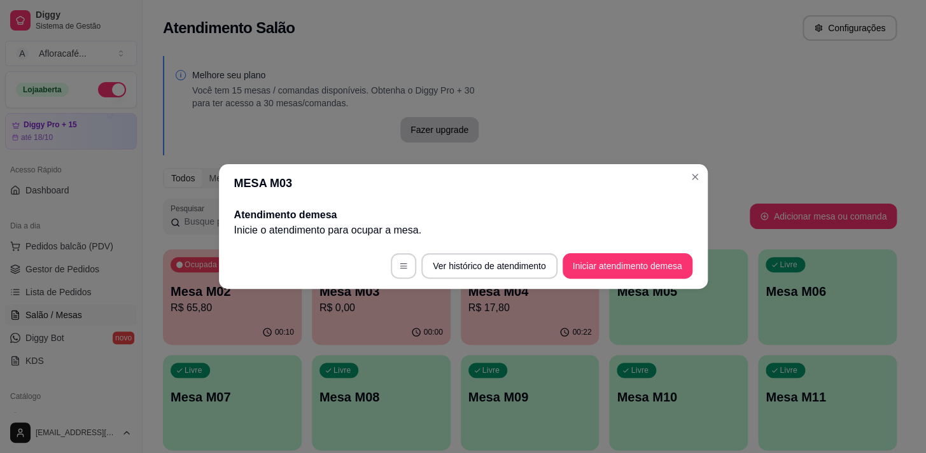
scroll to position [0, 0]
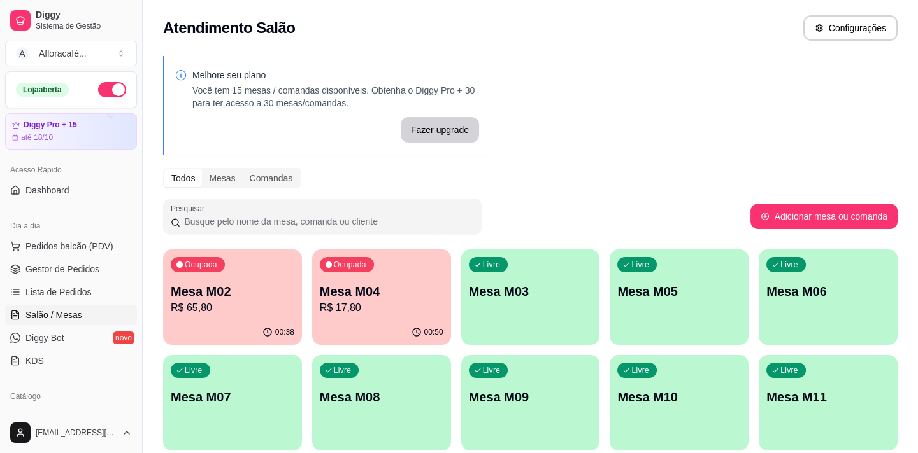
click at [274, 315] on p "R$ 65,80" at bounding box center [233, 308] width 124 height 15
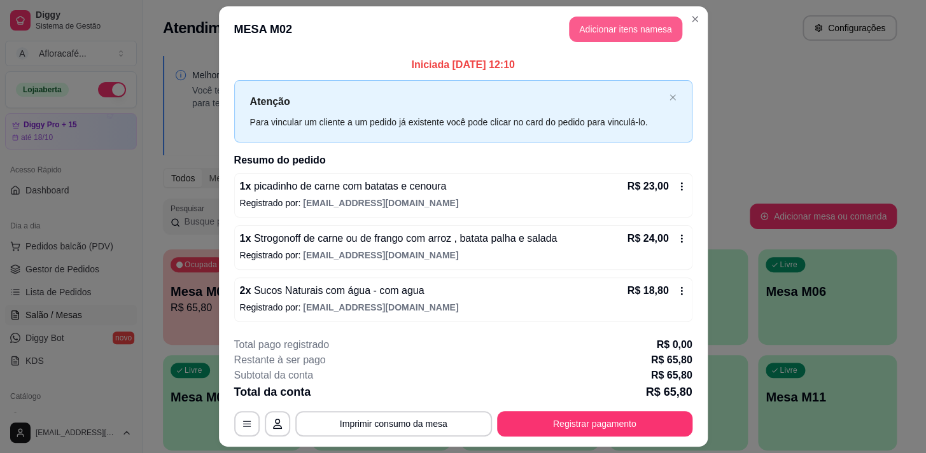
click at [649, 29] on button "Adicionar itens na mesa" at bounding box center [625, 29] width 113 height 25
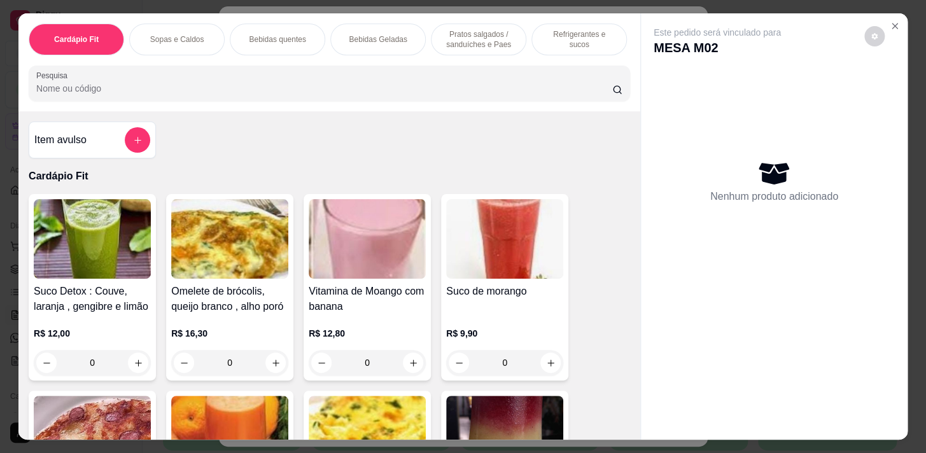
click at [316, 94] on input "Pesquisa" at bounding box center [324, 88] width 576 height 13
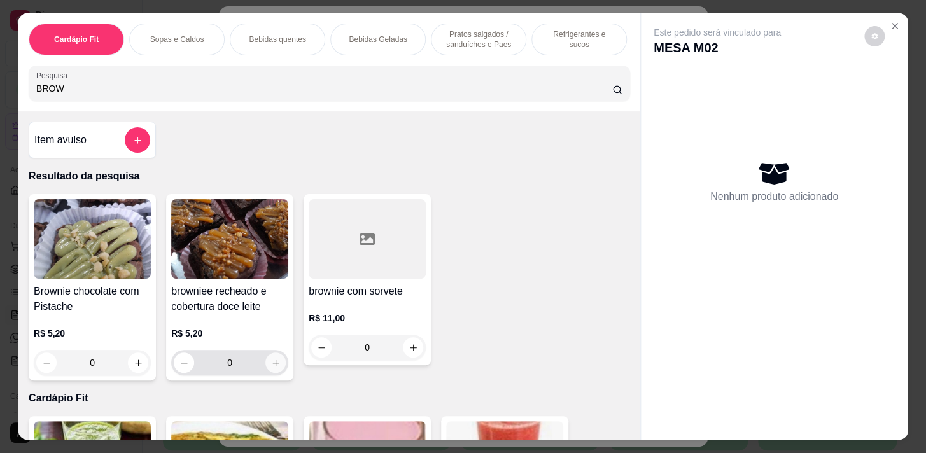
type input "BROW"
click at [275, 368] on icon "increase-product-quantity" at bounding box center [276, 363] width 10 height 10
type input "1"
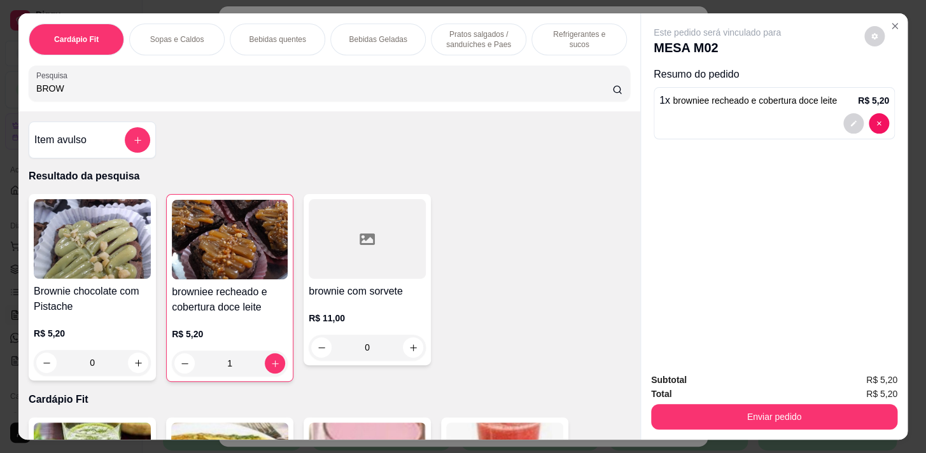
click at [332, 92] on input "BROW" at bounding box center [324, 88] width 576 height 13
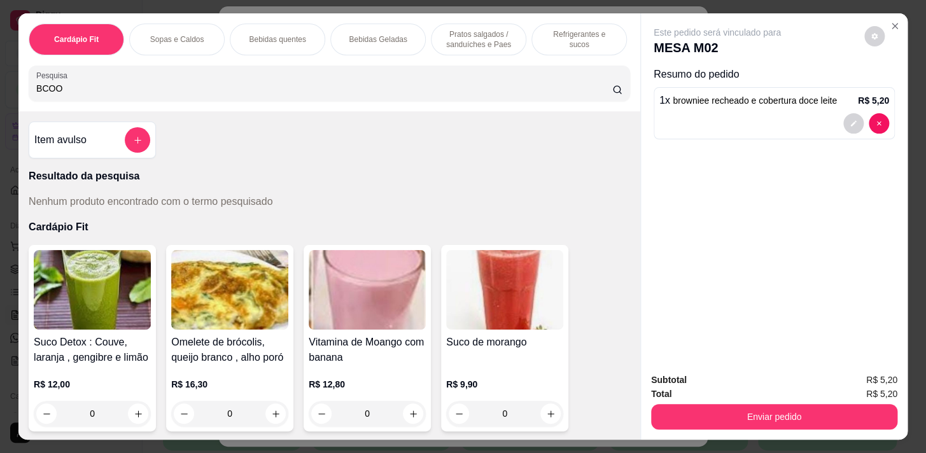
type input "BCOO"
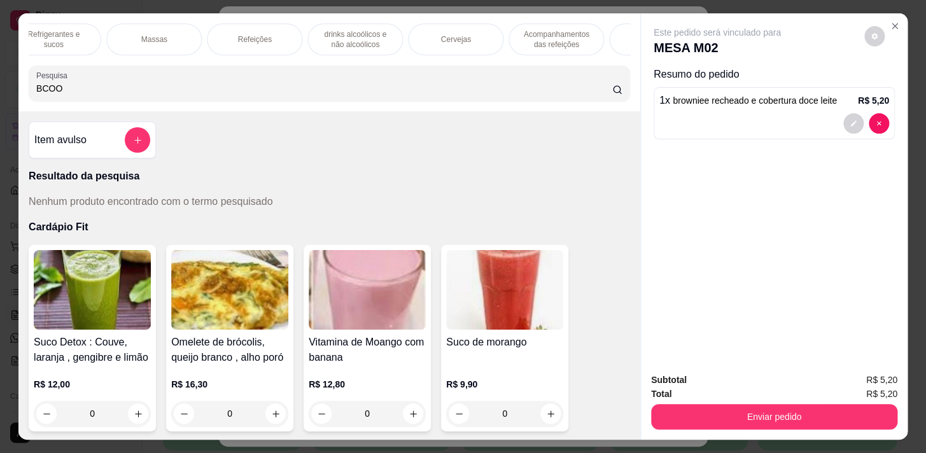
click at [578, 40] on p "Acompanhamentos das refeições" at bounding box center [557, 39] width 74 height 20
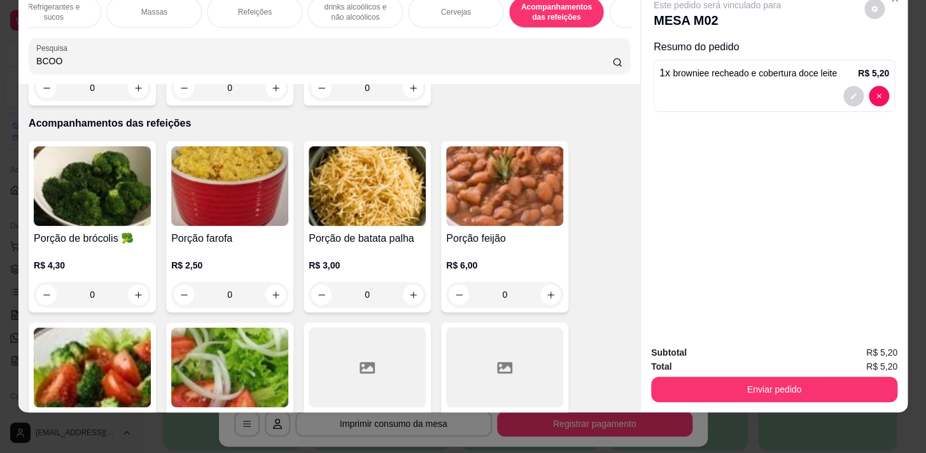
scroll to position [0, 701]
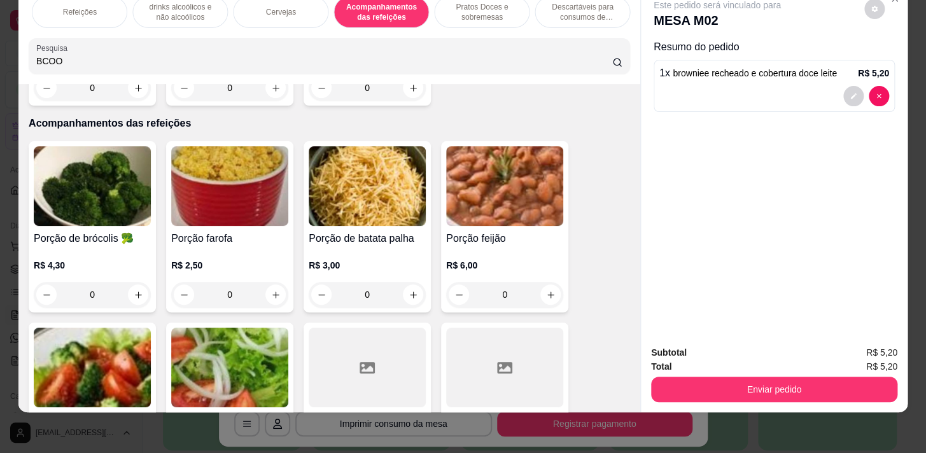
click at [565, 13] on p "Descartáveis para consumos de alimentos que não são da loja" at bounding box center [583, 12] width 74 height 20
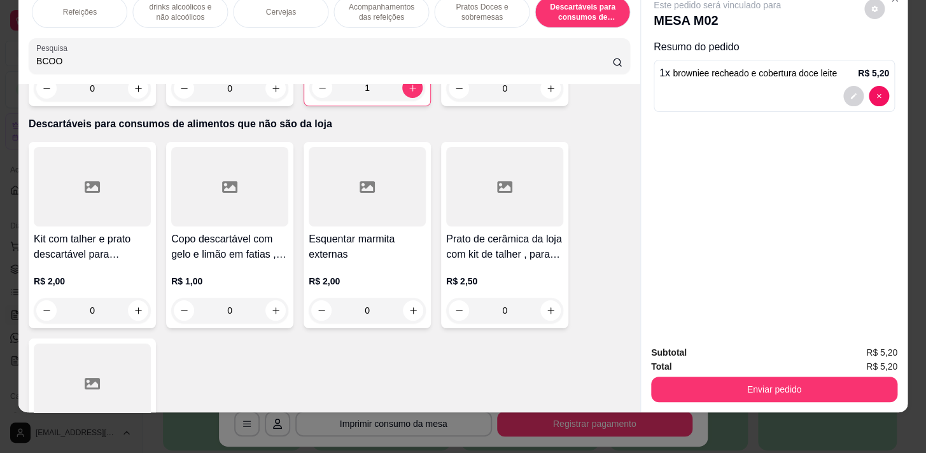
click at [479, 10] on p "Pratos Doces e sobremesas" at bounding box center [482, 12] width 74 height 20
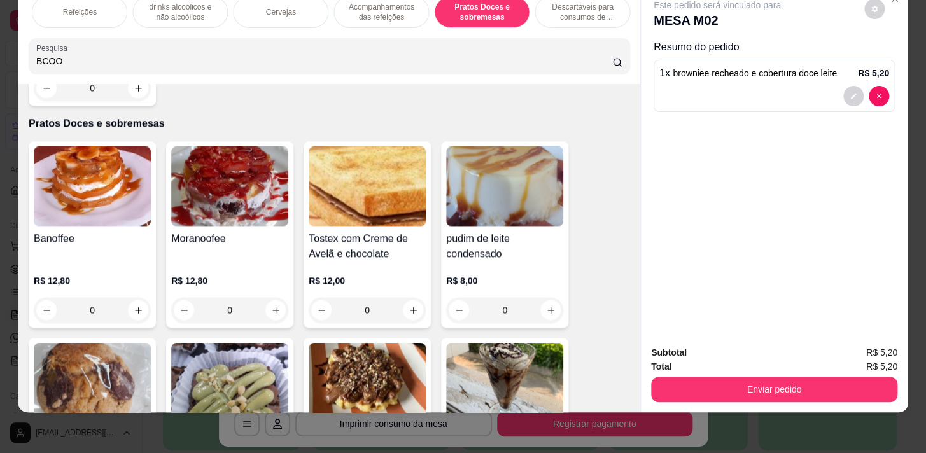
scroll to position [11036, 0]
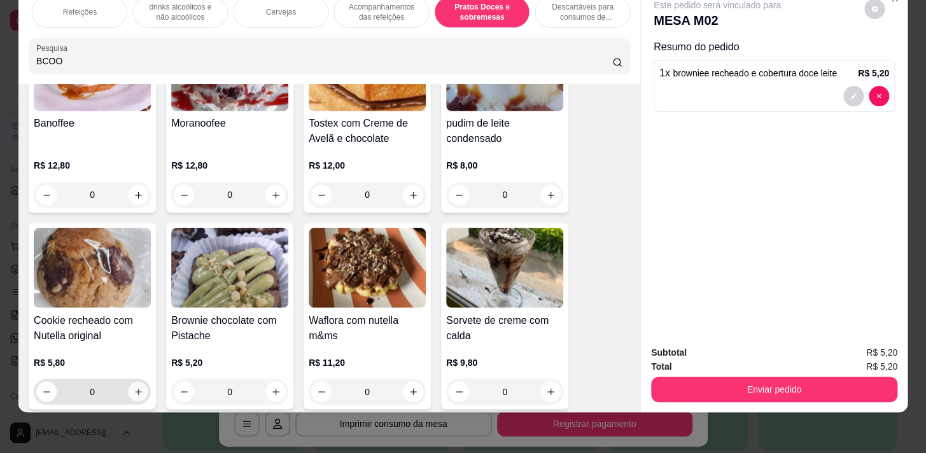
click at [134, 387] on icon "increase-product-quantity" at bounding box center [139, 392] width 10 height 10
type input "1"
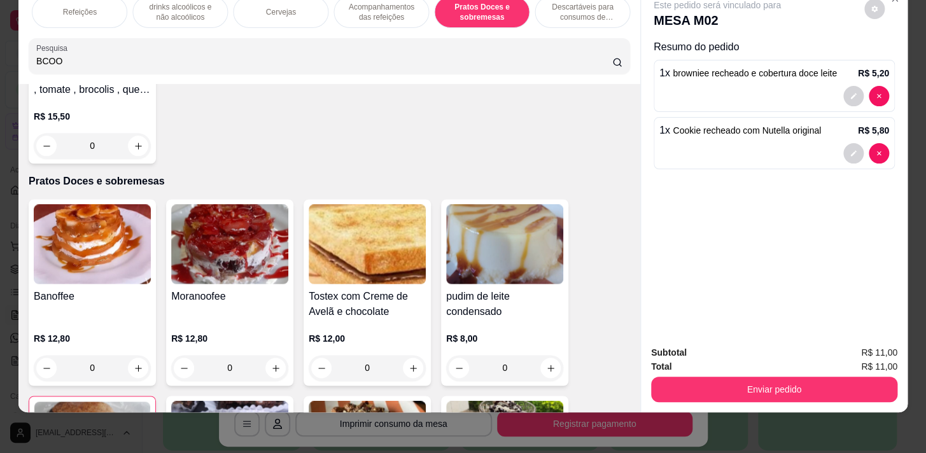
scroll to position [0, 175]
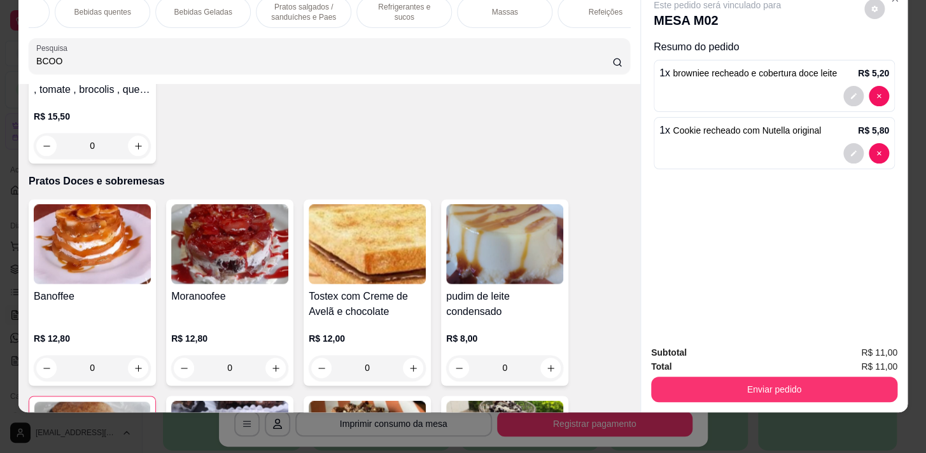
click at [222, 9] on div "Bebidas Geladas" at bounding box center [203, 12] width 96 height 32
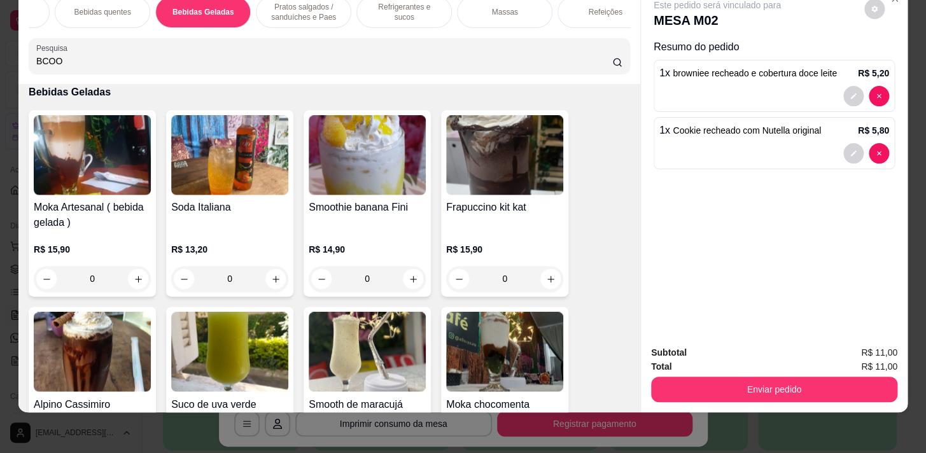
click at [110, 7] on p "Bebidas quentes" at bounding box center [102, 12] width 57 height 10
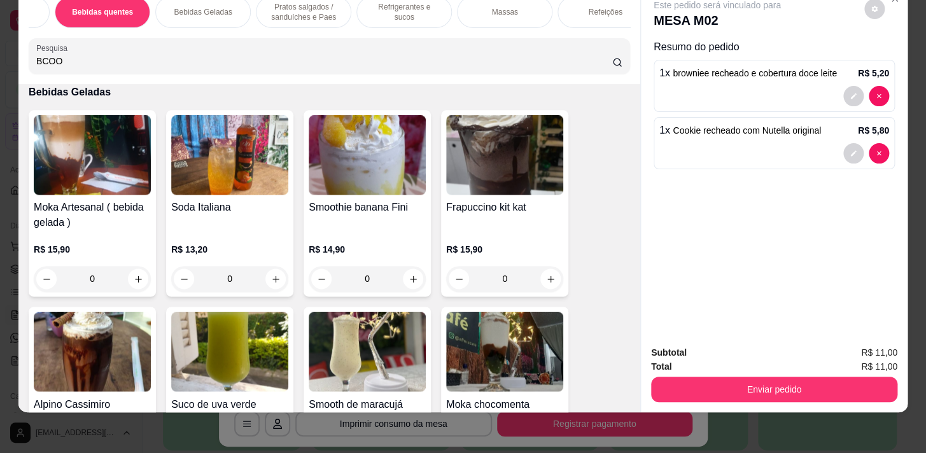
scroll to position [1142, 0]
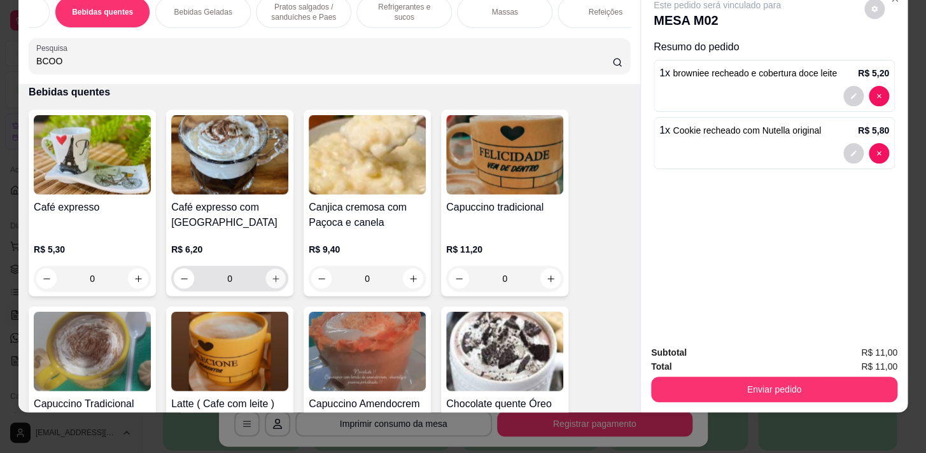
click at [271, 283] on icon "increase-product-quantity" at bounding box center [276, 279] width 10 height 10
type input "1"
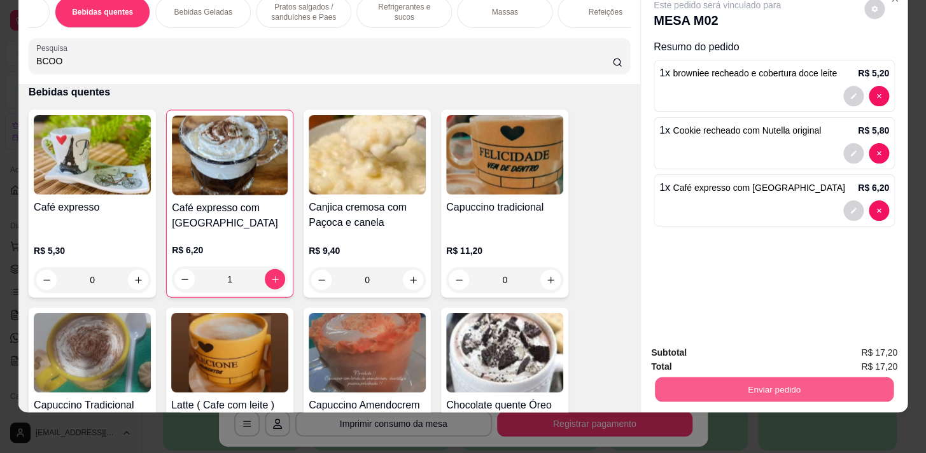
click at [799, 377] on button "Enviar pedido" at bounding box center [774, 389] width 239 height 25
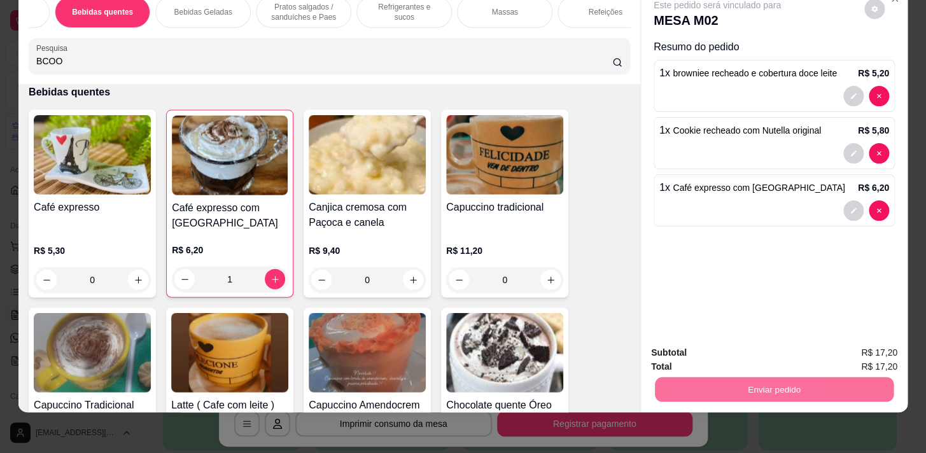
click at [891, 347] on button "Enviar pedido" at bounding box center [865, 350] width 70 height 24
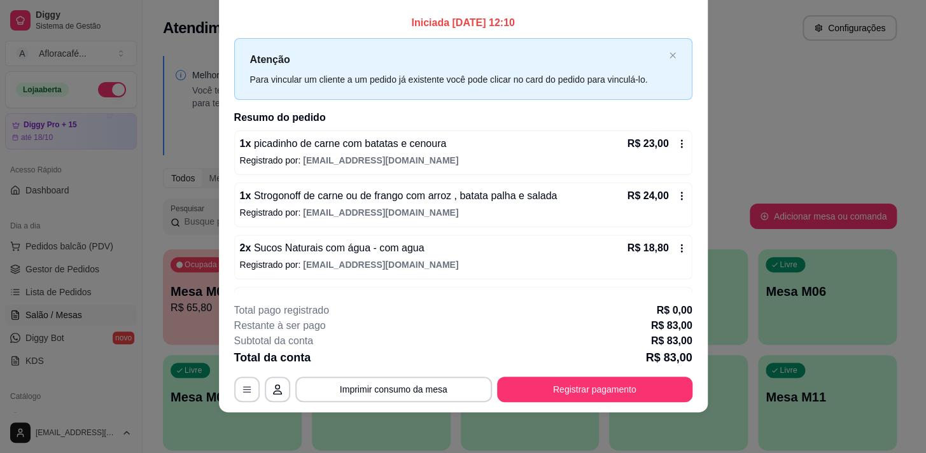
scroll to position [146, 0]
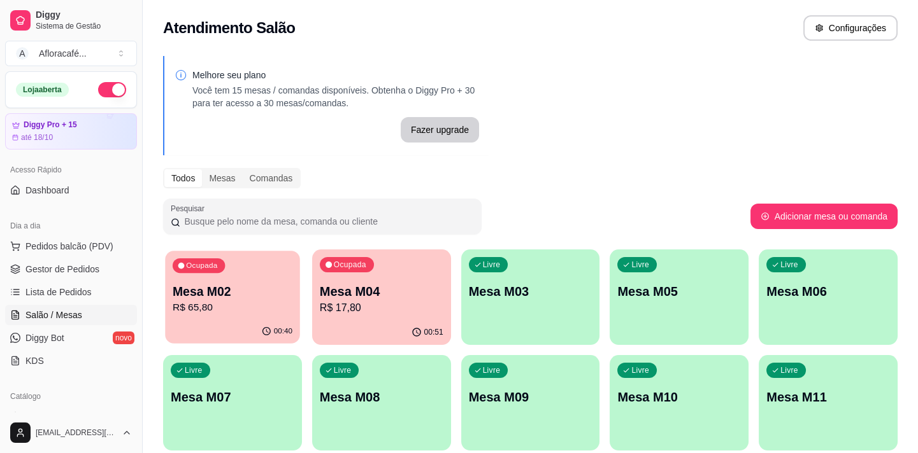
click at [244, 322] on button "Ocupada Mesa M02 R$ 65,80 00:40" at bounding box center [232, 297] width 134 height 93
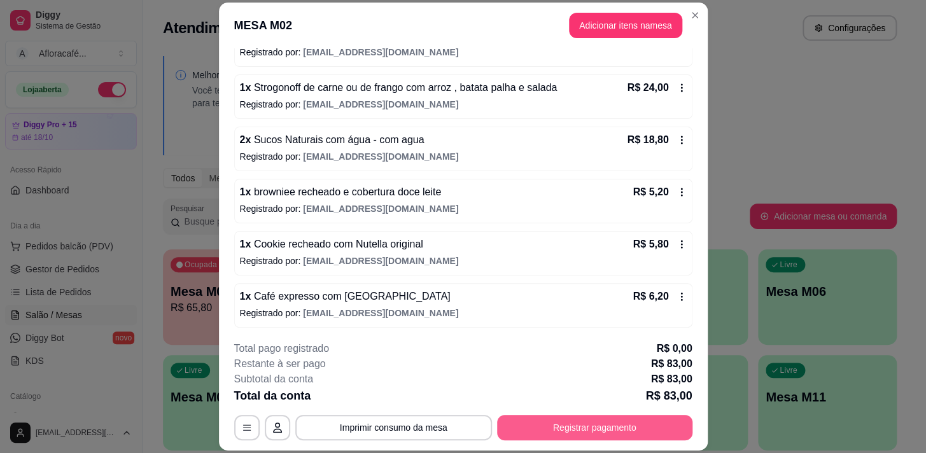
click at [568, 425] on button "Registrar pagamento" at bounding box center [594, 427] width 195 height 25
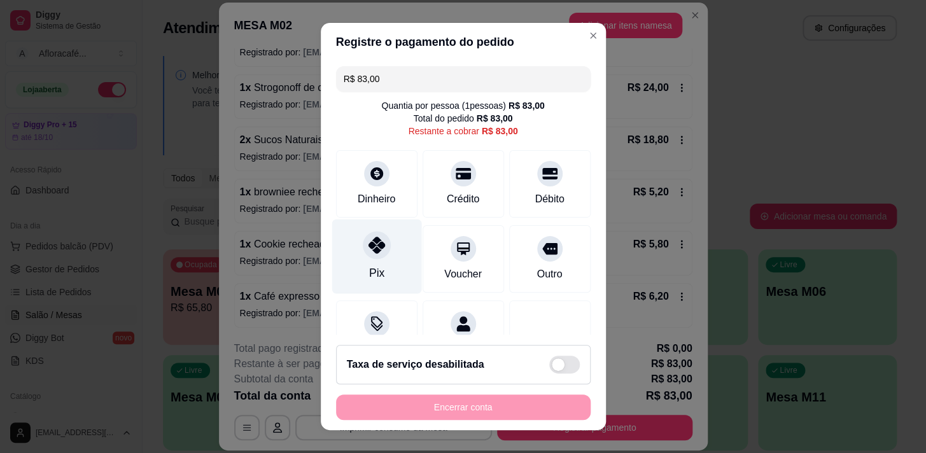
click at [392, 248] on div "Pix" at bounding box center [377, 256] width 90 height 75
click at [513, 409] on div "Encerrar conta" at bounding box center [463, 407] width 255 height 25
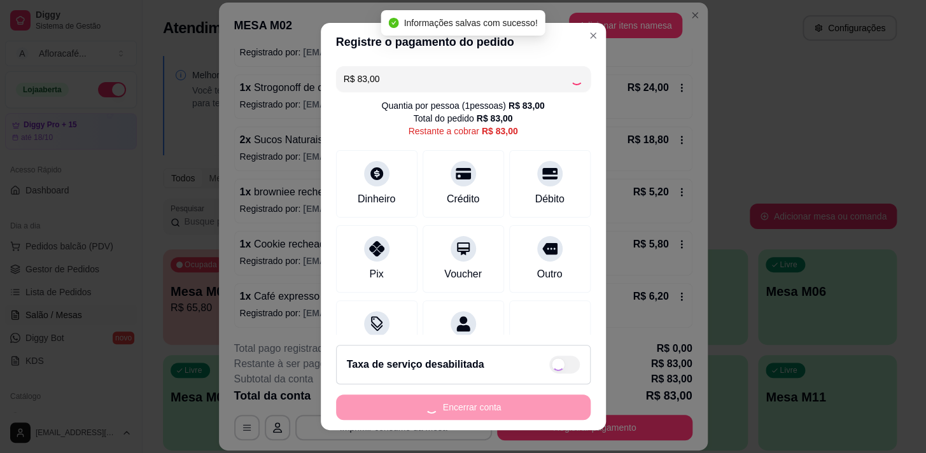
type input "R$ 0,00"
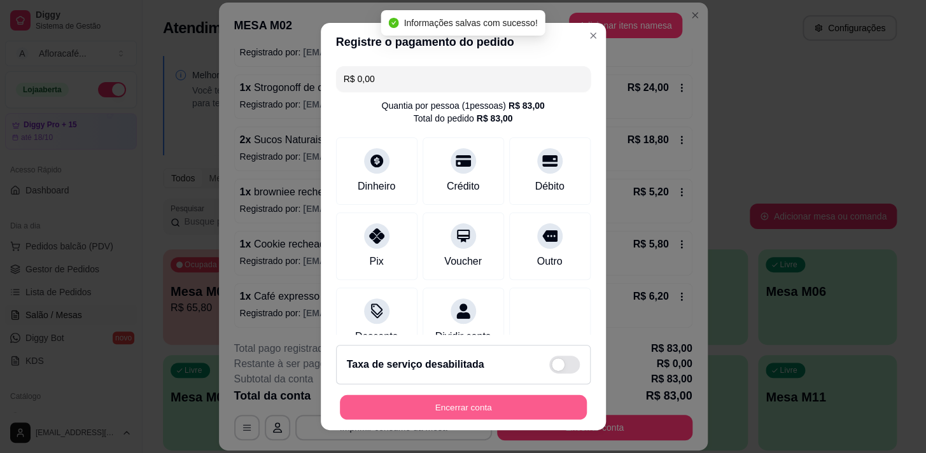
click at [513, 409] on button "Encerrar conta" at bounding box center [463, 407] width 247 height 25
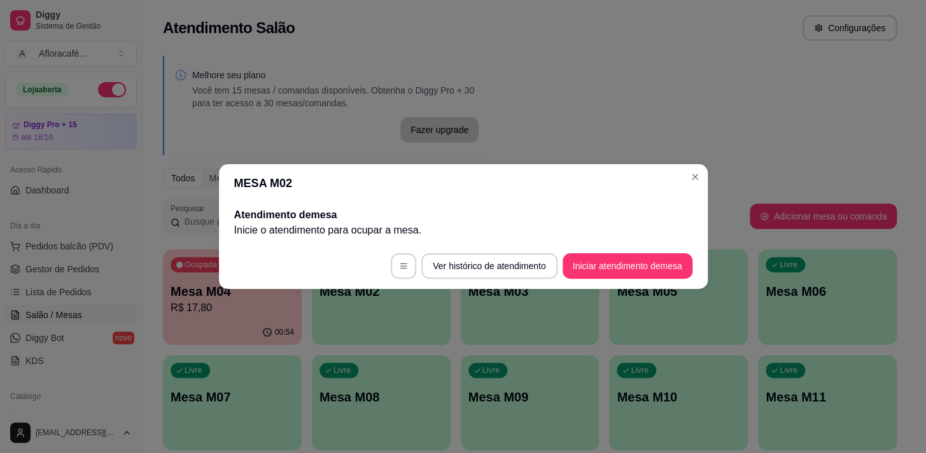
scroll to position [0, 0]
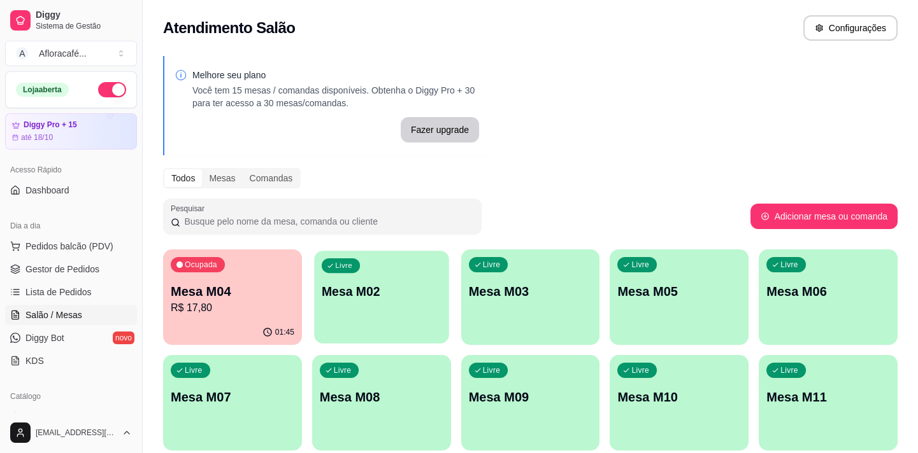
click at [317, 299] on div "Livre Mesa M02" at bounding box center [381, 290] width 134 height 78
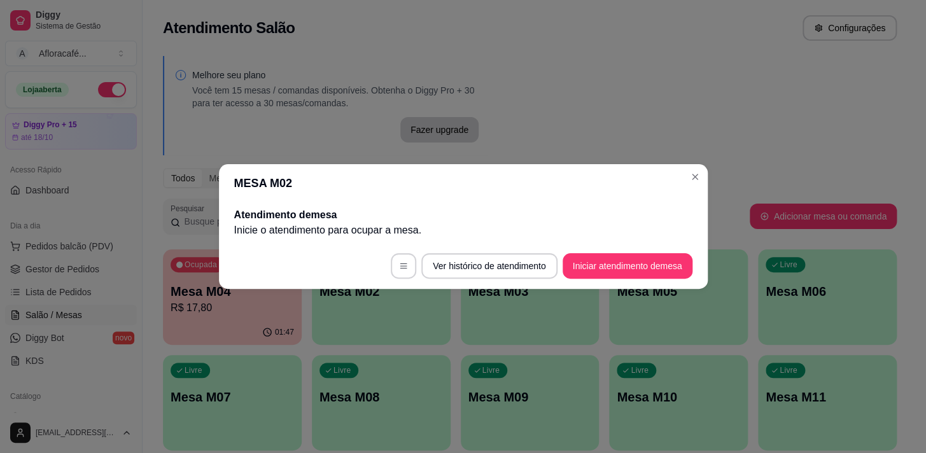
click at [648, 282] on footer "Ver histórico de atendimento Iniciar atendimento de mesa" at bounding box center [463, 266] width 489 height 46
click at [652, 266] on button "Iniciar atendimento de mesa" at bounding box center [628, 266] width 126 height 25
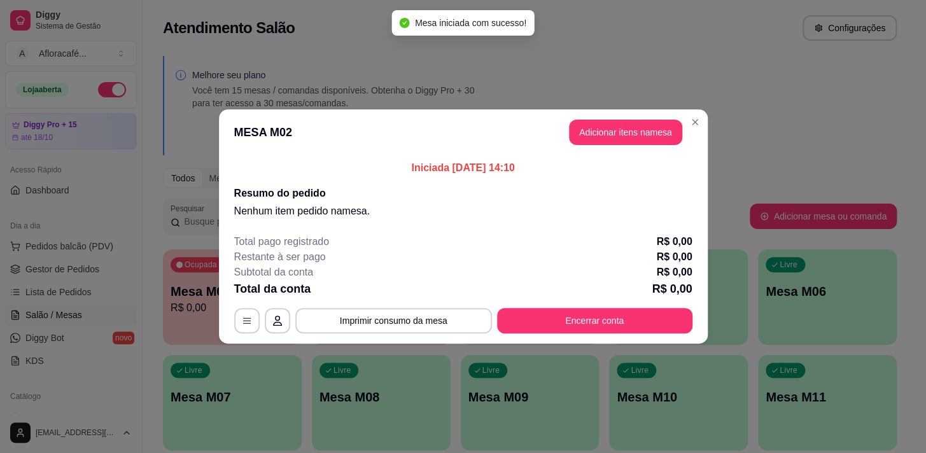
click at [646, 148] on header "MESA M02 Adicionar itens na mesa" at bounding box center [463, 133] width 489 height 46
click at [653, 137] on button "Adicionar itens na mesa" at bounding box center [626, 132] width 110 height 25
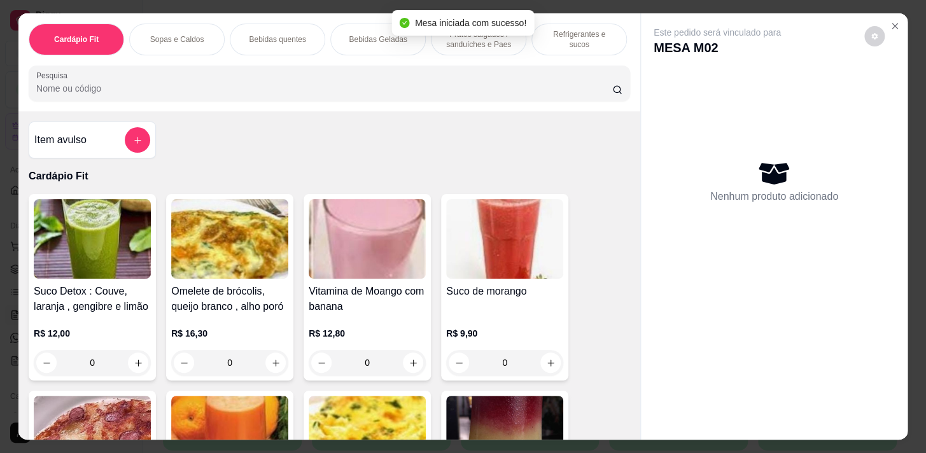
drag, startPoint x: 537, startPoint y: 68, endPoint x: 536, endPoint y: 80, distance: 11.6
click at [536, 76] on div "Cardápio Fit Sopas e Caldos Bebidas quentes Bebidas Geladas Pratos salgados / s…" at bounding box center [329, 62] width 622 height 98
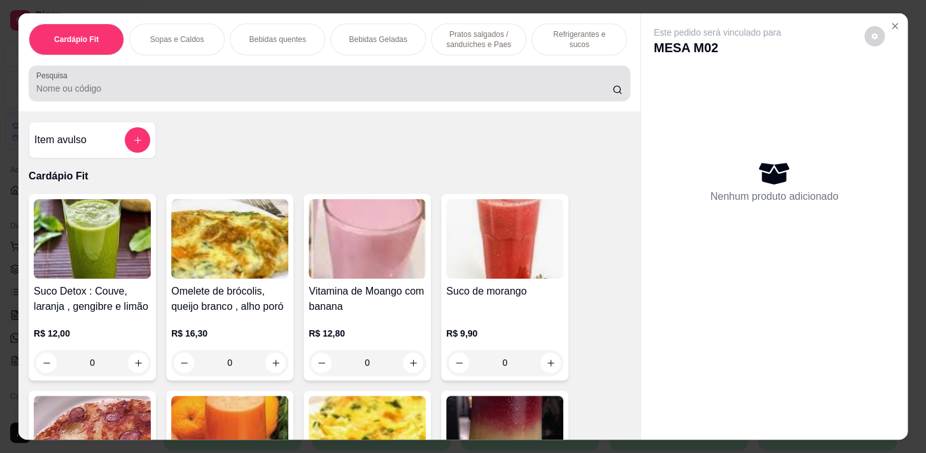
click at [536, 80] on div at bounding box center [329, 83] width 586 height 25
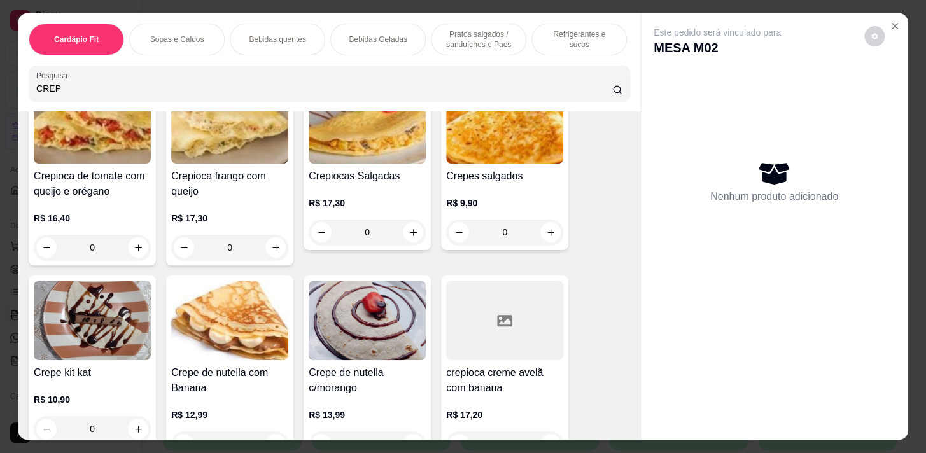
scroll to position [173, 0]
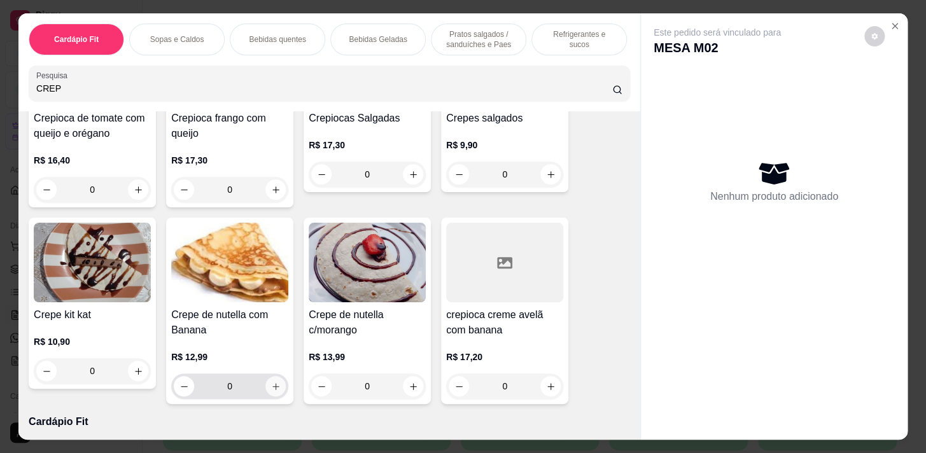
type input "CREP"
click at [267, 395] on button "increase-product-quantity" at bounding box center [276, 386] width 20 height 20
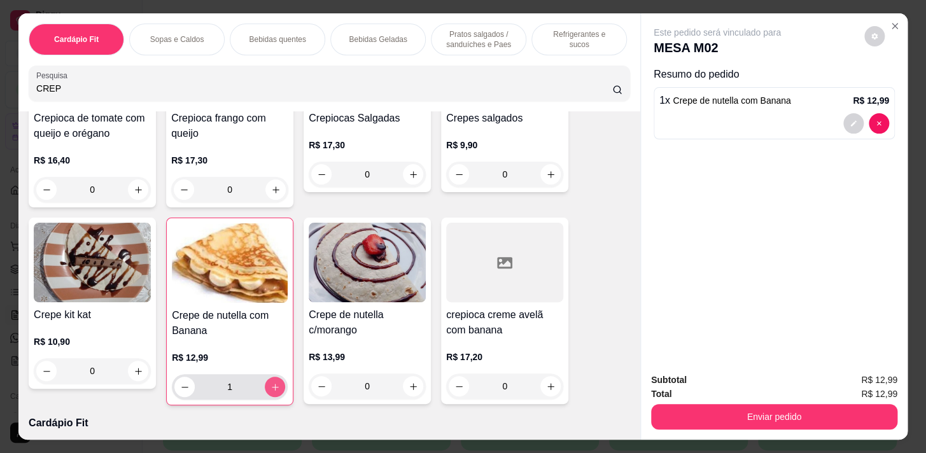
type input "1"
click at [291, 34] on p "Bebidas quentes" at bounding box center [277, 39] width 57 height 10
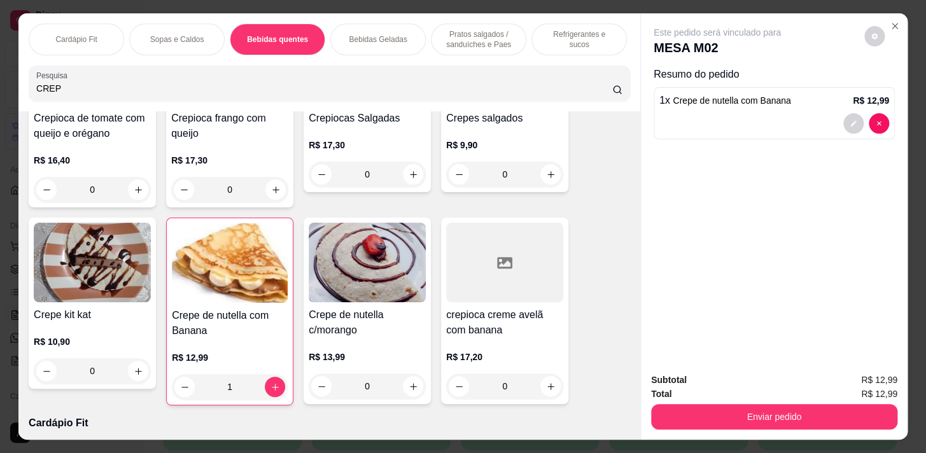
scroll to position [31, 0]
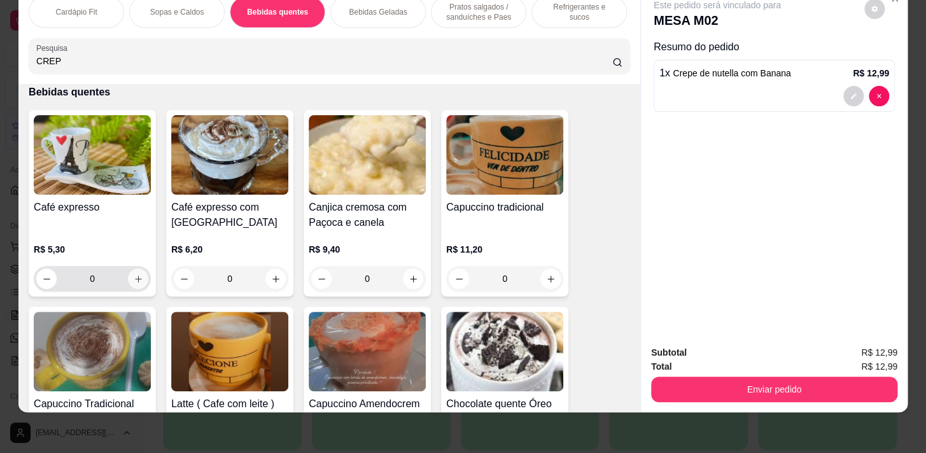
click at [134, 280] on icon "increase-product-quantity" at bounding box center [139, 279] width 10 height 10
type input "1"
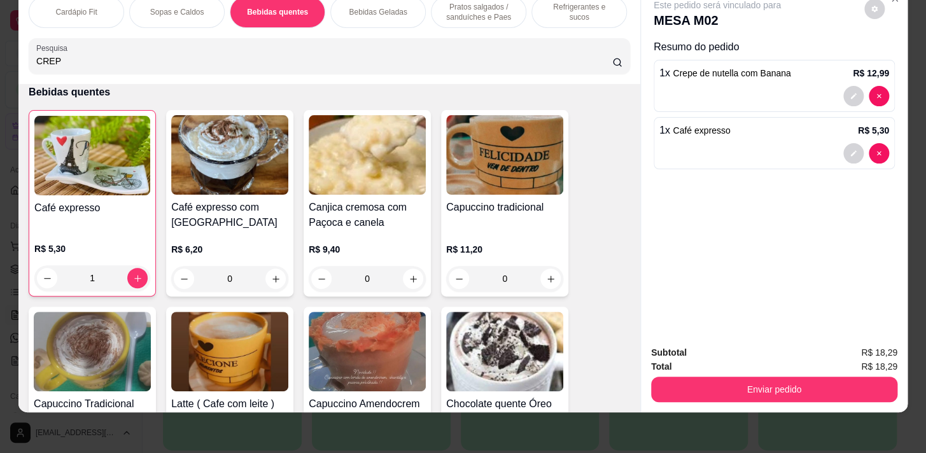
click at [800, 377] on button "Enviar pedido" at bounding box center [774, 389] width 246 height 25
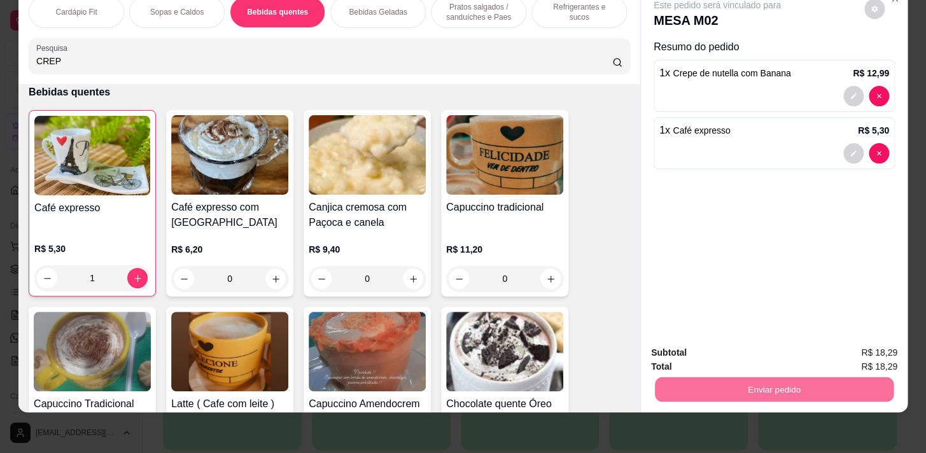
click at [857, 348] on button "Enviar pedido" at bounding box center [865, 350] width 70 height 24
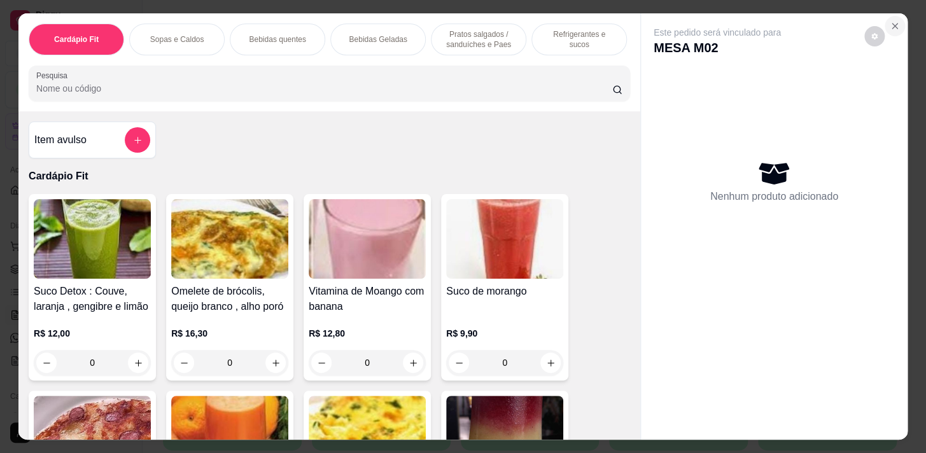
click at [893, 25] on icon "Close" at bounding box center [895, 26] width 10 height 10
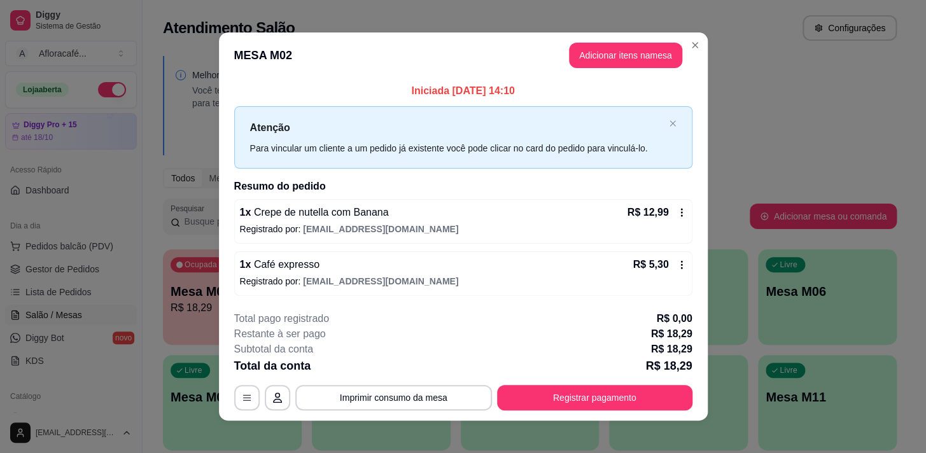
scroll to position [8, 0]
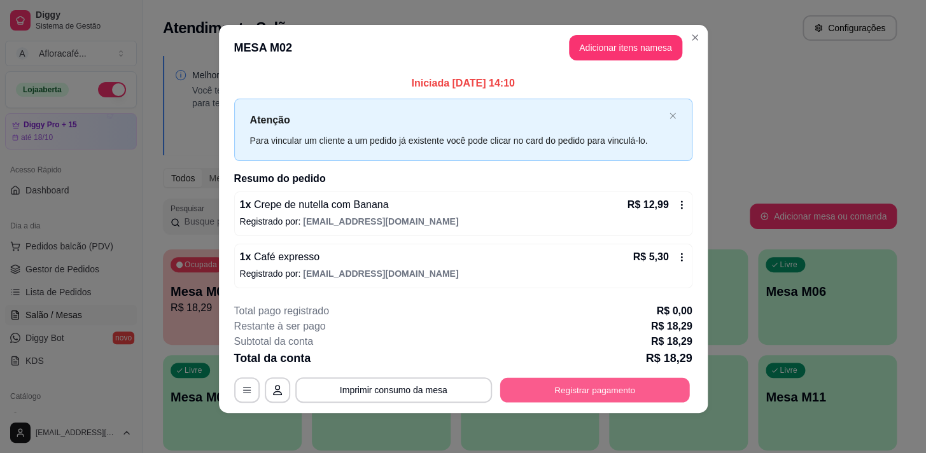
click at [541, 395] on button "Registrar pagamento" at bounding box center [595, 390] width 190 height 25
click at [536, 160] on div at bounding box center [550, 170] width 28 height 28
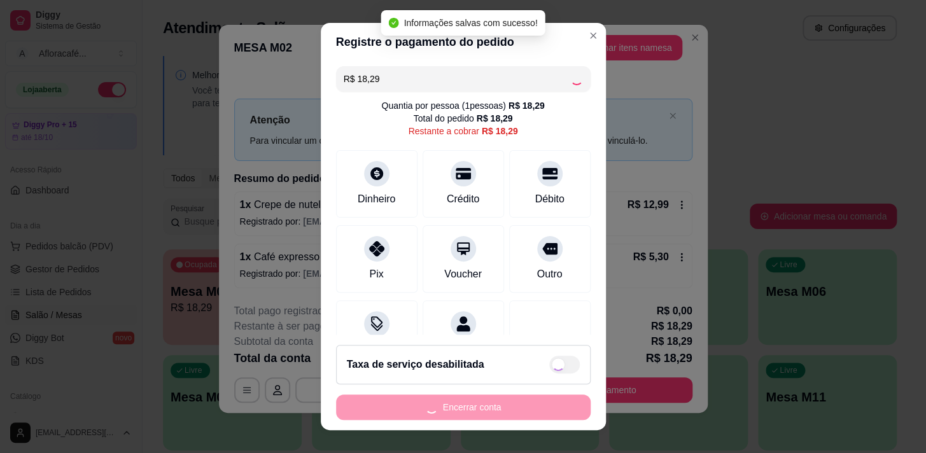
type input "R$ 0,00"
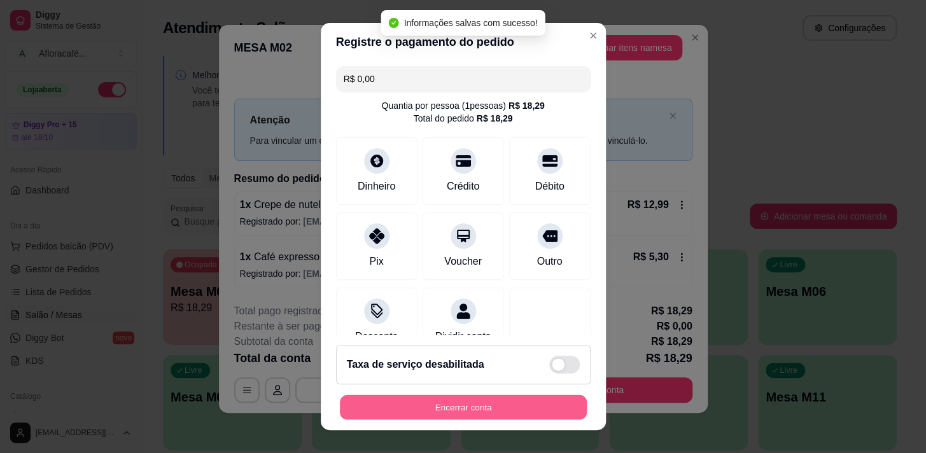
click at [520, 402] on button "Encerrar conta" at bounding box center [463, 407] width 247 height 25
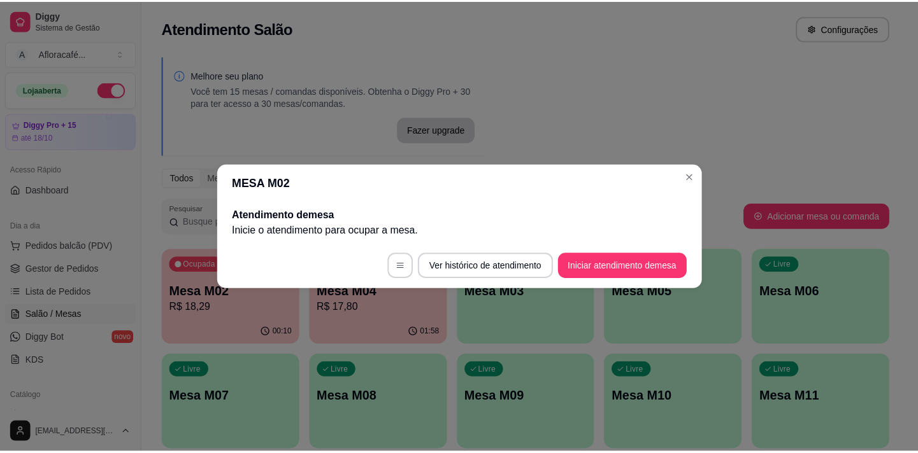
scroll to position [0, 0]
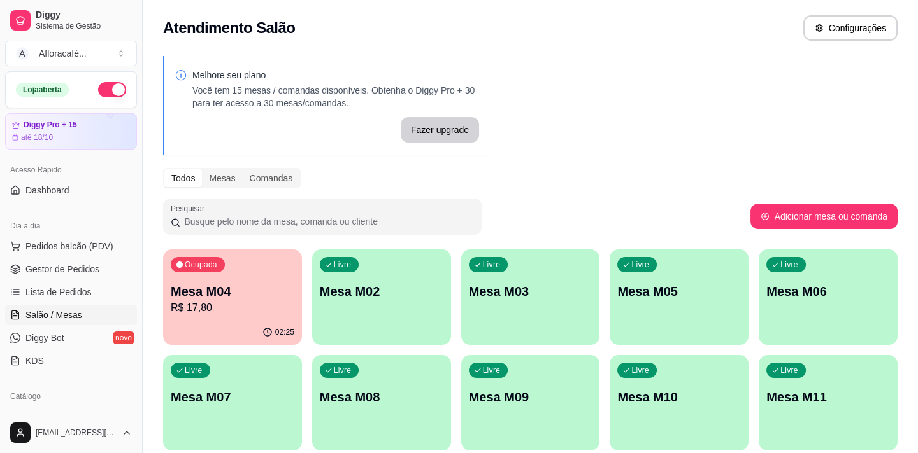
click at [263, 298] on p "Mesa M04" at bounding box center [233, 292] width 124 height 18
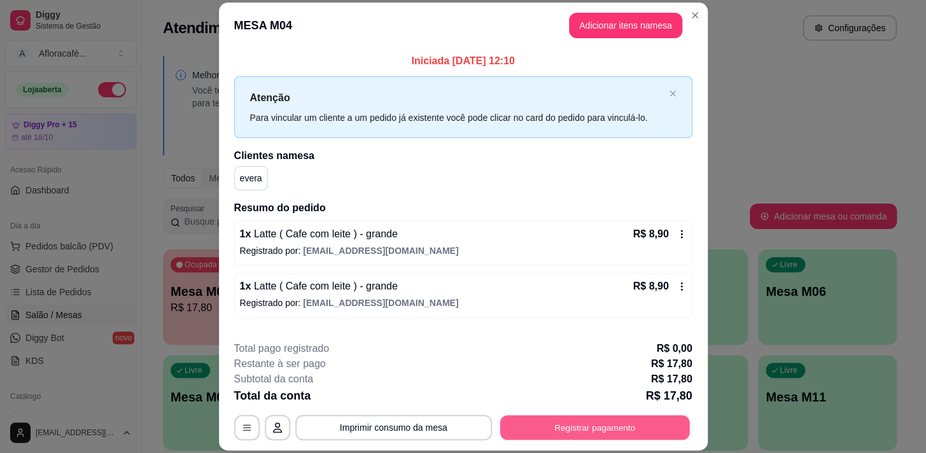
click at [517, 430] on button "Registrar pagamento" at bounding box center [595, 428] width 190 height 25
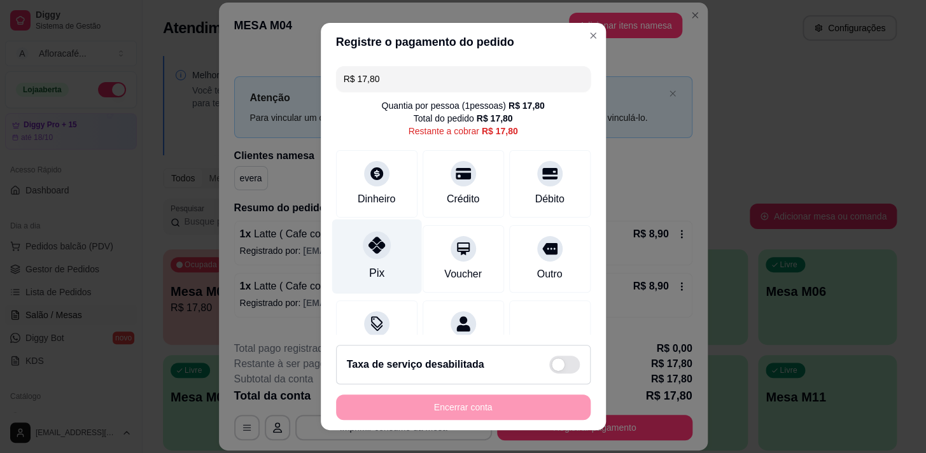
click at [368, 251] on icon at bounding box center [376, 245] width 17 height 17
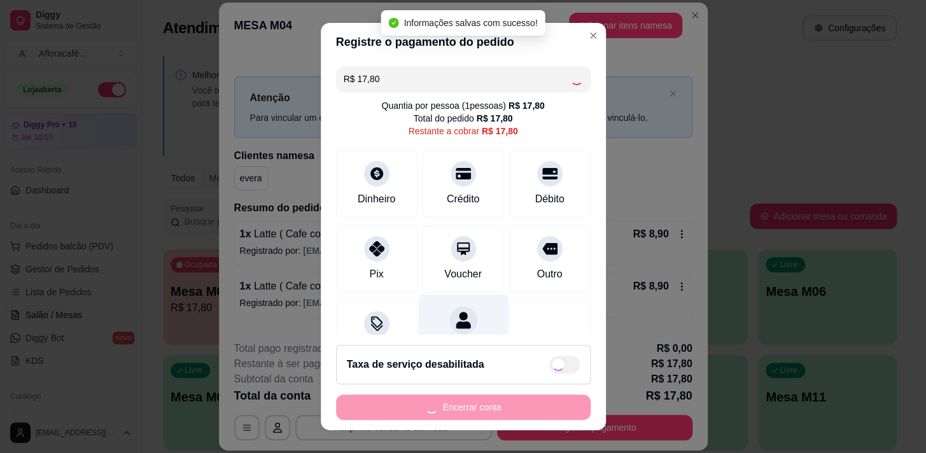
type input "R$ 0,00"
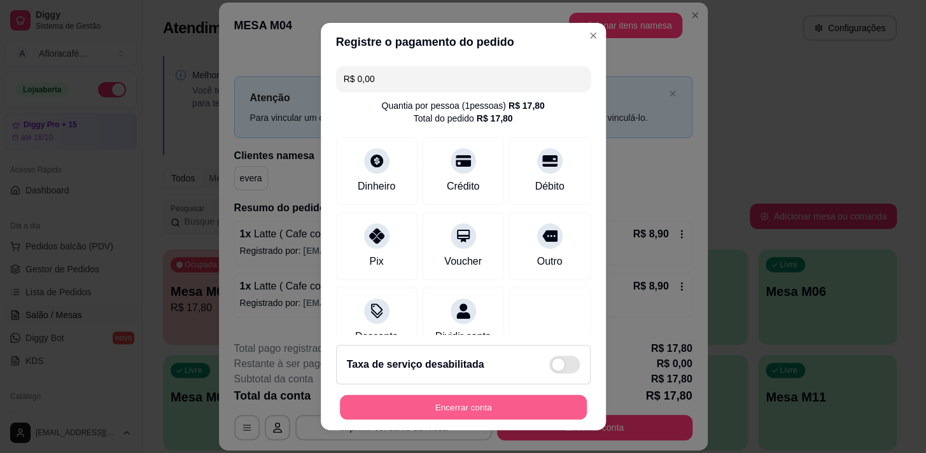
click at [425, 416] on button "Encerrar conta" at bounding box center [463, 407] width 247 height 25
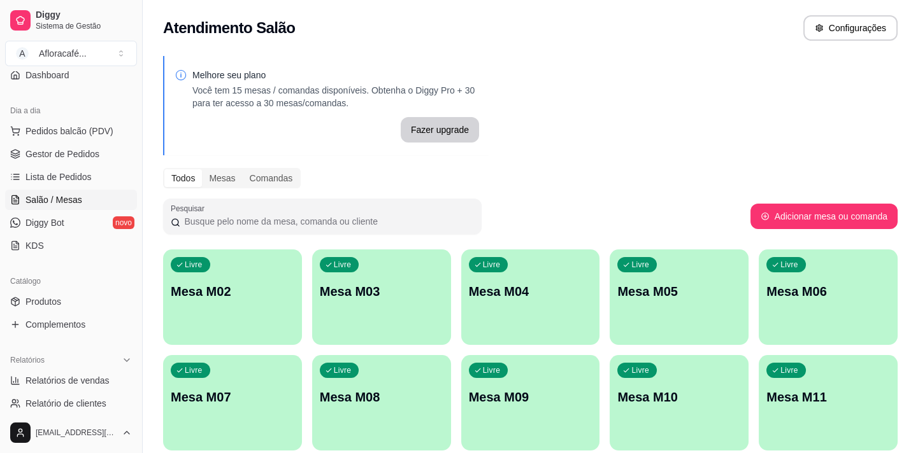
scroll to position [173, 0]
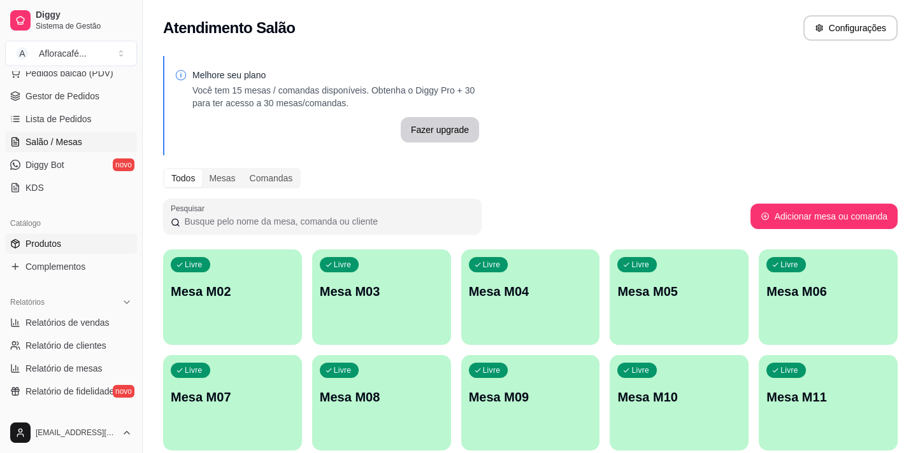
click at [51, 246] on span "Produtos" at bounding box center [43, 244] width 36 height 13
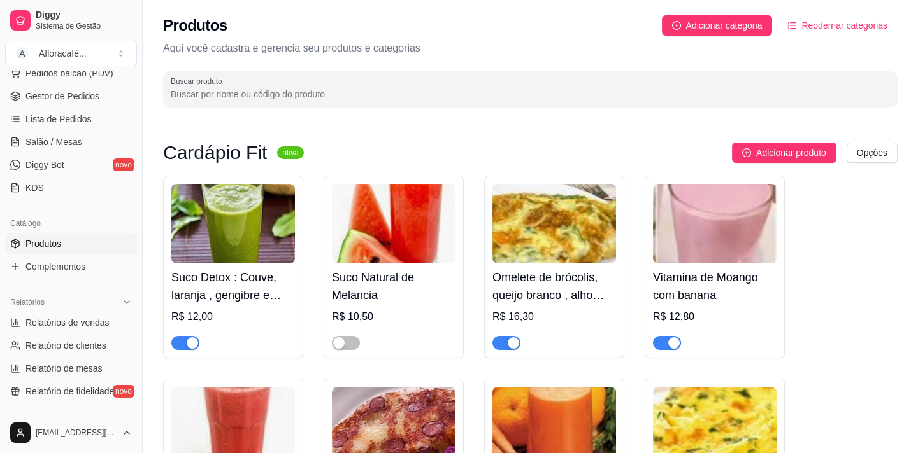
click at [253, 94] on input "Buscar produto" at bounding box center [530, 94] width 719 height 13
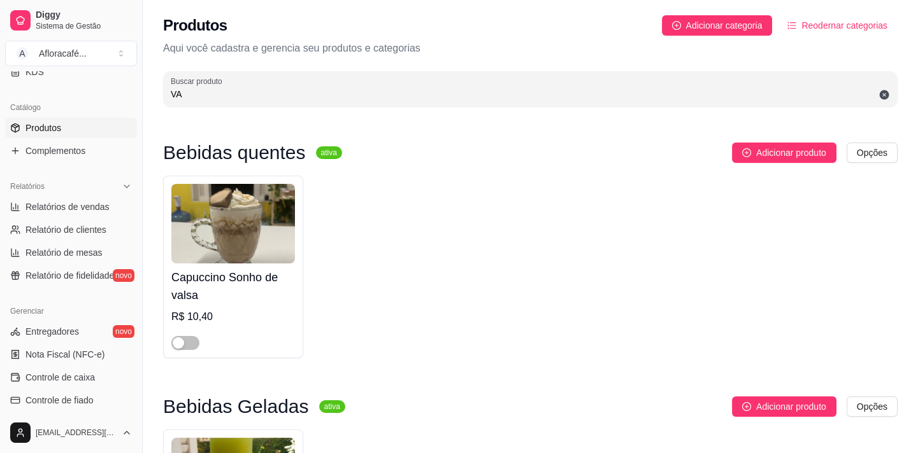
type input "V"
type input "v"
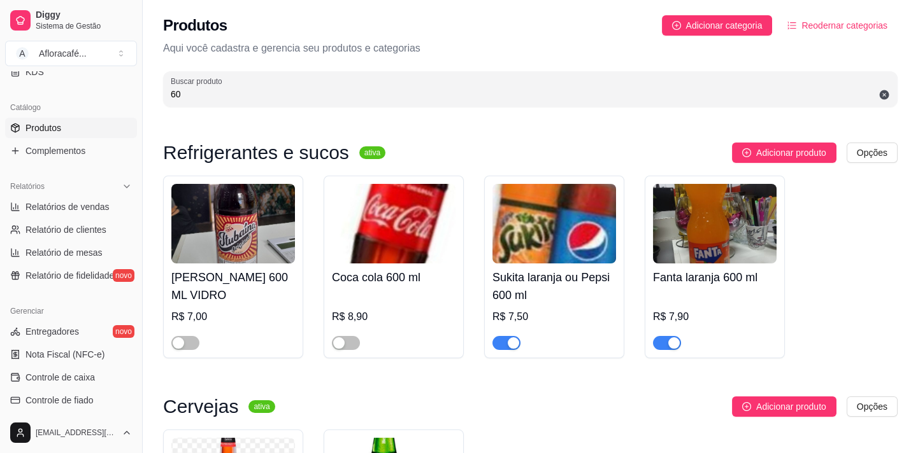
type input "6"
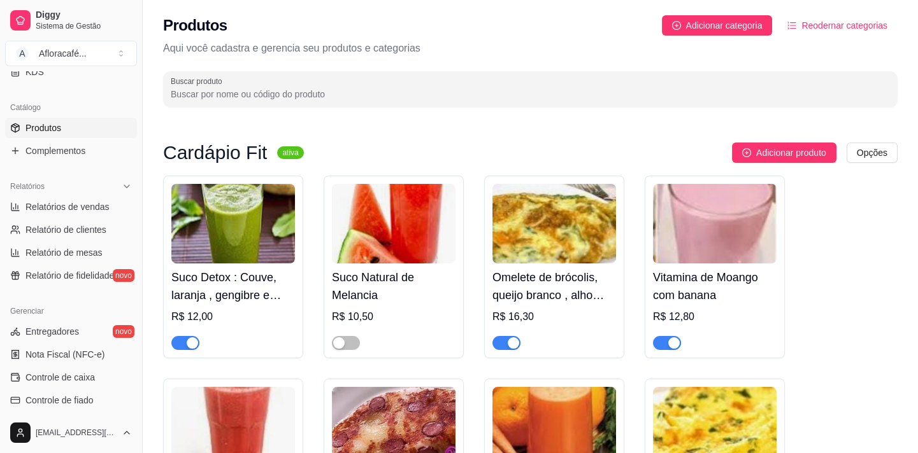
click at [245, 95] on input "Buscar produto" at bounding box center [530, 94] width 719 height 13
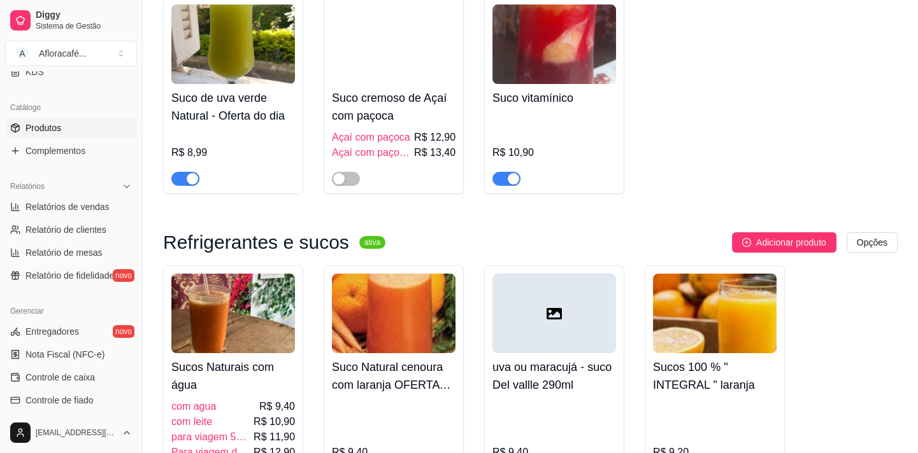
scroll to position [694, 0]
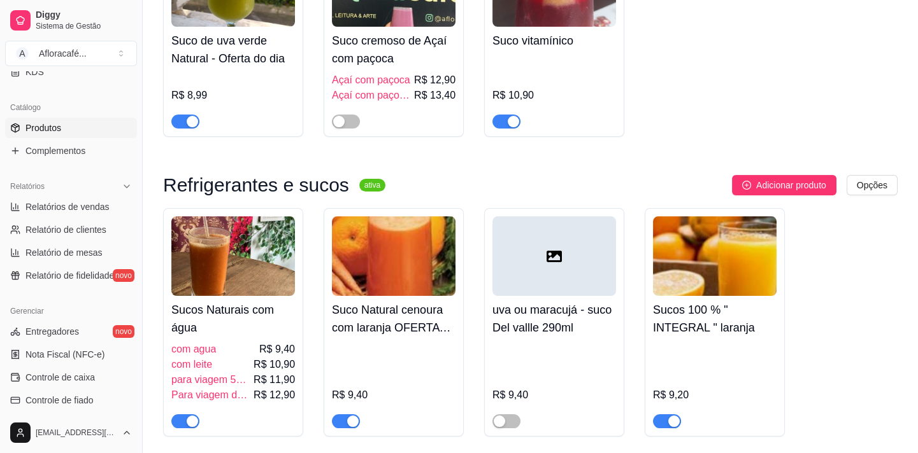
type input "suco"
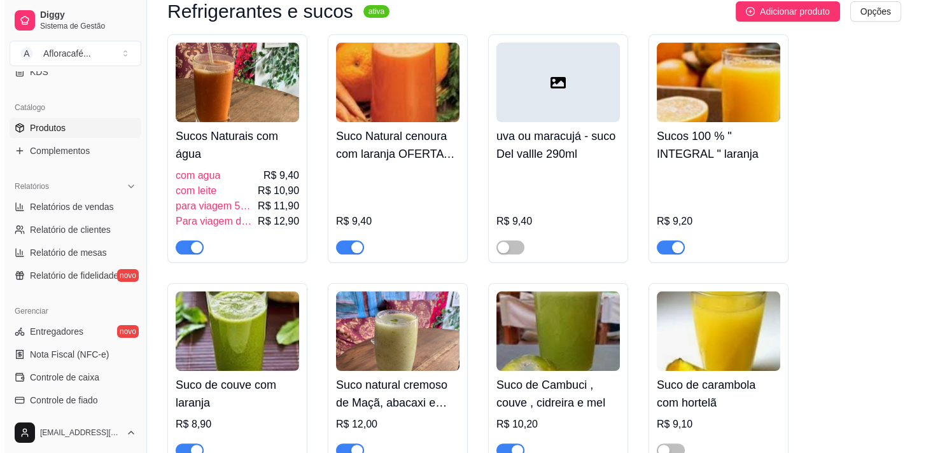
scroll to position [810, 0]
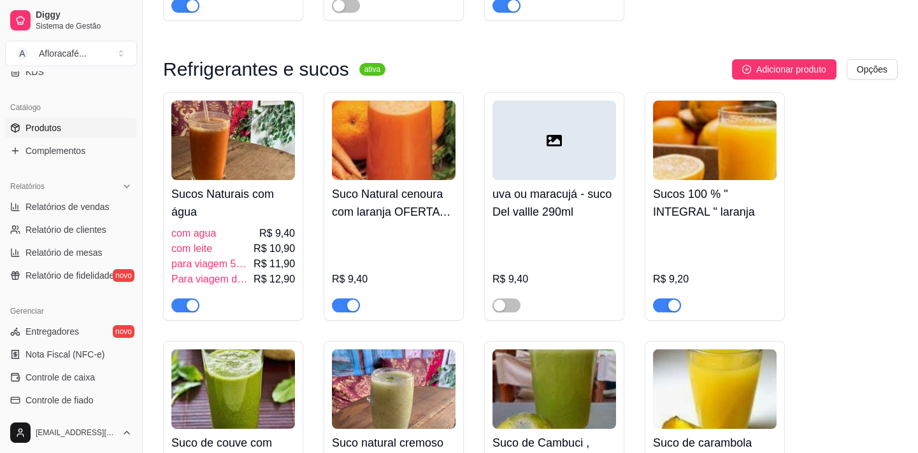
click at [567, 233] on div "R$ 9,40" at bounding box center [554, 269] width 124 height 87
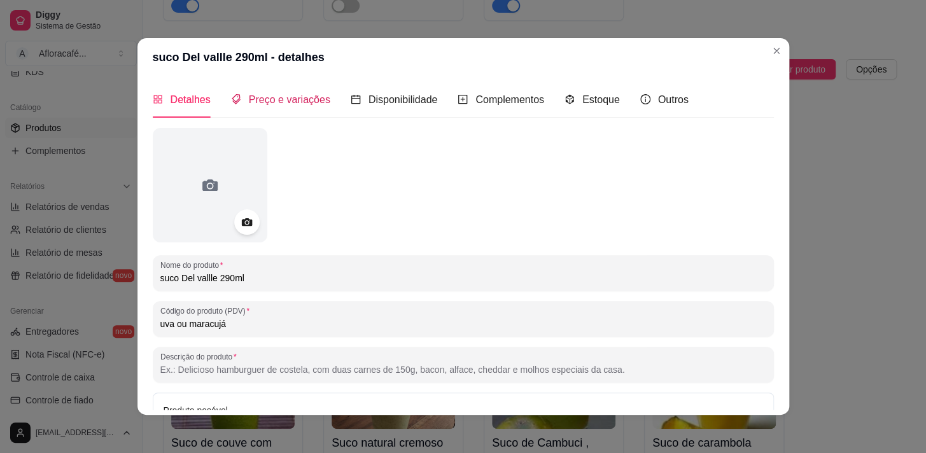
click at [270, 96] on span "Preço e variações" at bounding box center [290, 99] width 82 height 11
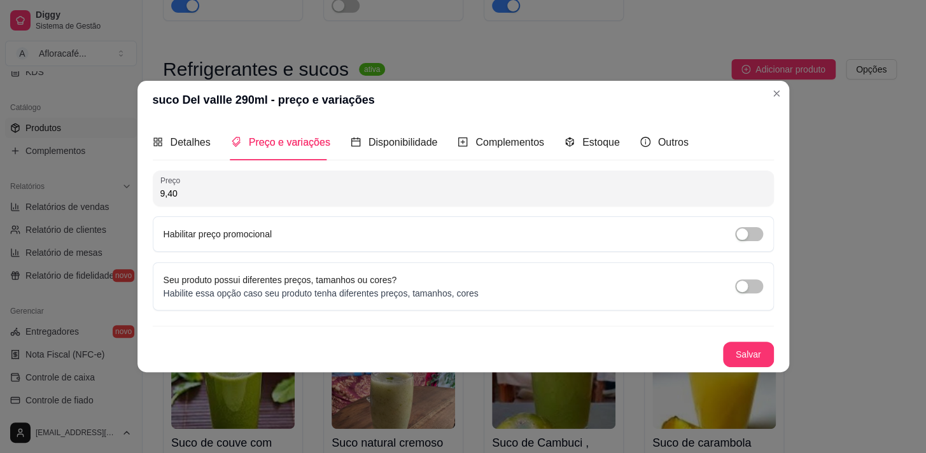
drag, startPoint x: 173, startPoint y: 194, endPoint x: 198, endPoint y: 202, distance: 26.4
click at [174, 194] on input "9,40" at bounding box center [463, 193] width 606 height 13
type input "5,20"
click at [203, 138] on span "Detalhes" at bounding box center [191, 142] width 40 height 11
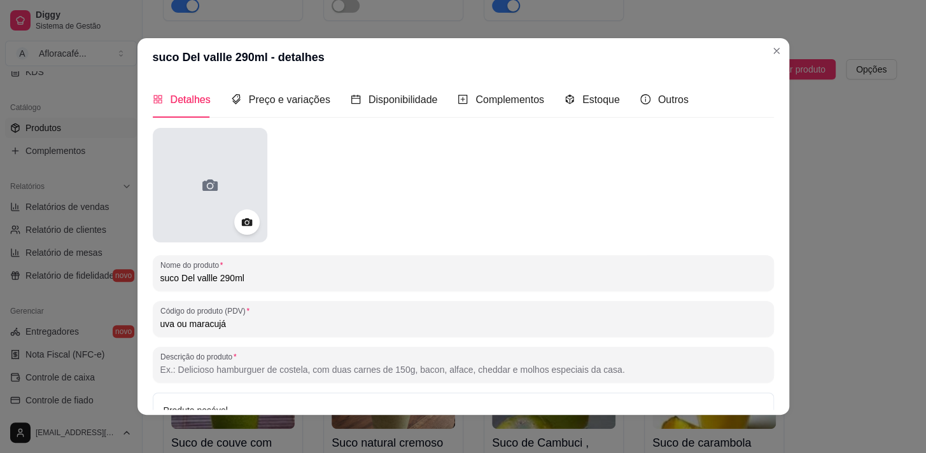
click at [241, 221] on icon at bounding box center [246, 222] width 11 height 8
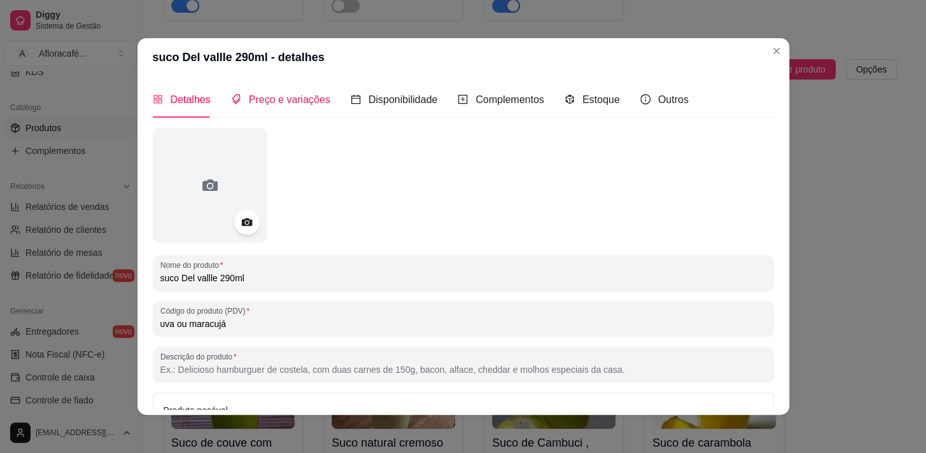
click at [301, 95] on span "Preço e variações" at bounding box center [290, 99] width 82 height 11
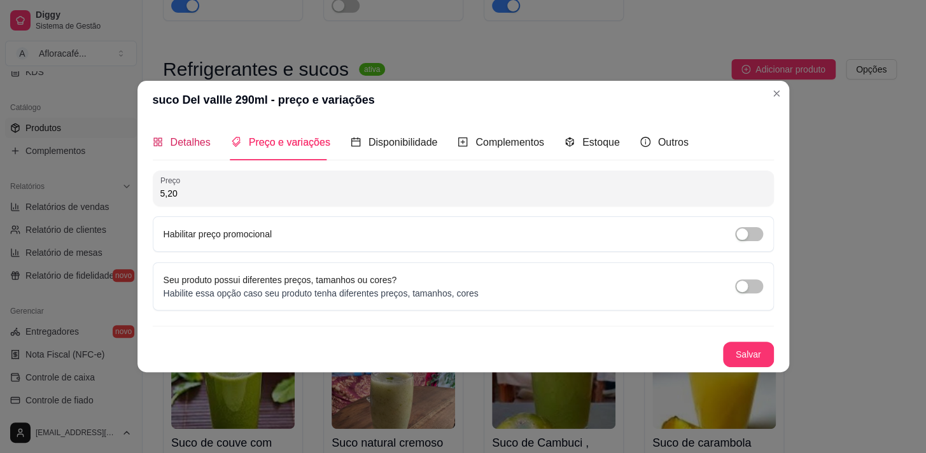
click at [200, 148] on span "Detalhes" at bounding box center [191, 142] width 40 height 11
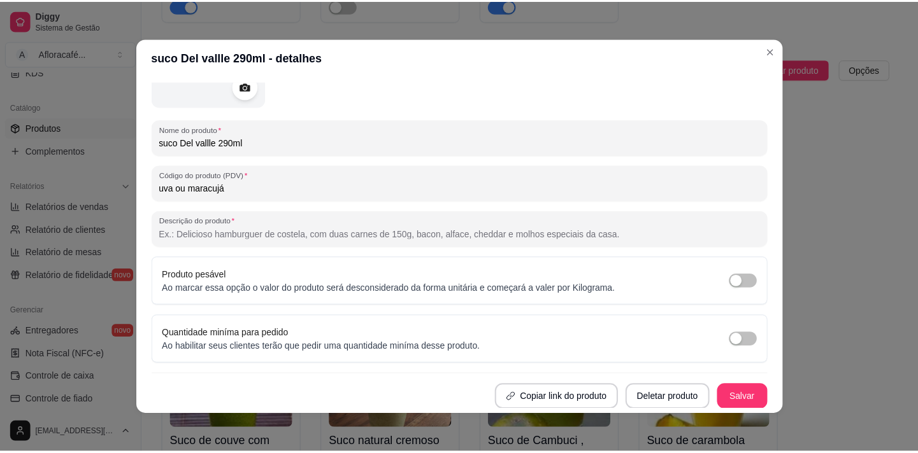
scroll to position [0, 0]
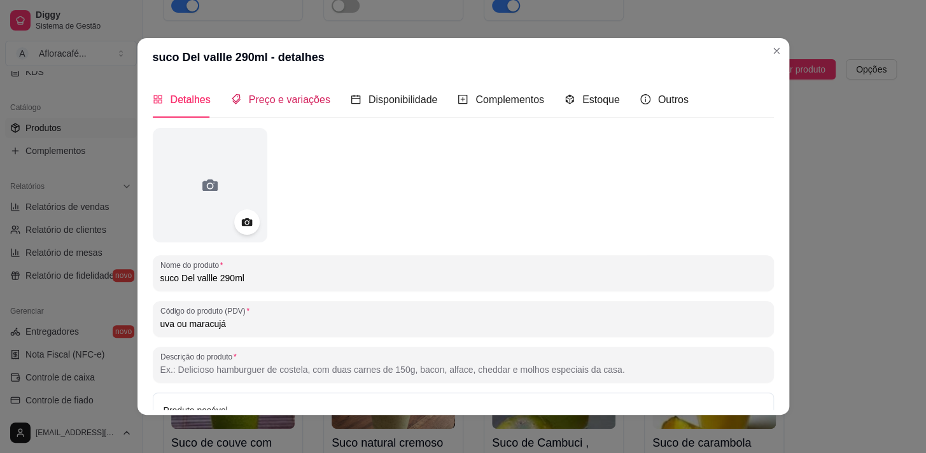
click at [303, 94] on span "Preço e variações" at bounding box center [290, 99] width 82 height 11
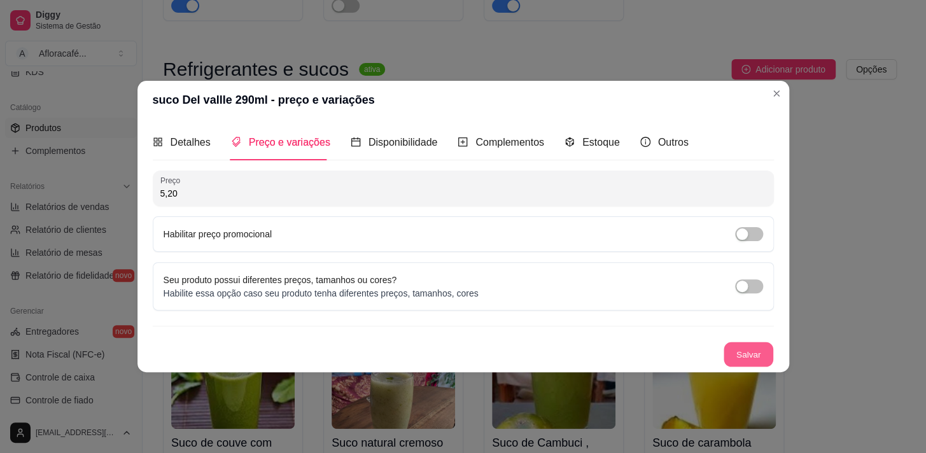
click at [739, 353] on button "Salvar" at bounding box center [749, 355] width 50 height 25
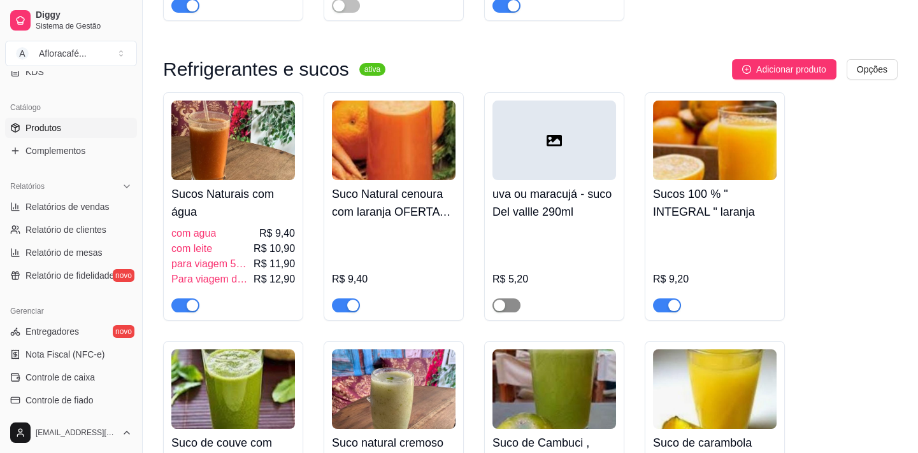
click at [506, 305] on button "button" at bounding box center [506, 306] width 28 height 14
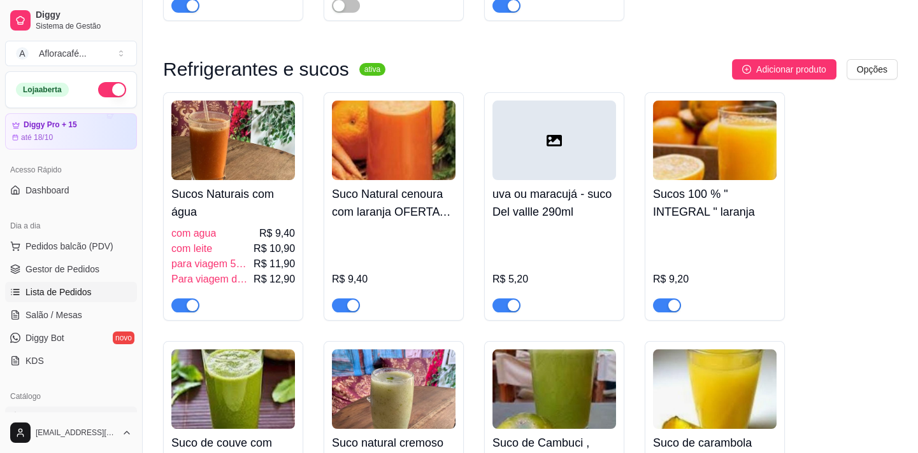
click at [82, 289] on span "Lista de Pedidos" at bounding box center [58, 292] width 66 height 13
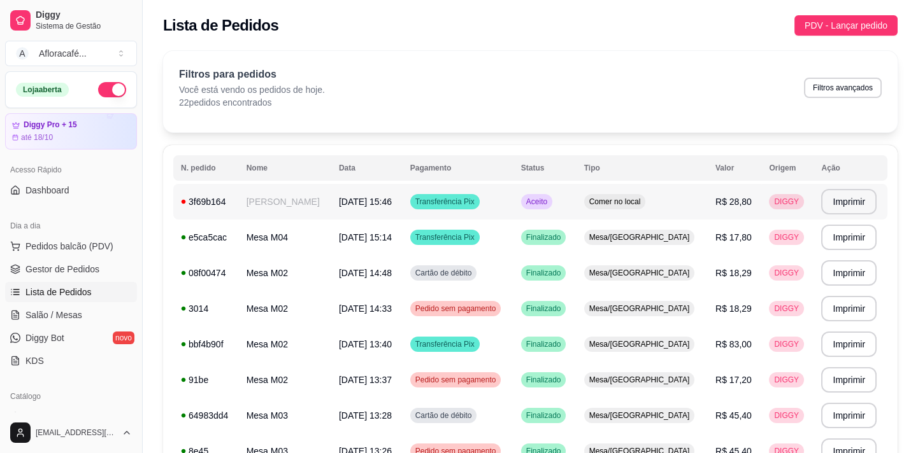
click at [327, 198] on td "[PERSON_NAME]" at bounding box center [285, 202] width 92 height 36
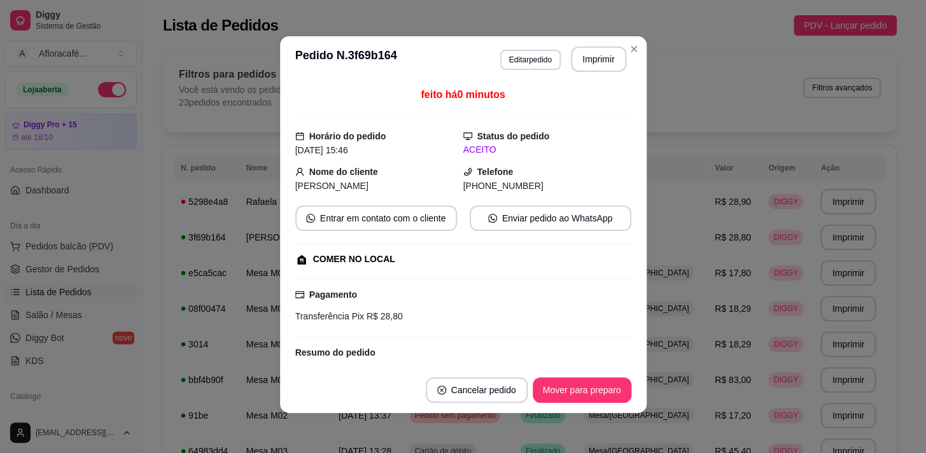
scroll to position [121, 0]
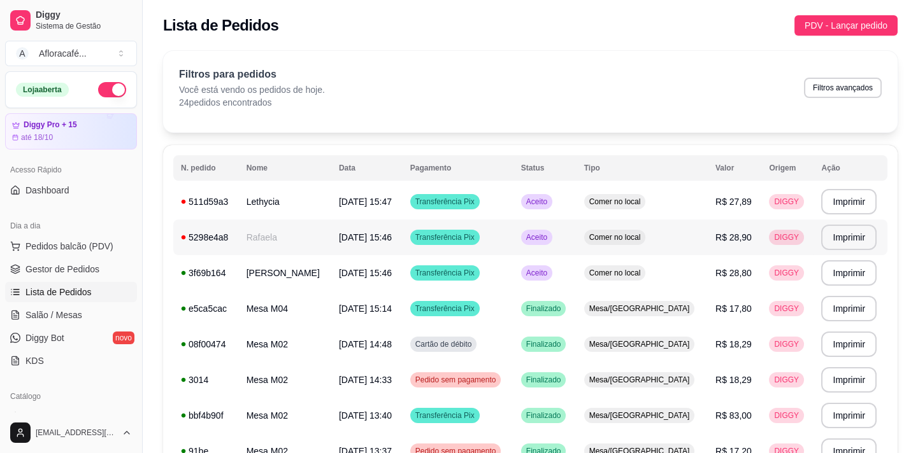
click at [274, 233] on td "Rafaela" at bounding box center [285, 238] width 92 height 36
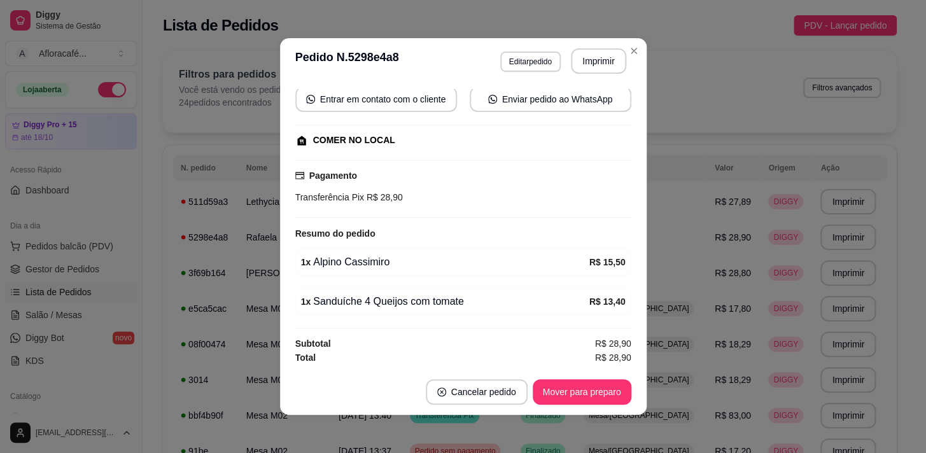
scroll to position [0, 0]
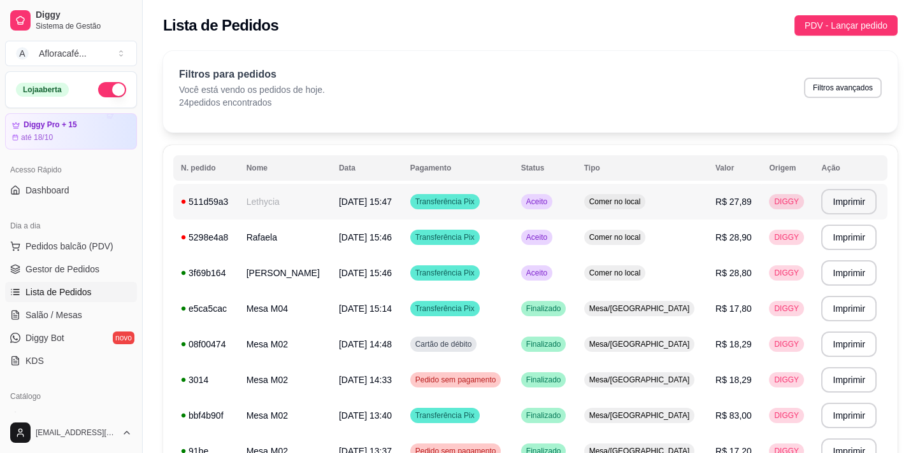
click at [331, 209] on td "Lethycia" at bounding box center [285, 202] width 92 height 36
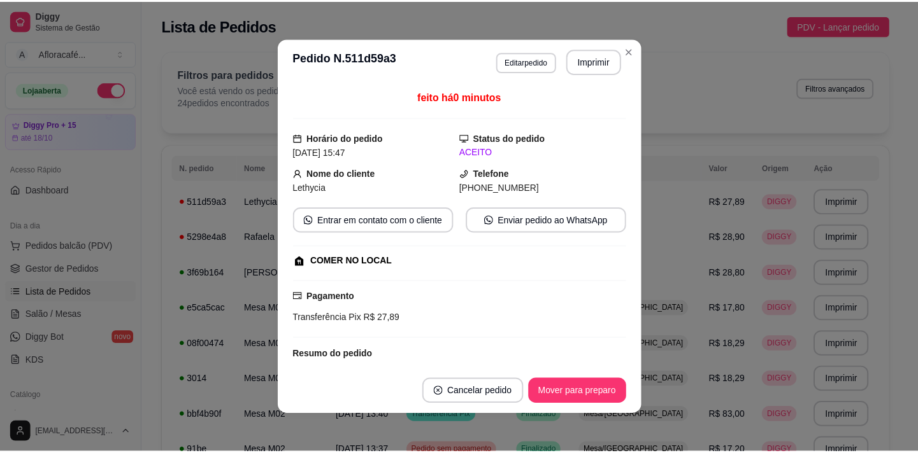
scroll to position [121, 0]
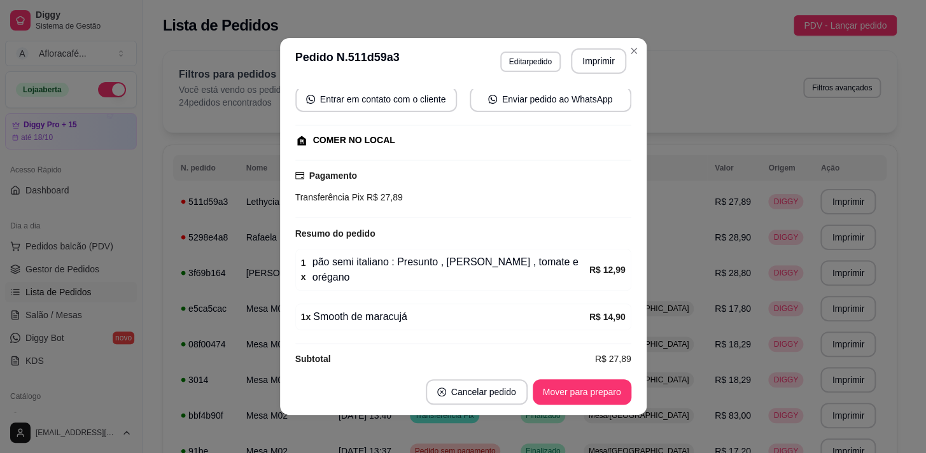
click at [560, 259] on div "1 x pão semi italiano : Presunto , [PERSON_NAME] , tomate e orégano" at bounding box center [445, 270] width 288 height 31
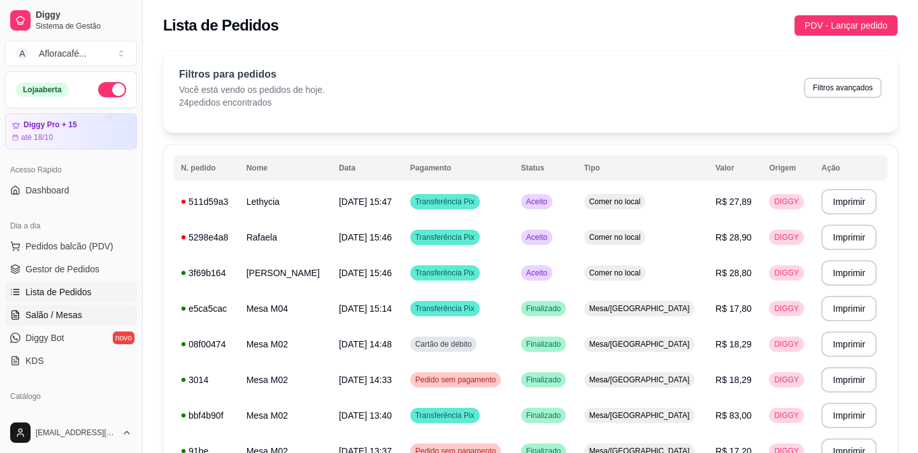
click at [97, 323] on link "Salão / Mesas" at bounding box center [71, 315] width 132 height 20
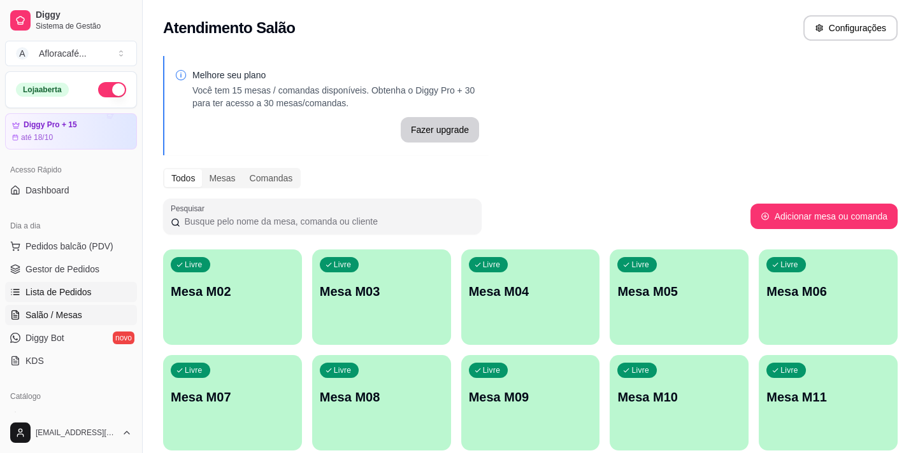
click at [81, 286] on span "Lista de Pedidos" at bounding box center [58, 292] width 66 height 13
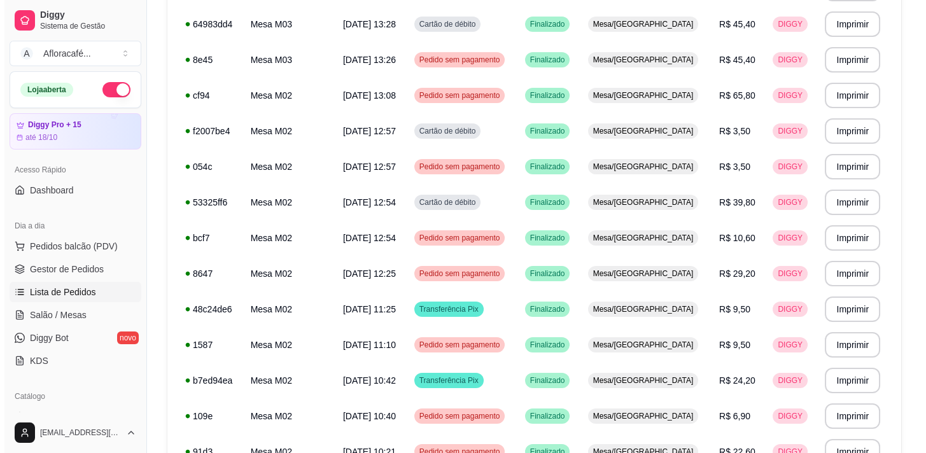
scroll to position [678, 0]
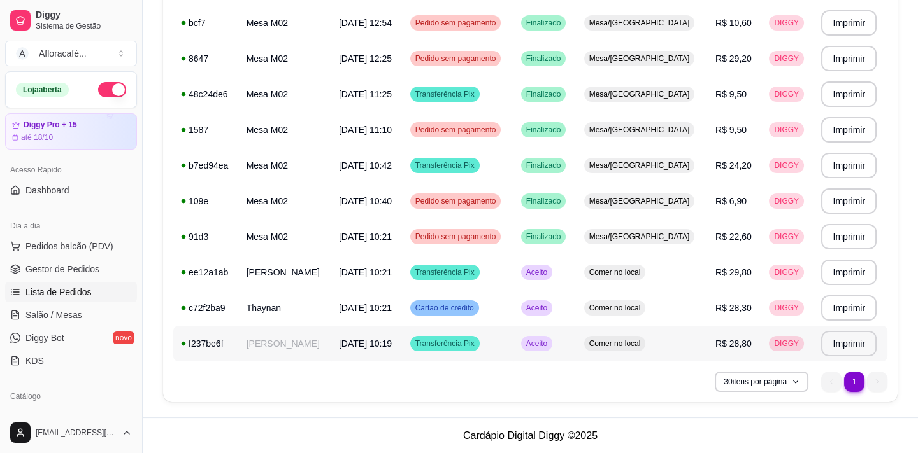
click at [392, 339] on span "[DATE] 10:19" at bounding box center [365, 344] width 53 height 10
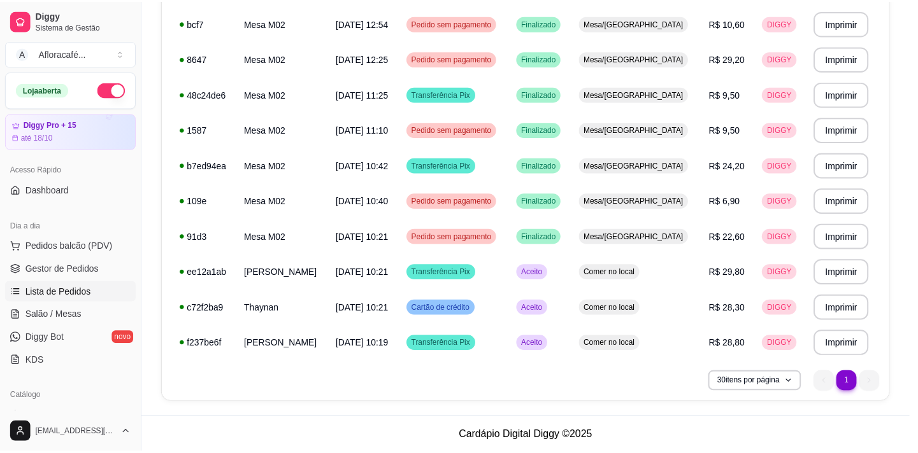
scroll to position [2, 0]
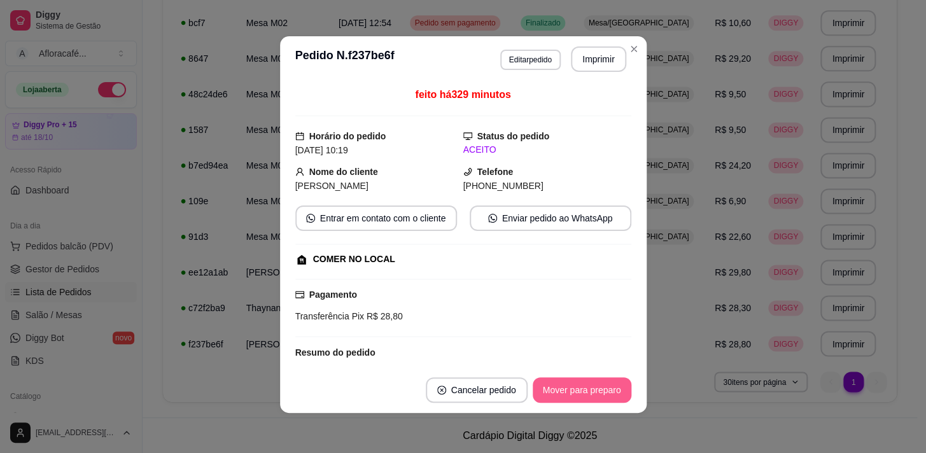
click at [594, 390] on button "Mover para preparo" at bounding box center [582, 390] width 99 height 25
click at [593, 388] on button "Mover para retirada disponível" at bounding box center [560, 390] width 141 height 25
click at [593, 388] on button "Mover para finalizado" at bounding box center [578, 390] width 103 height 25
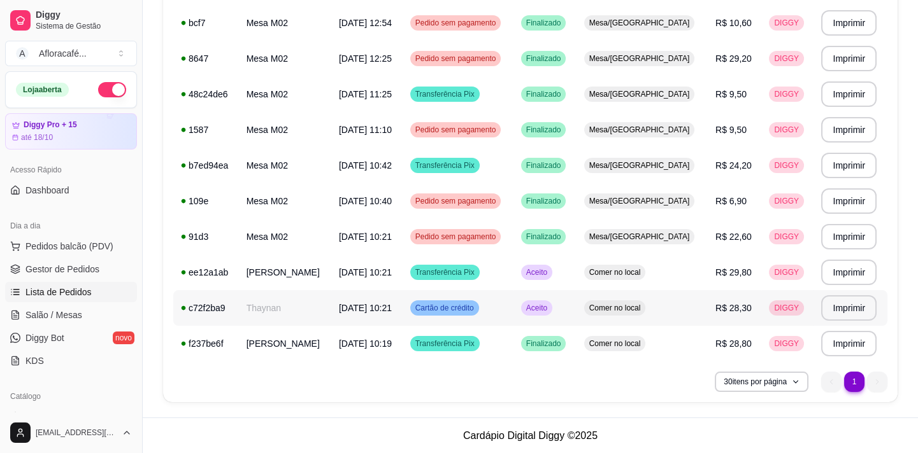
click at [390, 308] on span "[DATE] 10:21" at bounding box center [365, 308] width 53 height 10
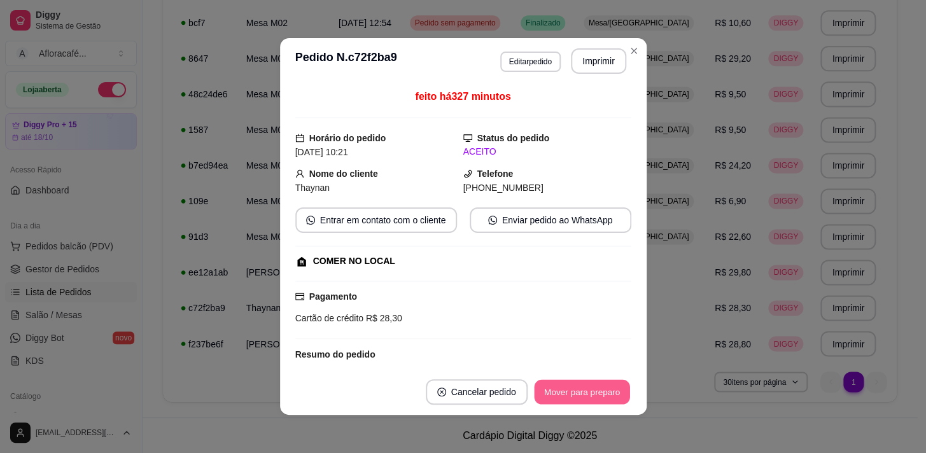
click at [596, 395] on button "Mover para preparo" at bounding box center [582, 392] width 96 height 25
click at [603, 392] on button "Mover para retirada disponível" at bounding box center [560, 392] width 141 height 25
click at [603, 392] on button "Mover para finalizado" at bounding box center [579, 392] width 106 height 25
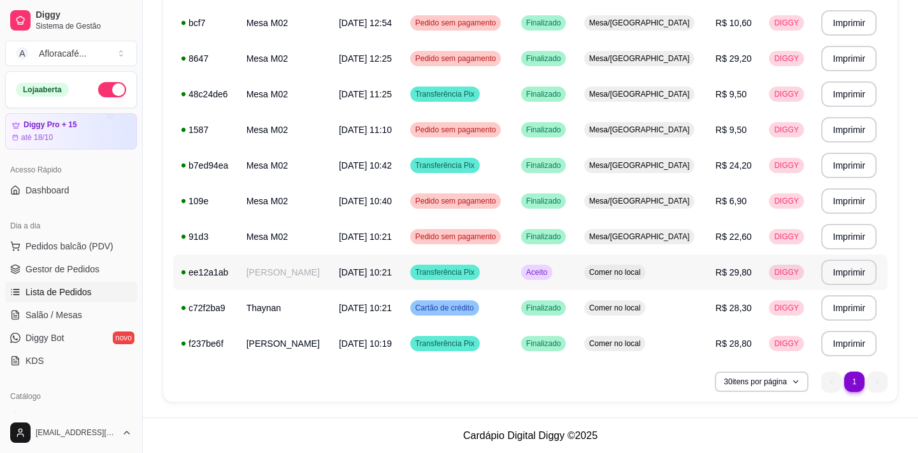
click at [479, 280] on div "Transferência Pix" at bounding box center [444, 272] width 69 height 15
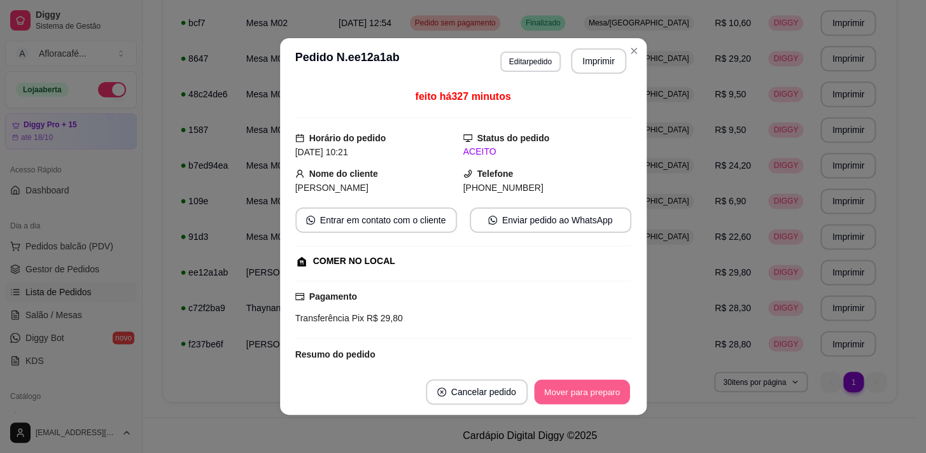
click at [593, 396] on button "Mover para preparo" at bounding box center [582, 392] width 96 height 25
click at [593, 394] on button "Mover para retirada disponível" at bounding box center [561, 392] width 136 height 25
click at [595, 394] on button "Mover para finalizado" at bounding box center [579, 392] width 106 height 25
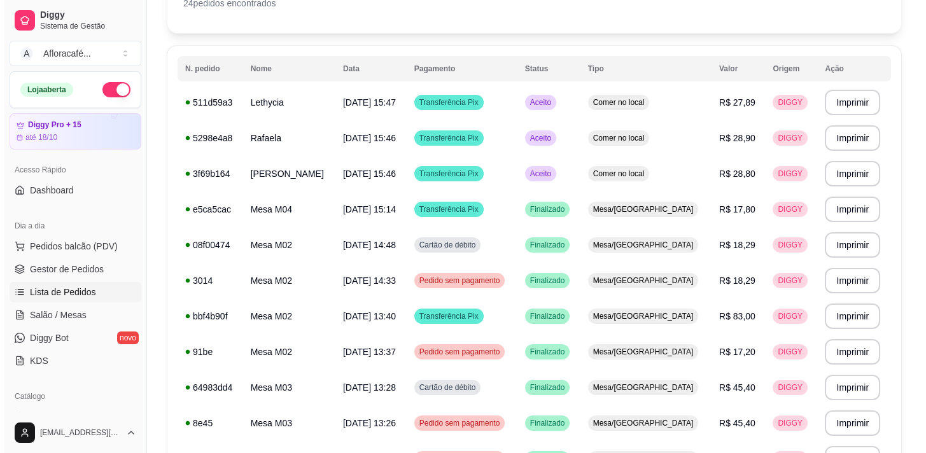
scroll to position [41, 0]
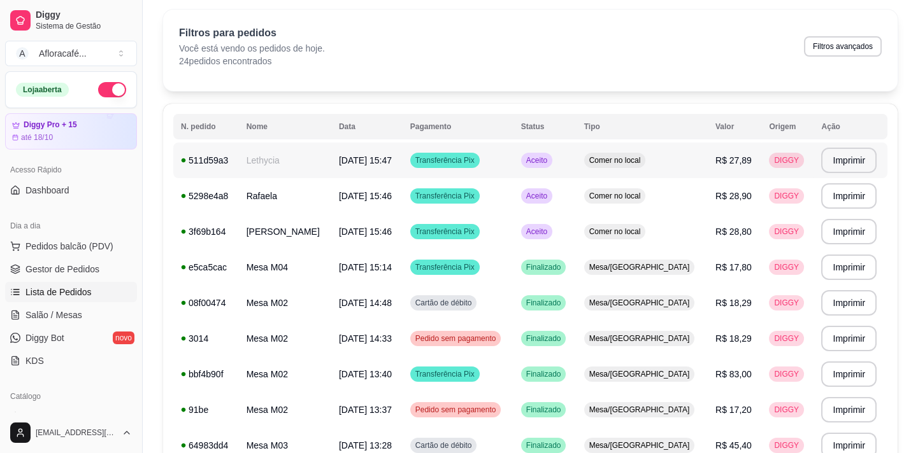
click at [326, 159] on td "Lethycia" at bounding box center [285, 161] width 92 height 36
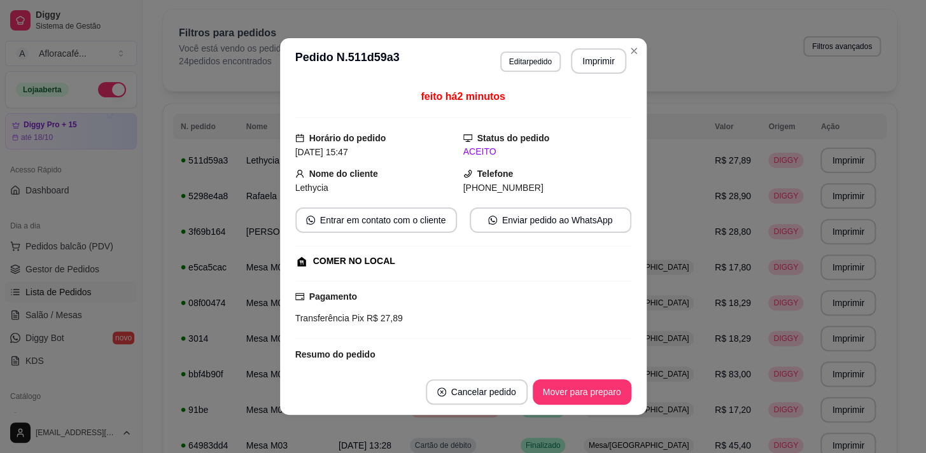
click at [601, 378] on footer "Cancelar pedido Mover para preparo" at bounding box center [463, 392] width 367 height 46
click at [598, 387] on button "Mover para preparo" at bounding box center [582, 392] width 99 height 25
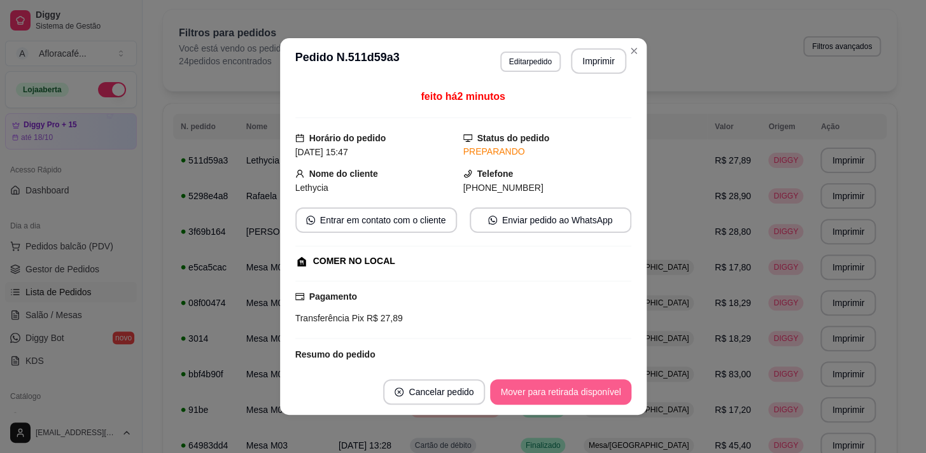
click at [607, 388] on button "Mover para retirada disponível" at bounding box center [560, 392] width 141 height 25
click at [574, 386] on button "Mover para finalizado" at bounding box center [579, 392] width 106 height 25
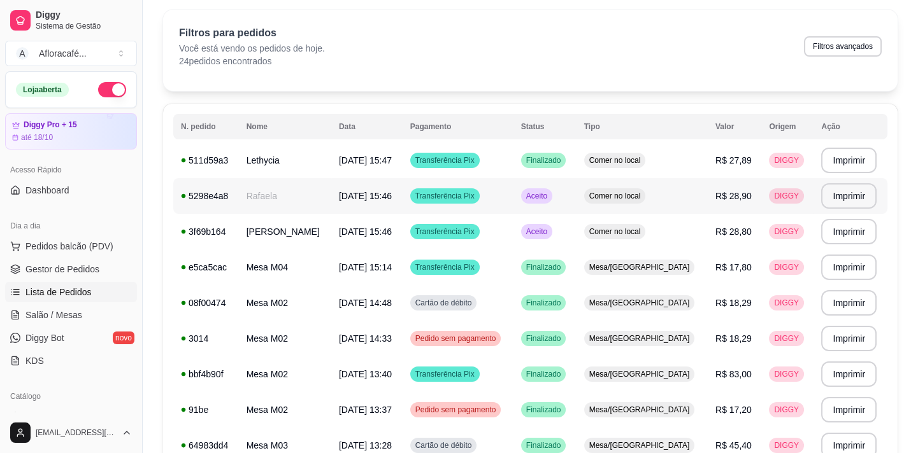
click at [383, 203] on td "[DATE] 15:46" at bounding box center [366, 196] width 71 height 36
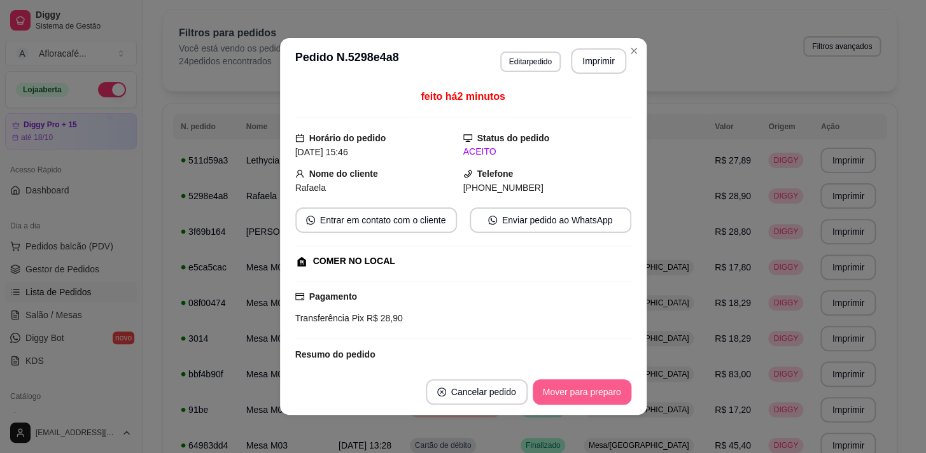
click at [604, 383] on button "Mover para preparo" at bounding box center [582, 392] width 99 height 25
click at [607, 388] on button "Mover para retirada disponível" at bounding box center [560, 392] width 141 height 25
click at [607, 388] on button "Mover para finalizado" at bounding box center [578, 392] width 103 height 25
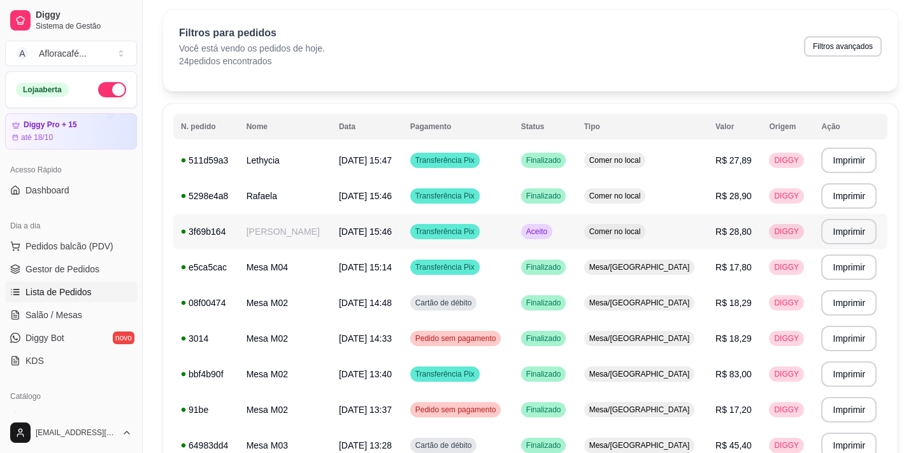
click at [513, 236] on td "Transferência Pix" at bounding box center [457, 232] width 111 height 36
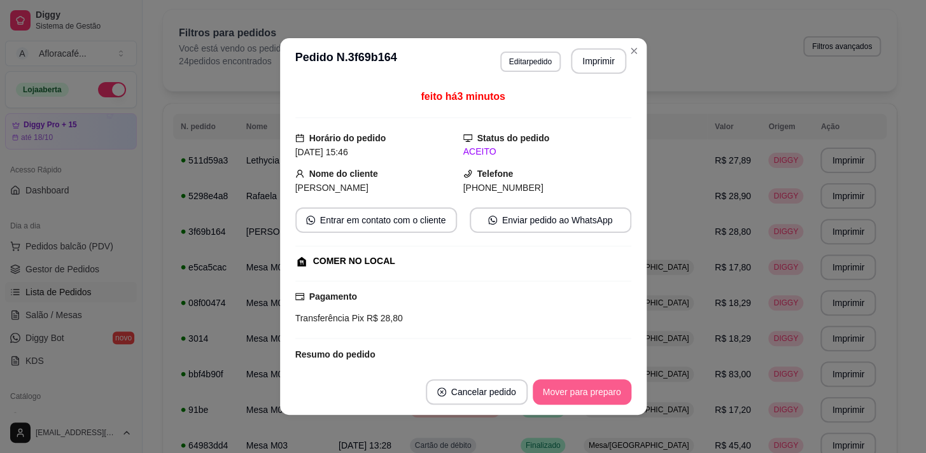
click at [564, 380] on button "Mover para preparo" at bounding box center [582, 392] width 99 height 25
click at [572, 382] on button "Mover para preparo" at bounding box center [582, 392] width 99 height 25
click at [607, 387] on button "Mover para retirada disponível" at bounding box center [560, 392] width 141 height 25
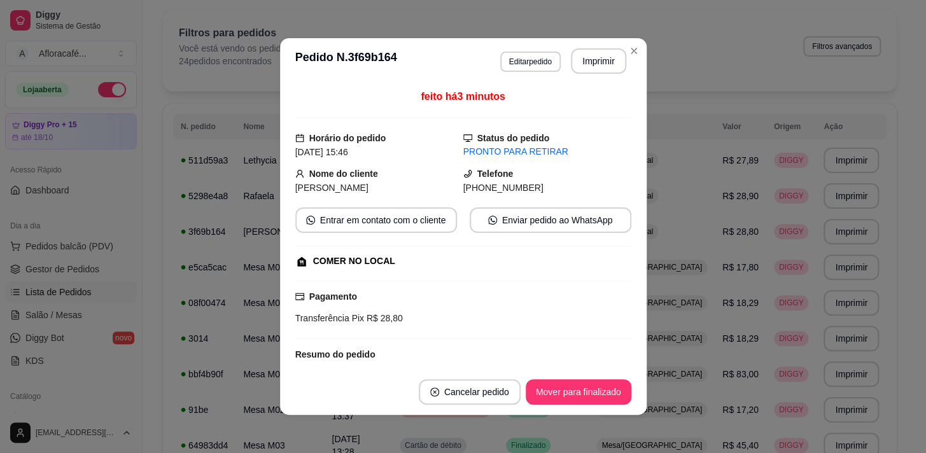
scroll to position [2, 0]
